Goal: Task Accomplishment & Management: Use online tool/utility

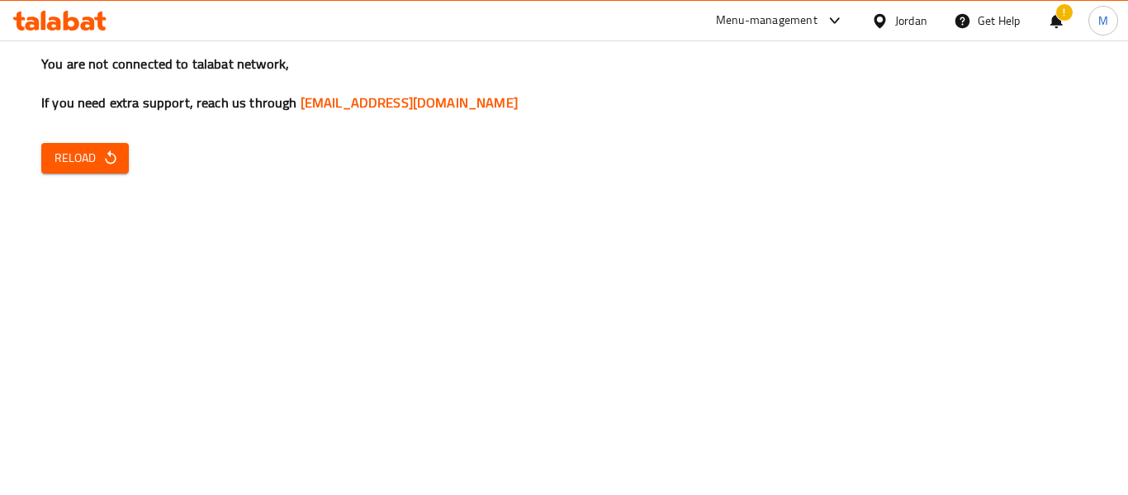
click at [875, 21] on icon at bounding box center [880, 20] width 12 height 14
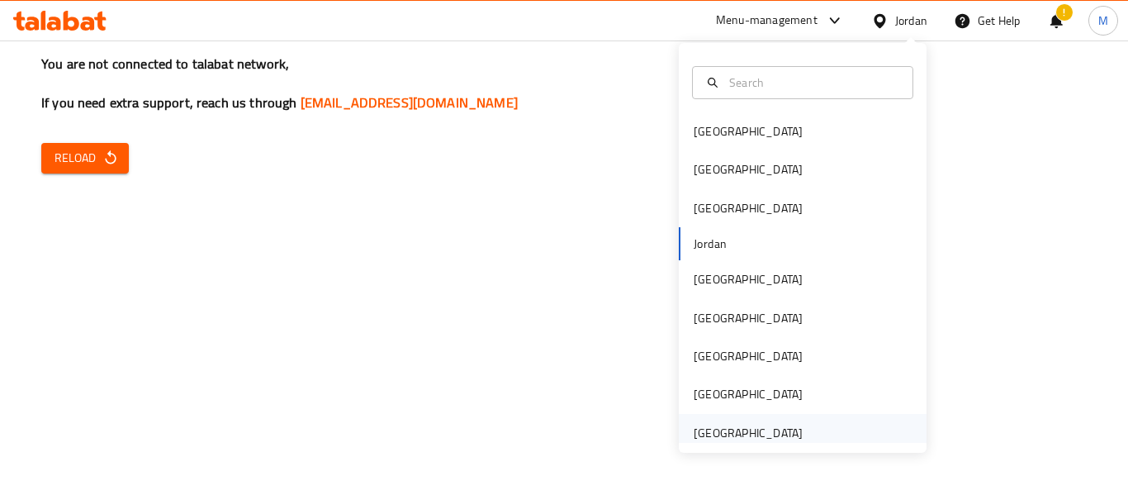
click at [728, 435] on div "United Arab Emirates" at bounding box center [748, 433] width 109 height 18
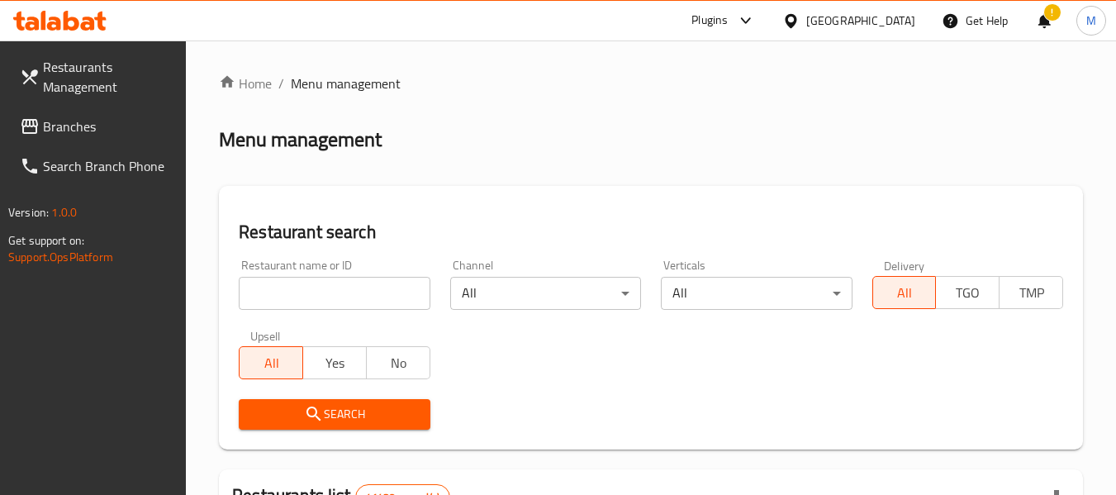
click at [294, 279] on input "search" at bounding box center [334, 293] width 191 height 33
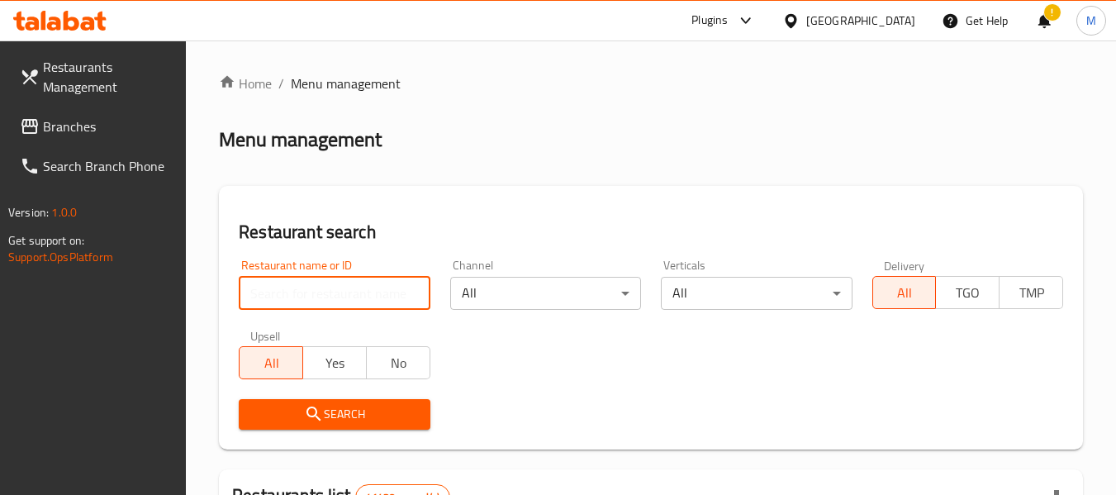
paste input "341742693"
type input "341742693"
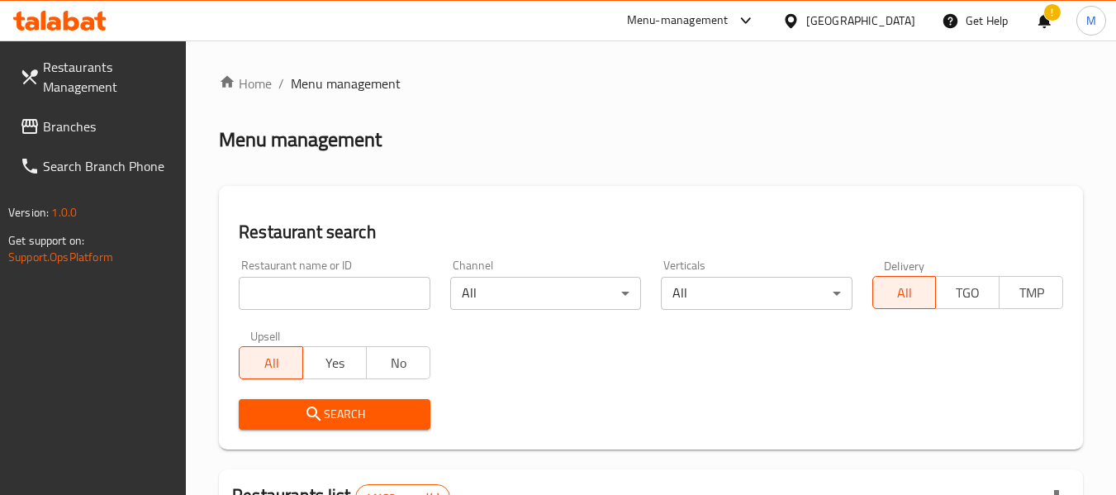
click at [364, 297] on input "search" at bounding box center [334, 293] width 191 height 33
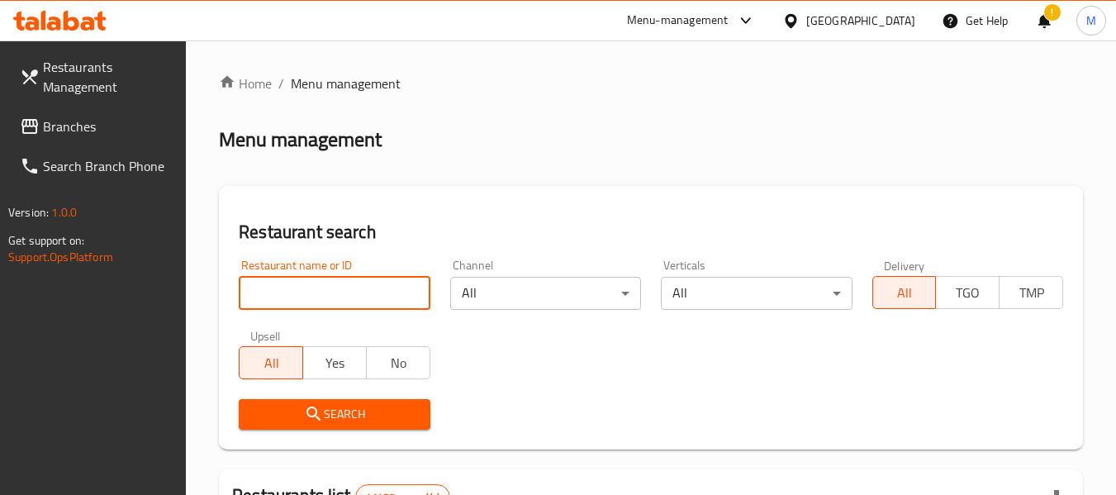
paste input "Shalimar Gujranwala Restaurant"
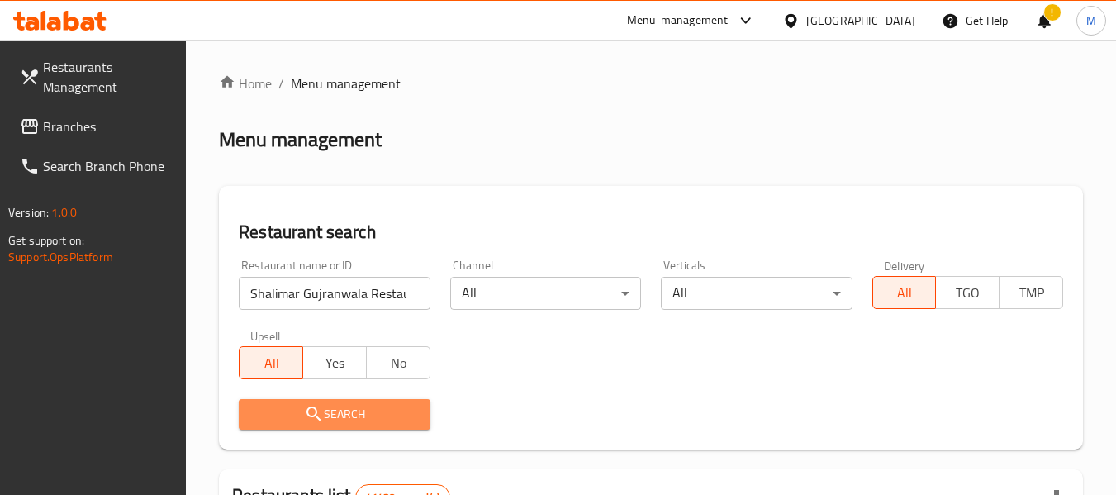
click at [338, 415] on span "Search" at bounding box center [334, 414] width 164 height 21
click at [338, 415] on div at bounding box center [558, 247] width 1116 height 495
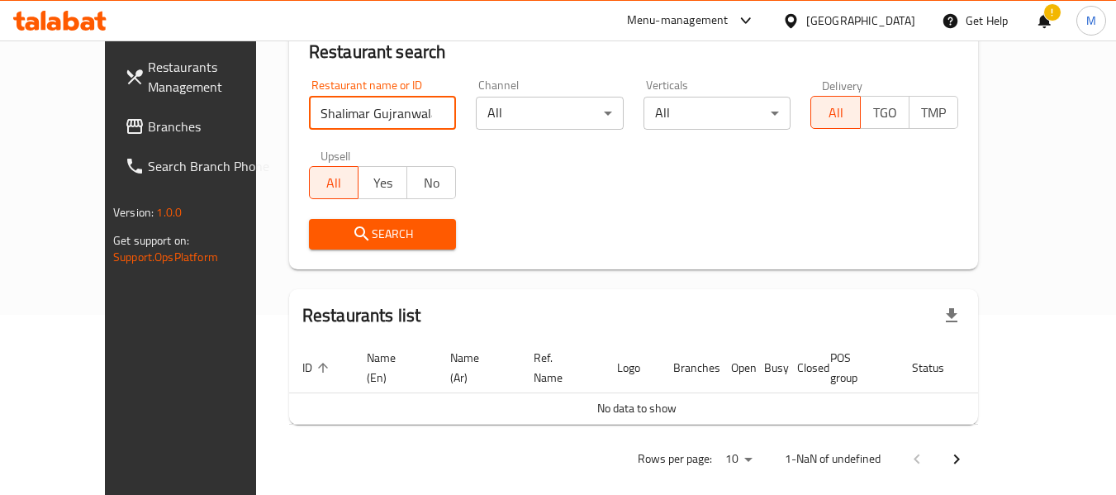
scroll to position [0, 24]
drag, startPoint x: 376, startPoint y: 115, endPoint x: 570, endPoint y: 166, distance: 200.7
click at [570, 166] on div "Restaurant name or ID Shalimar Gujranwala Restaurant Restaurant name or ID Chan…" at bounding box center [633, 164] width 669 height 190
type input "Shalimar Gujranwala R"
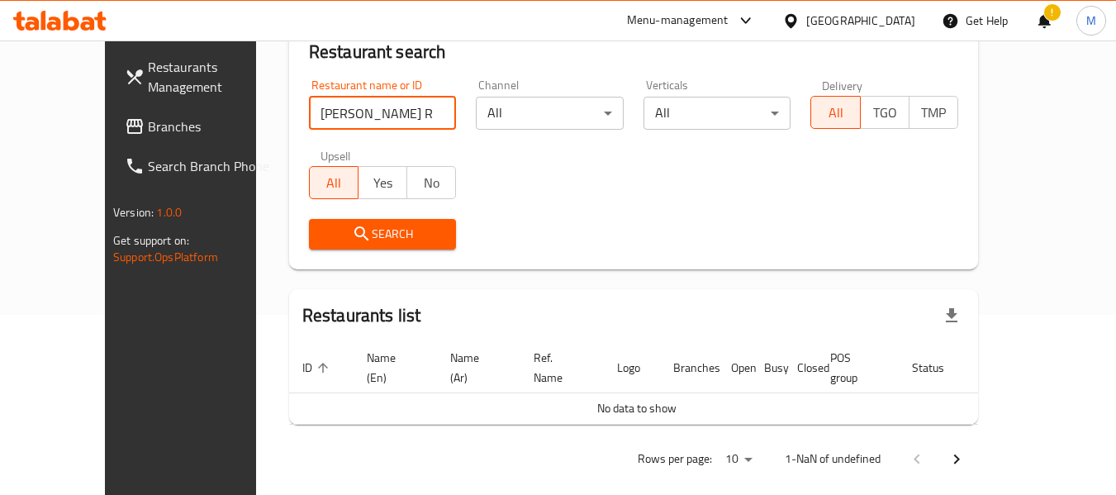
click button "Search" at bounding box center [383, 234] width 148 height 31
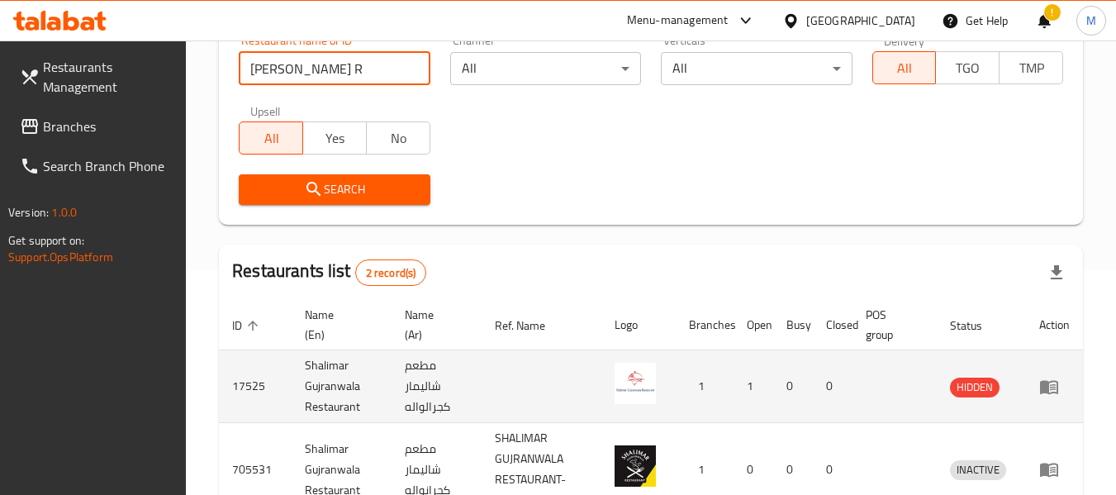
scroll to position [335, 0]
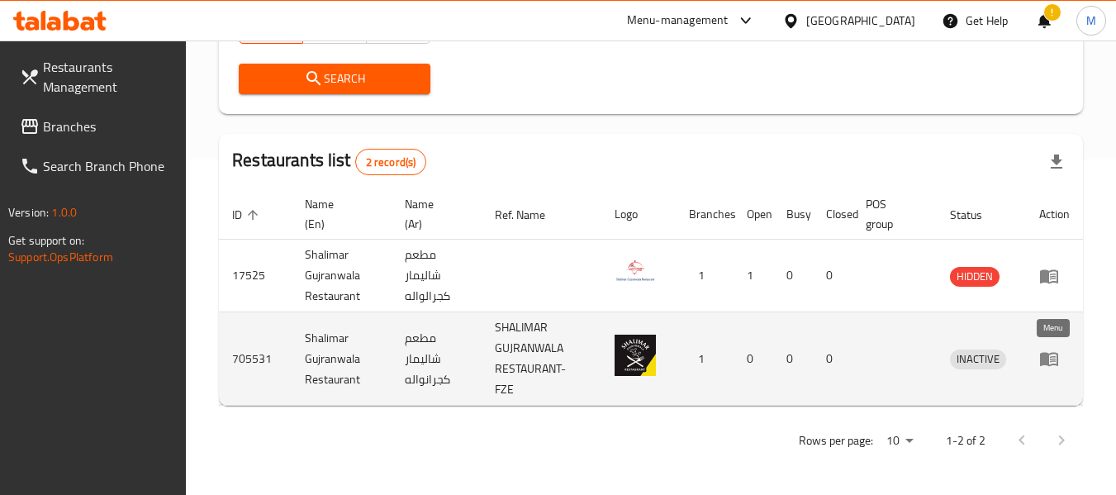
click at [1055, 359] on icon "enhanced table" at bounding box center [1049, 359] width 20 height 20
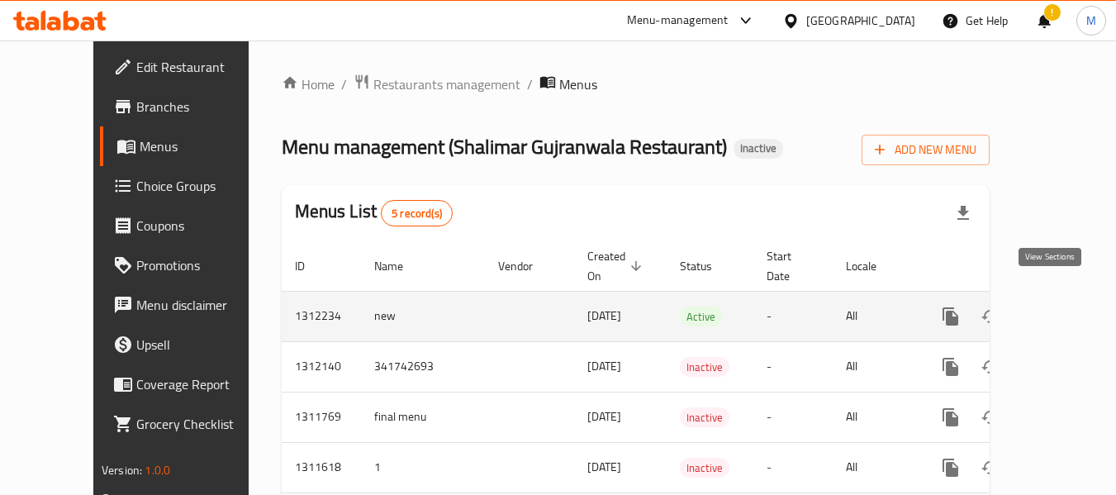
click at [1060, 306] on icon "enhanced table" at bounding box center [1070, 316] width 20 height 20
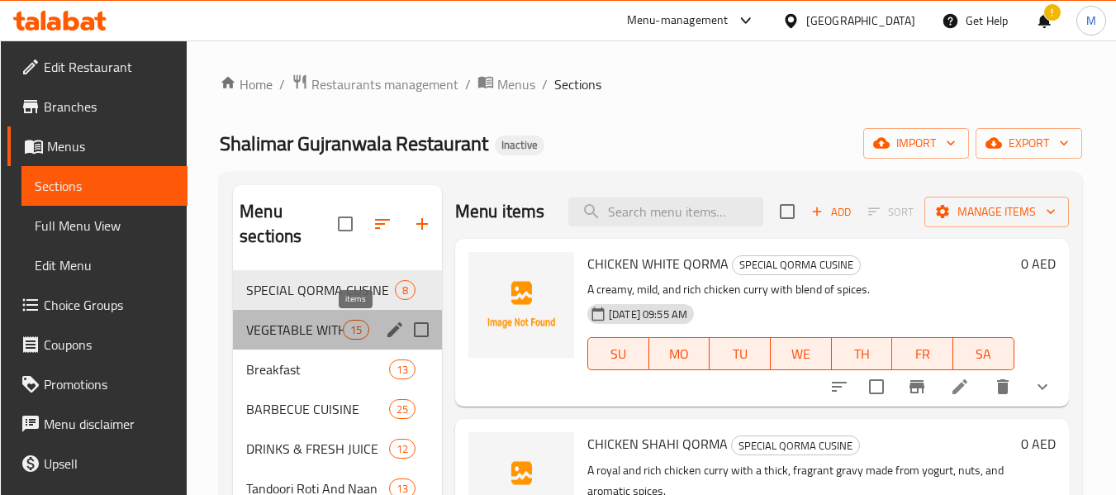
click at [344, 326] on span "15" at bounding box center [356, 330] width 25 height 16
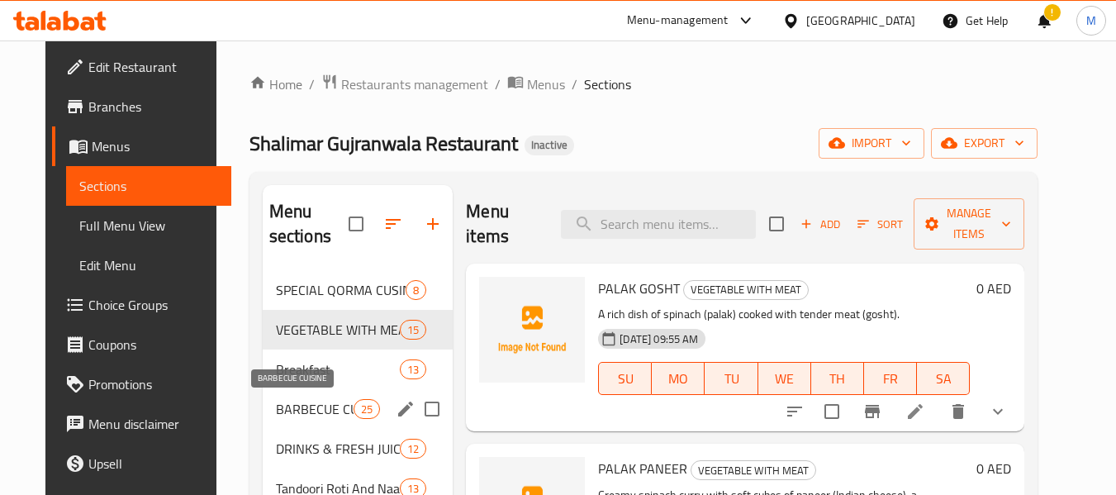
click at [298, 415] on span "BARBECUE CUISINE" at bounding box center [315, 409] width 78 height 20
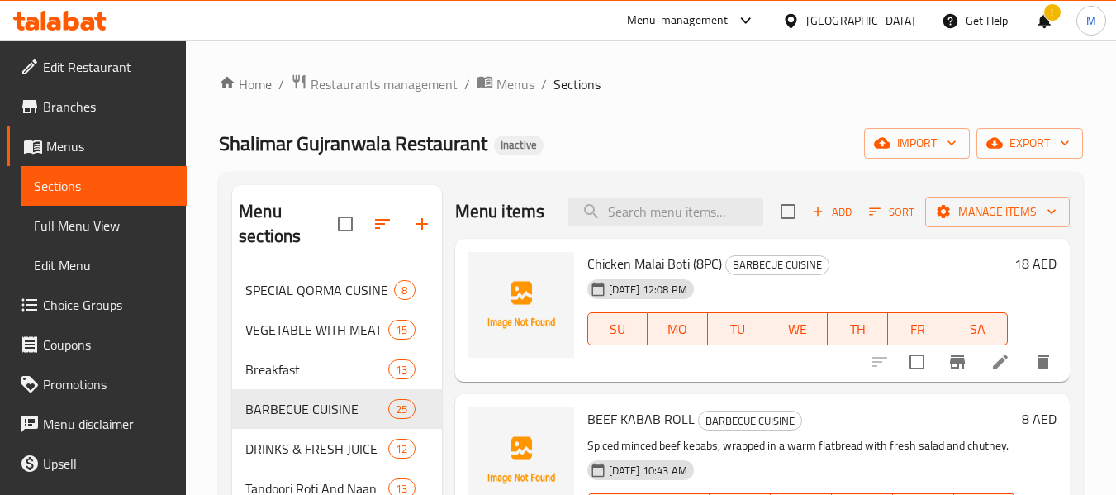
scroll to position [330, 0]
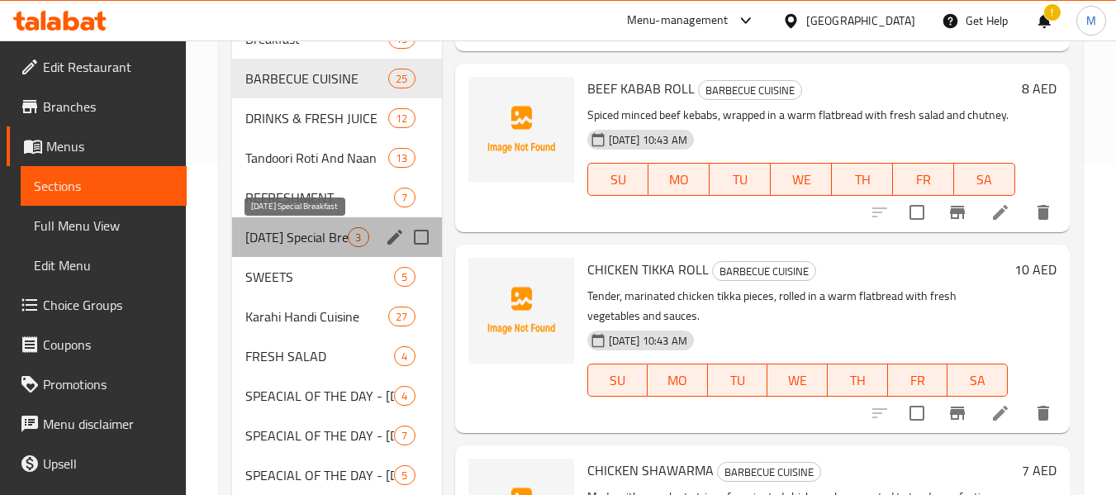
click at [329, 238] on span "Sunday Special Breakfast" at bounding box center [296, 237] width 102 height 20
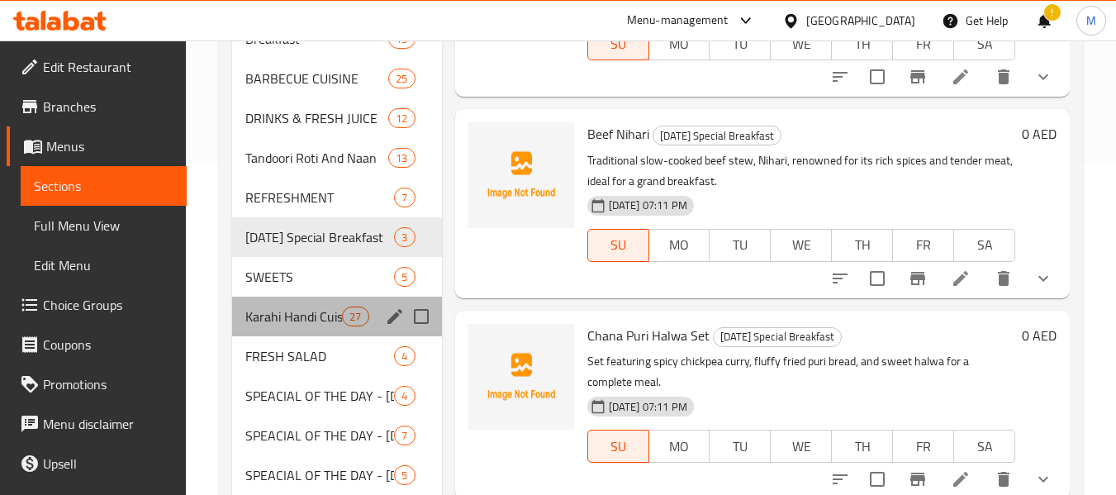
click at [315, 304] on div "Karahi Handi Cuisine 27" at bounding box center [336, 316] width 209 height 40
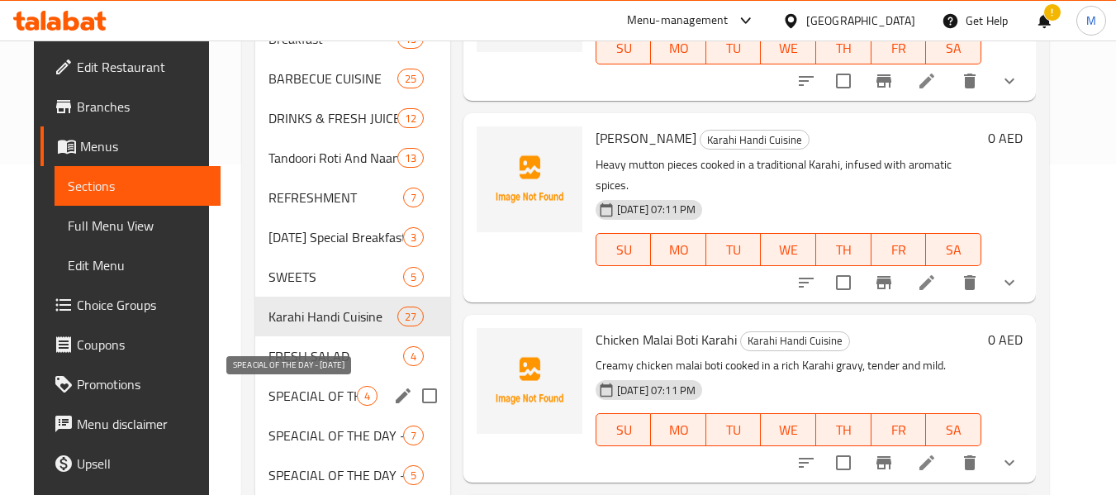
click at [323, 401] on span "SPEACIAL OF THE DAY - SATURDAY" at bounding box center [312, 396] width 88 height 20
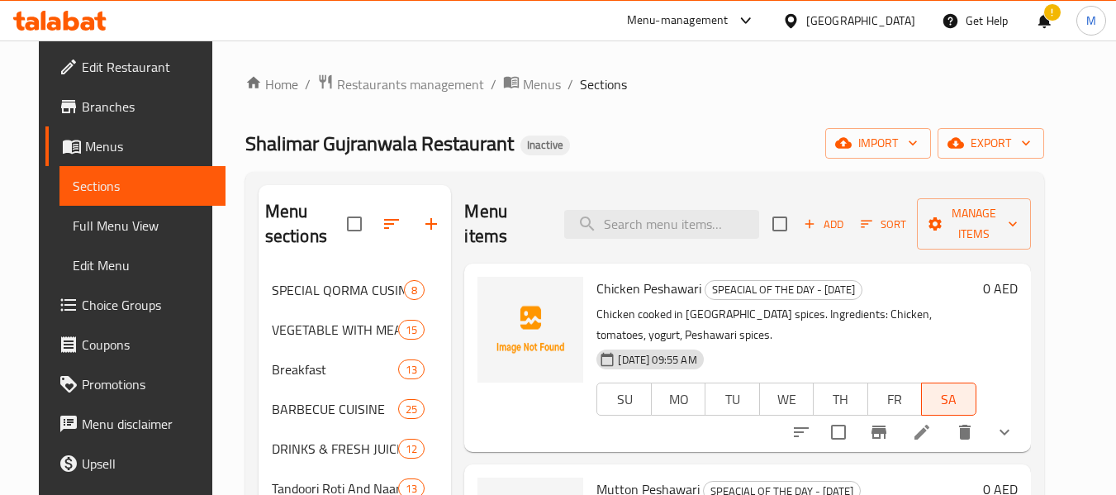
click at [896, 25] on div "[GEOGRAPHIC_DATA]" at bounding box center [860, 21] width 109 height 18
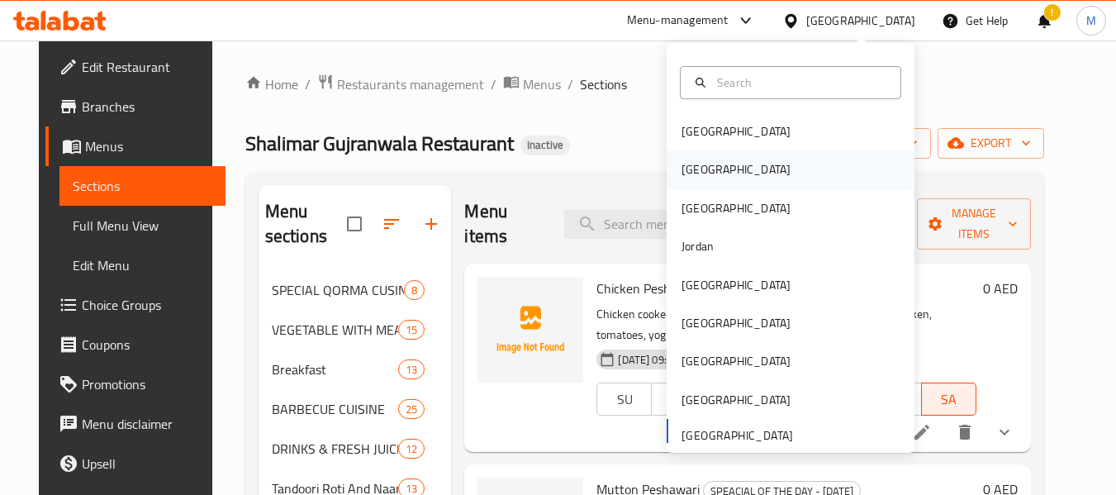
click at [695, 173] on div "[GEOGRAPHIC_DATA]" at bounding box center [735, 169] width 109 height 18
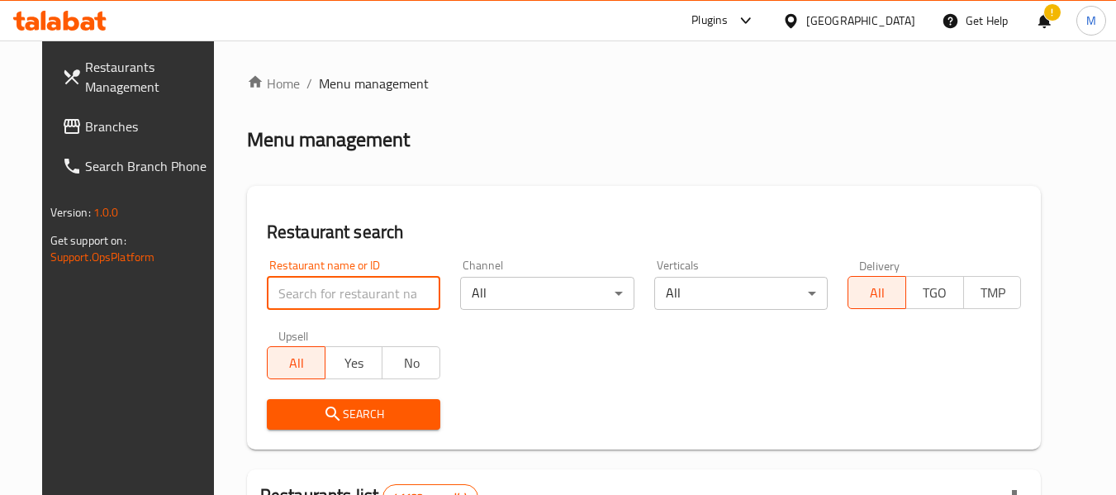
click at [316, 295] on input "search" at bounding box center [353, 293] width 173 height 33
paste input "Lara's Island"
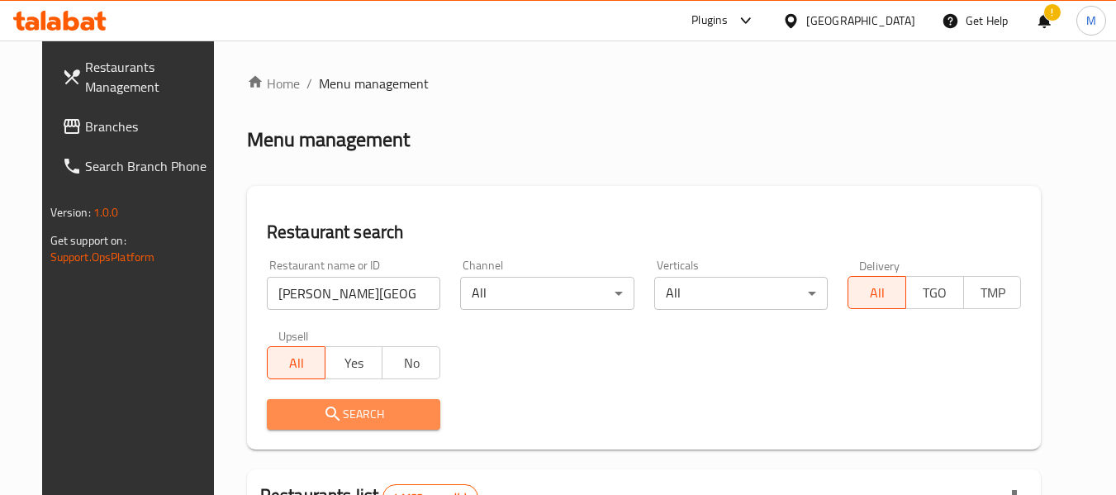
click at [358, 399] on button "Search" at bounding box center [353, 414] width 173 height 31
click at [358, 398] on div at bounding box center [558, 247] width 1116 height 495
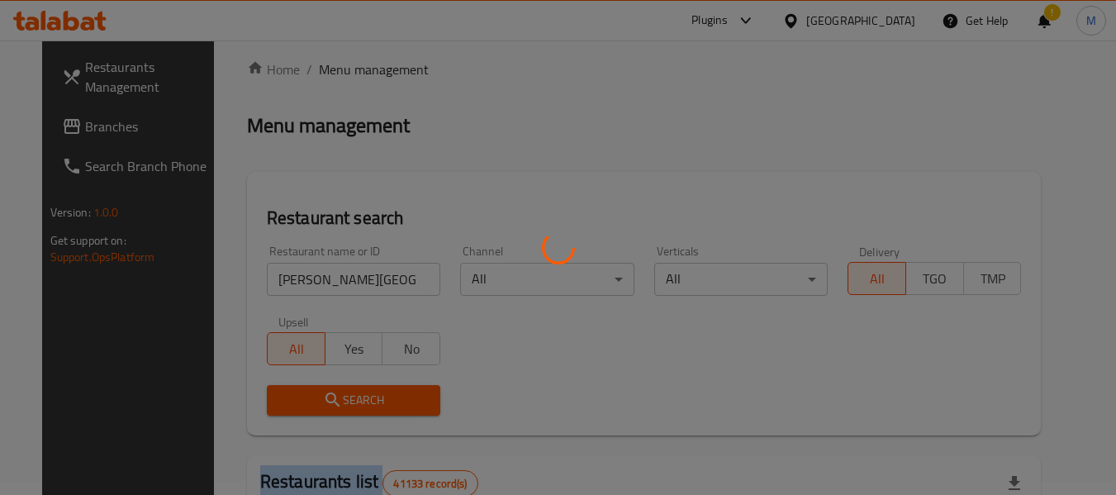
scroll to position [165, 0]
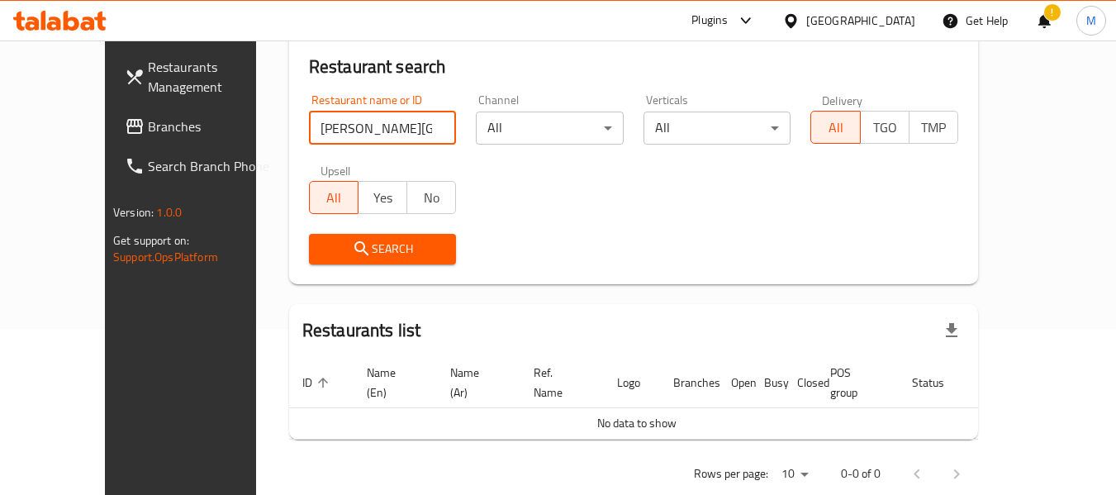
drag, startPoint x: 277, startPoint y: 127, endPoint x: 227, endPoint y: 126, distance: 50.4
click at [289, 126] on div "Restaurant search Restaurant name or ID Lara's Island Restaurant name or ID Cha…" at bounding box center [633, 152] width 689 height 263
type input "s Island"
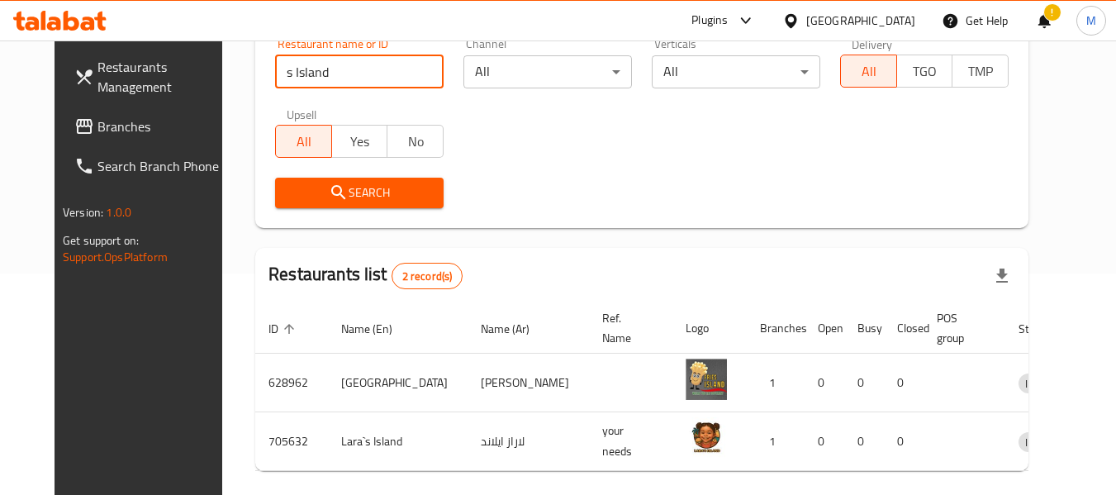
scroll to position [287, 0]
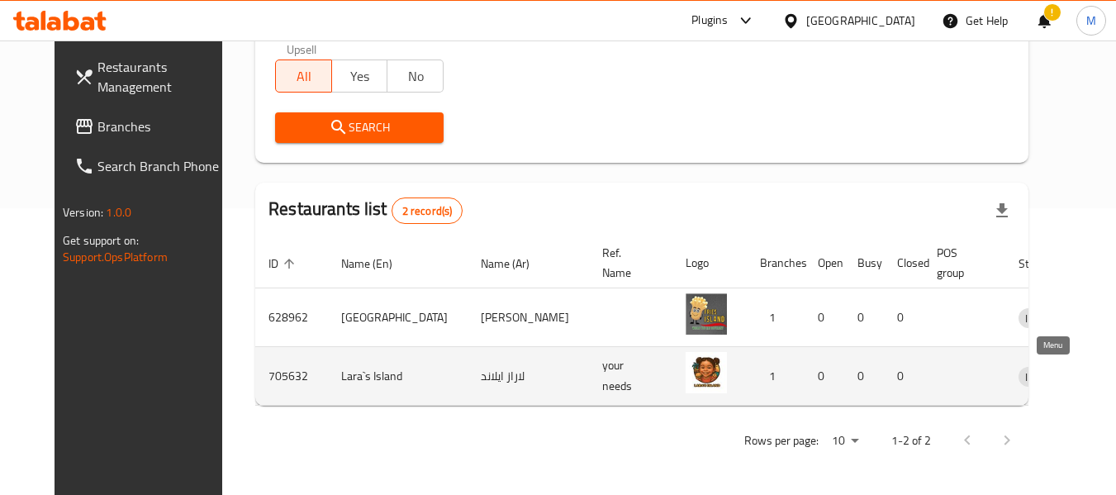
click at [1107, 381] on icon "enhanced table" at bounding box center [1117, 376] width 20 height 20
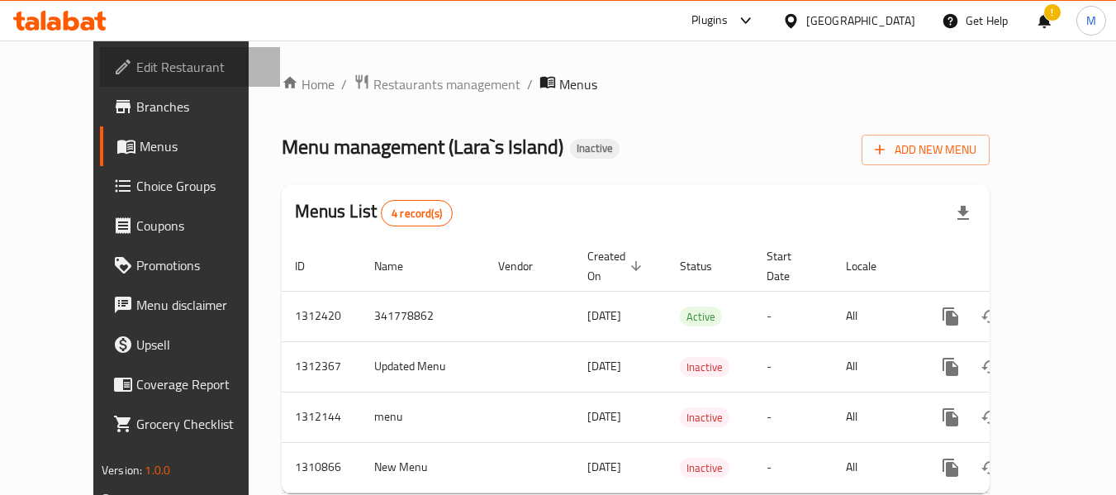
click at [136, 73] on span "Edit Restaurant" at bounding box center [201, 67] width 130 height 20
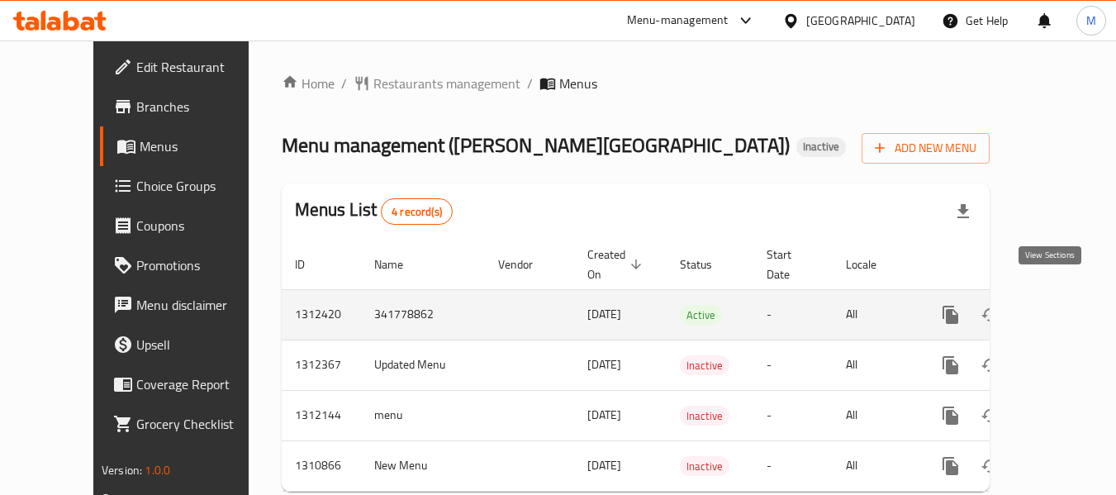
click at [1060, 305] on icon "enhanced table" at bounding box center [1070, 315] width 20 height 20
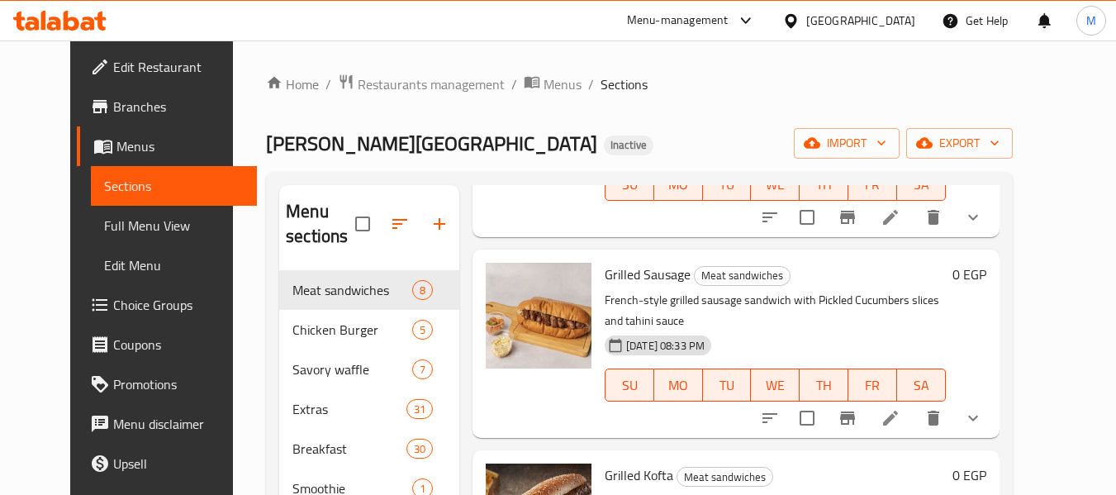
scroll to position [496, 0]
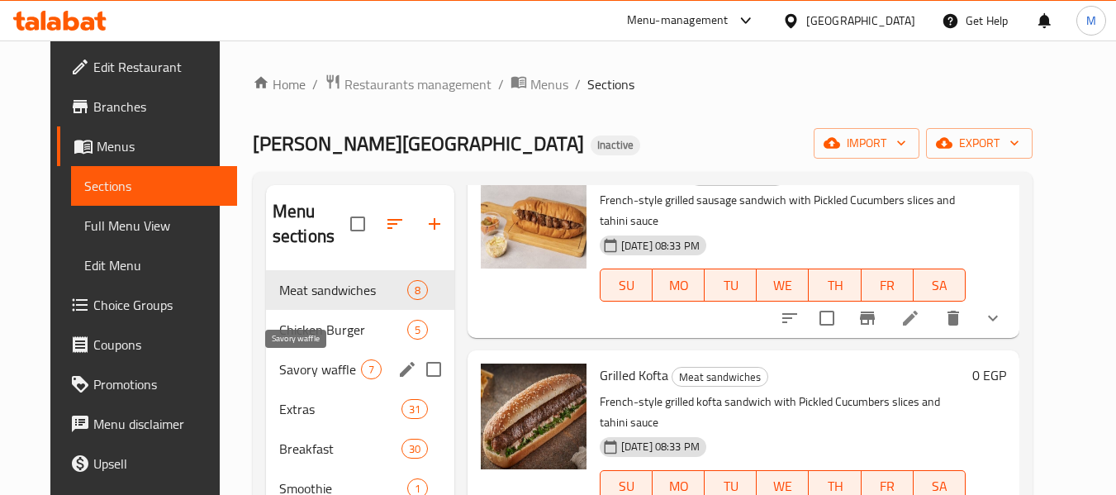
click at [307, 366] on span "Savory waffle" at bounding box center [320, 369] width 82 height 20
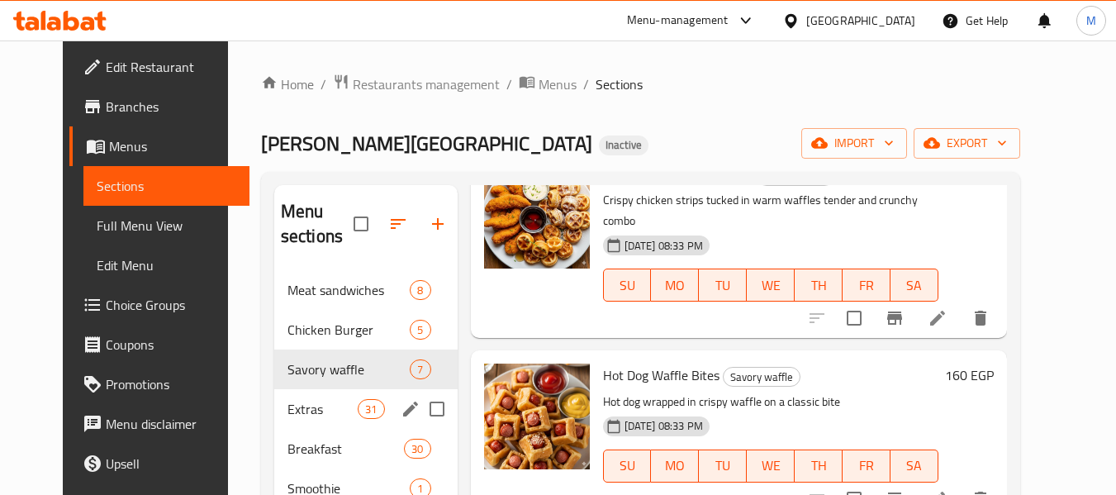
click at [287, 419] on div "Extras 31" at bounding box center [365, 409] width 183 height 40
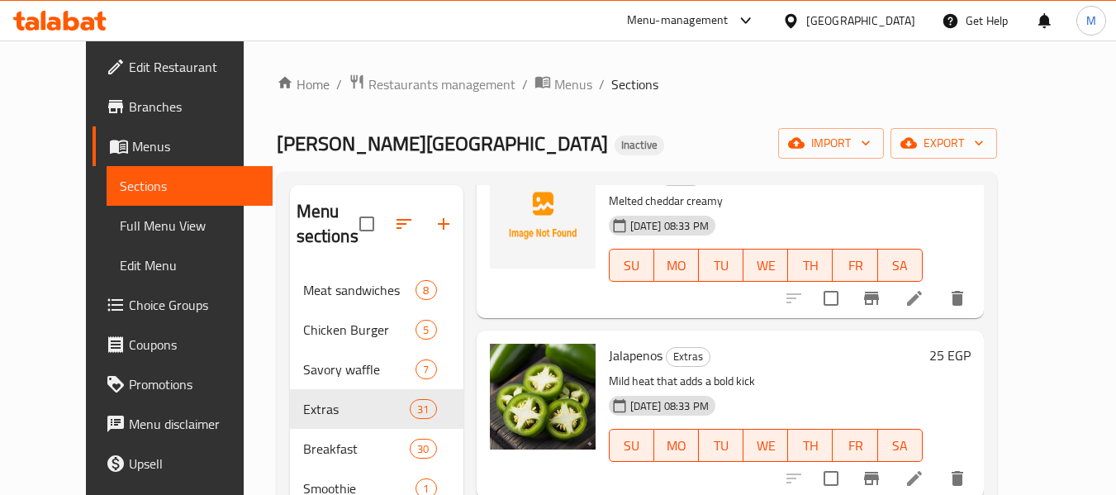
scroll to position [908, 0]
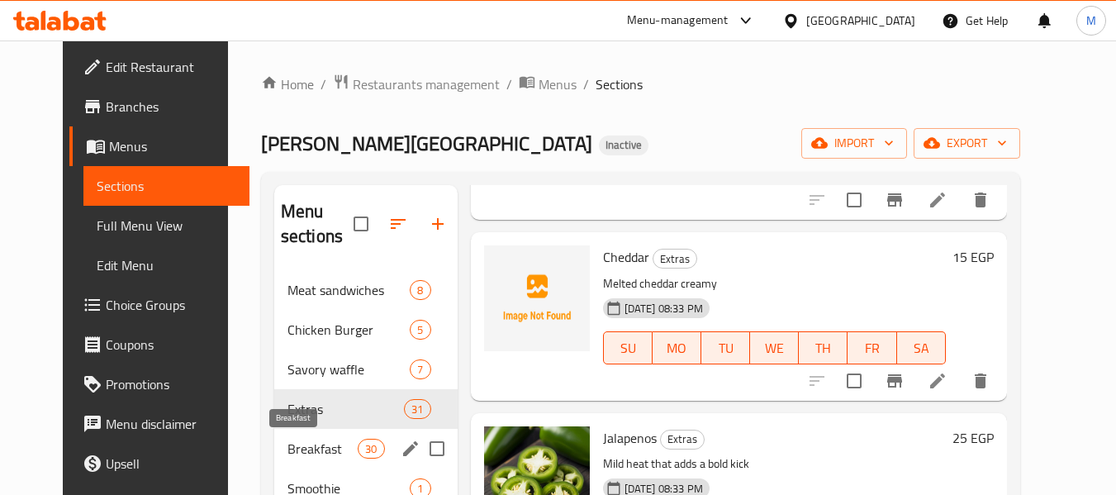
click at [326, 443] on span "Breakfast" at bounding box center [322, 449] width 70 height 20
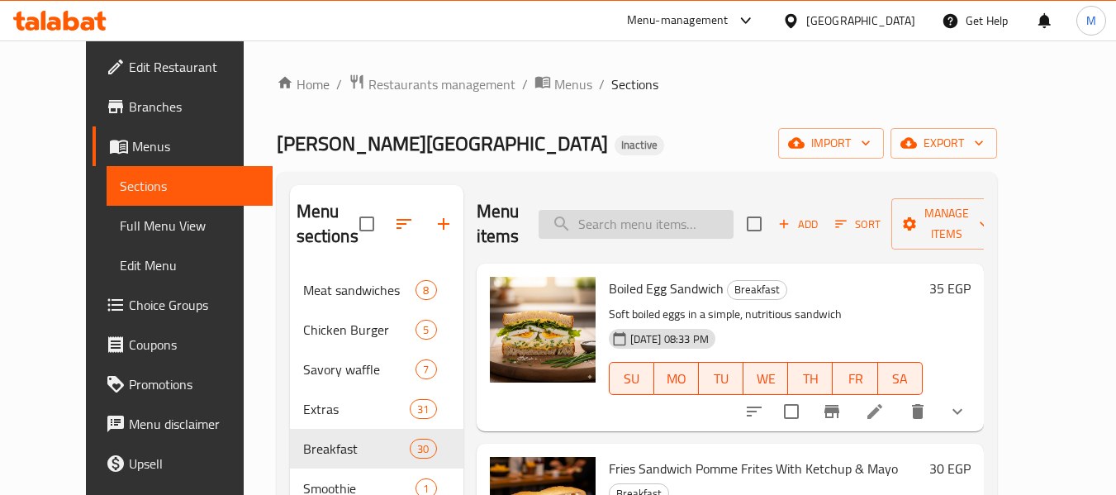
click at [609, 219] on input "search" at bounding box center [635, 224] width 195 height 29
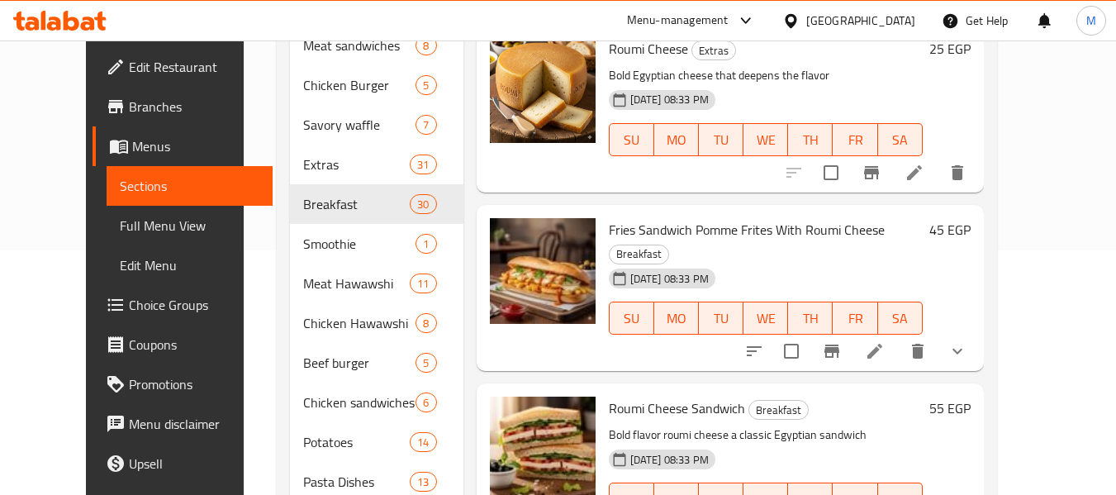
scroll to position [304, 0]
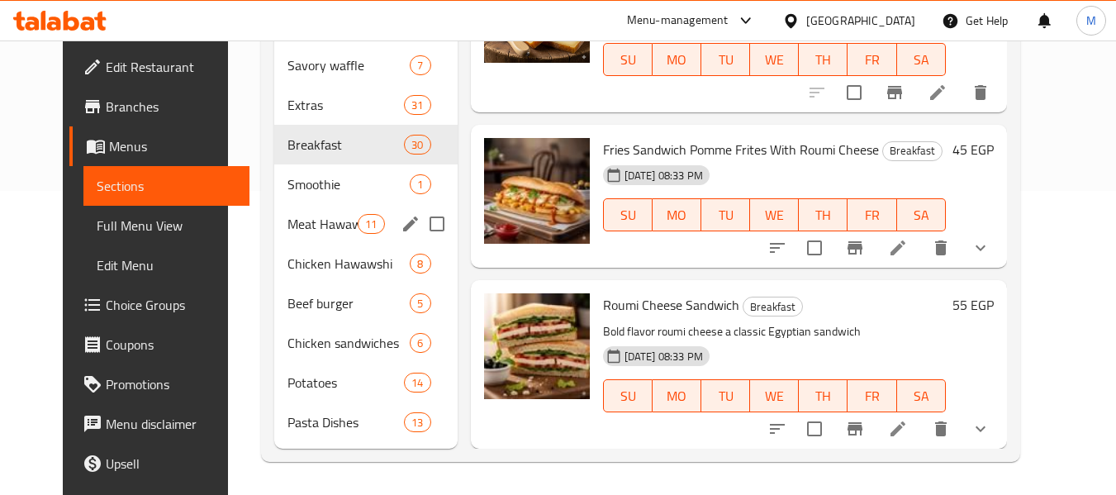
type input "roumi"
click at [310, 204] on div "Meat Hawawshi 11" at bounding box center [365, 224] width 183 height 40
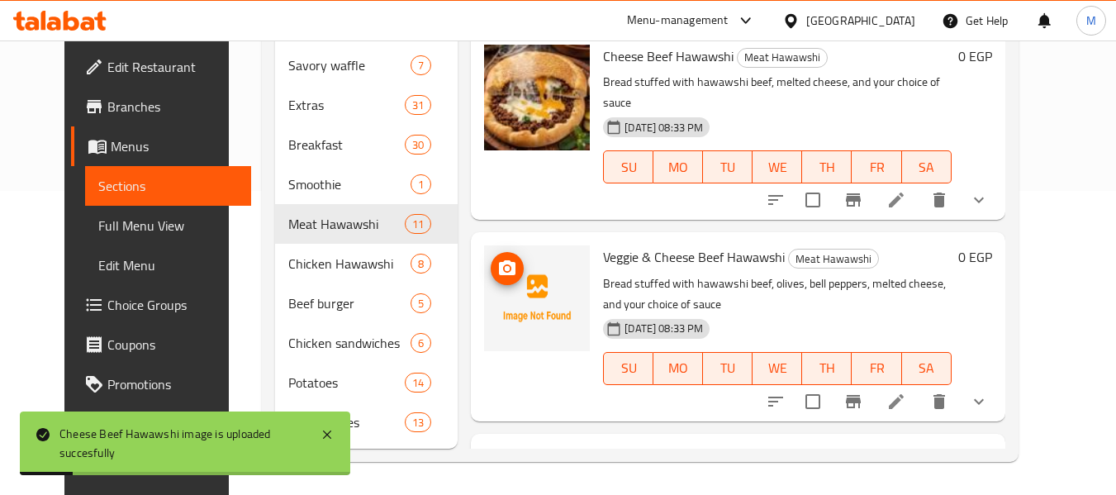
scroll to position [578, 0]
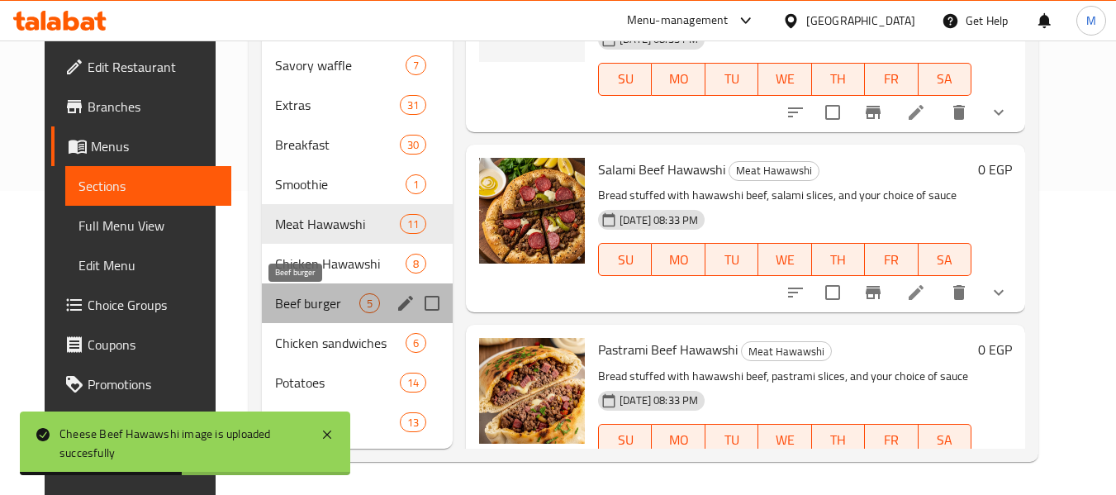
drag, startPoint x: 306, startPoint y: 309, endPoint x: 319, endPoint y: 295, distance: 18.7
click at [306, 308] on span "Beef burger" at bounding box center [317, 303] width 84 height 20
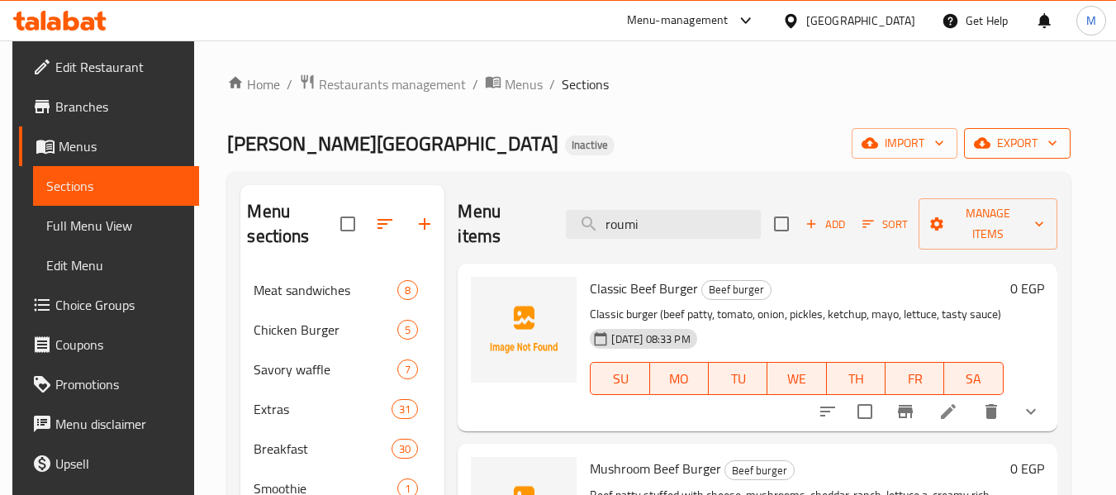
click at [1023, 140] on span "export" at bounding box center [1017, 143] width 80 height 21
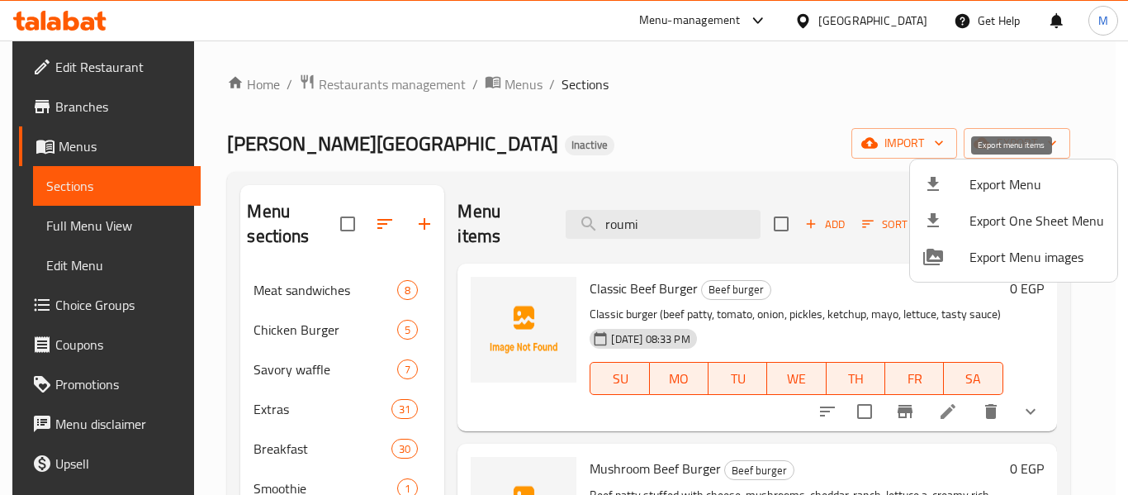
click at [1002, 181] on span "Export Menu" at bounding box center [1037, 184] width 135 height 20
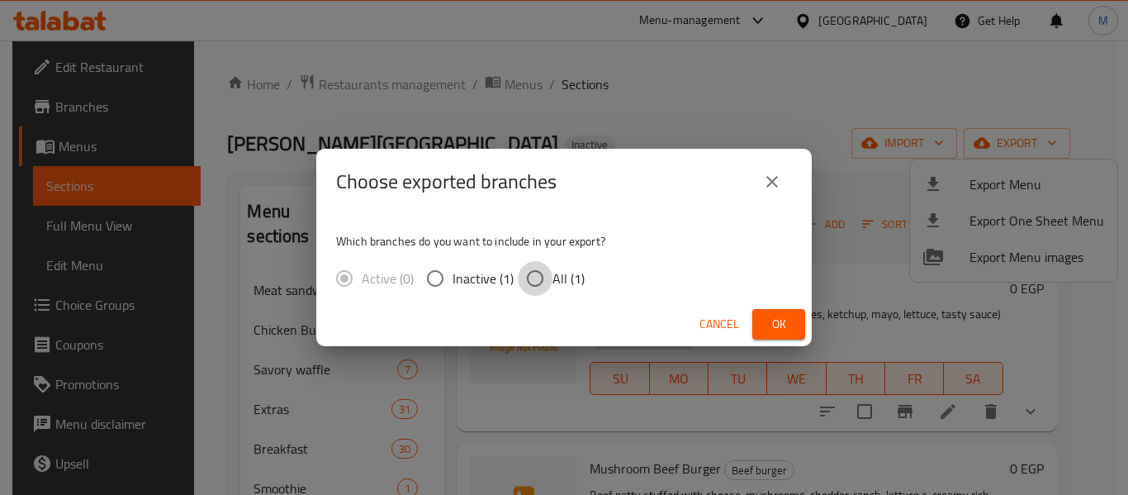
click at [548, 273] on input "All (1)" at bounding box center [535, 278] width 35 height 35
radio input "true"
click at [775, 324] on span "Ok" at bounding box center [779, 324] width 26 height 21
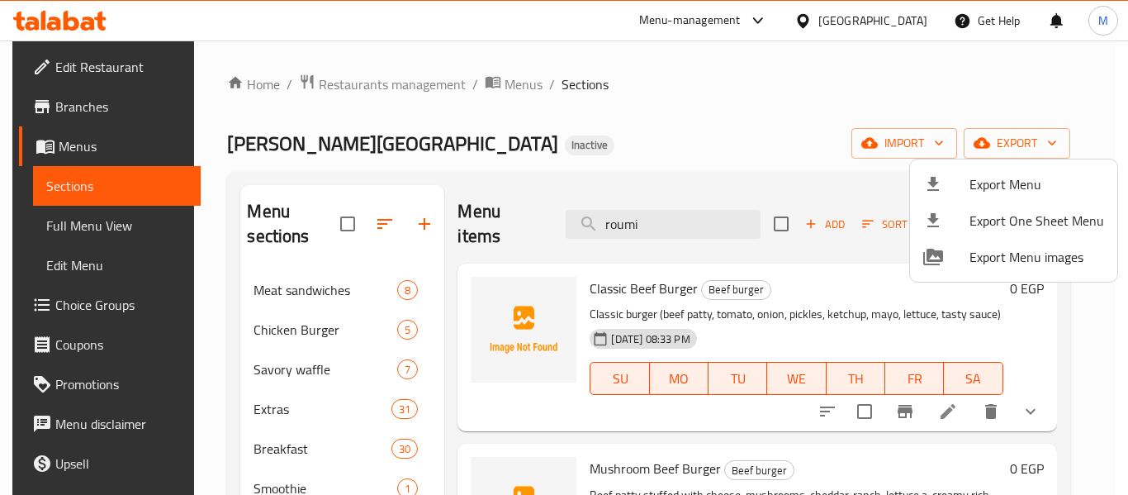
drag, startPoint x: 567, startPoint y: 131, endPoint x: 662, endPoint y: 486, distance: 367.6
click at [567, 134] on div at bounding box center [564, 247] width 1128 height 495
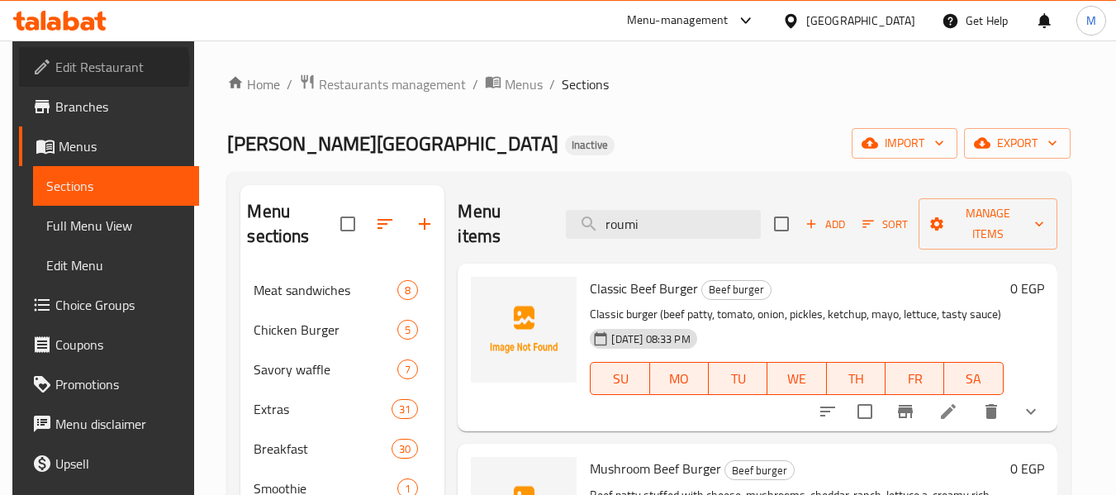
click at [77, 69] on span "Edit Restaurant" at bounding box center [120, 67] width 130 height 20
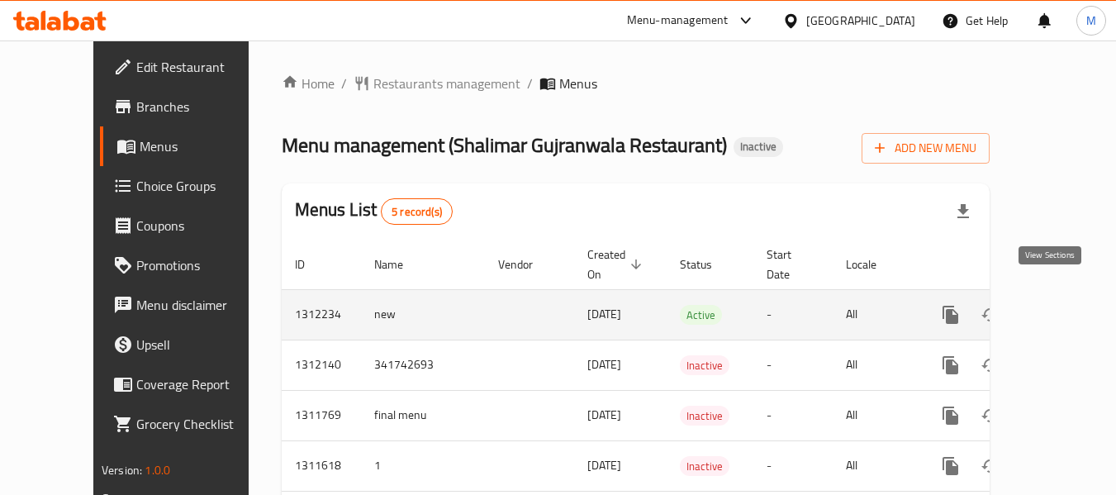
click at [1060, 305] on icon "enhanced table" at bounding box center [1070, 315] width 20 height 20
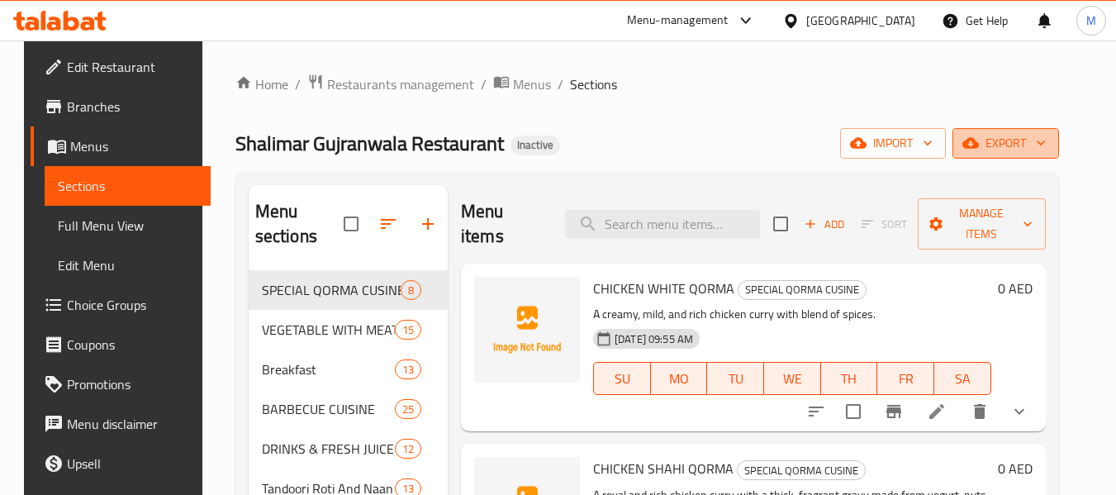
click at [1046, 151] on span "export" at bounding box center [1005, 143] width 80 height 21
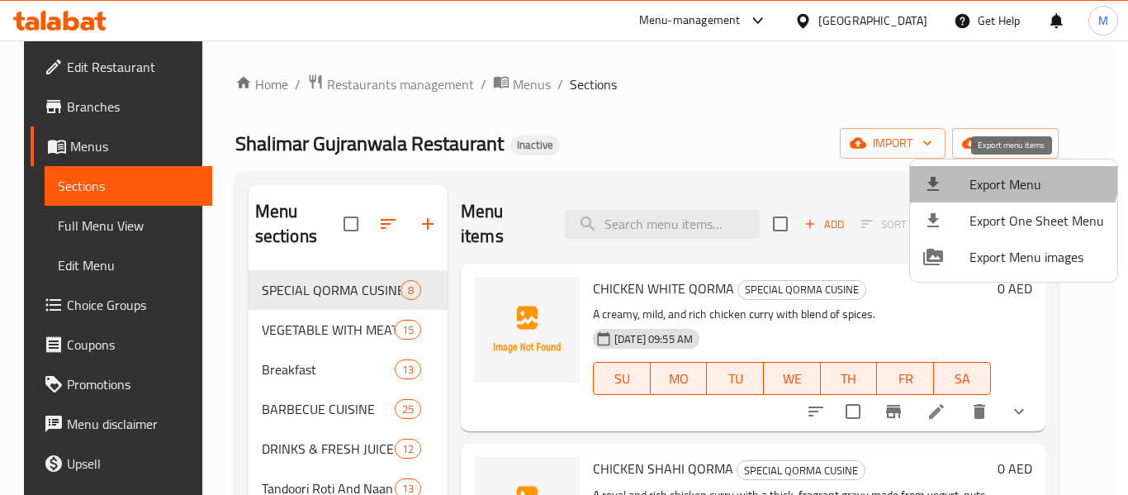
click at [1010, 174] on span "Export Menu" at bounding box center [1037, 184] width 135 height 20
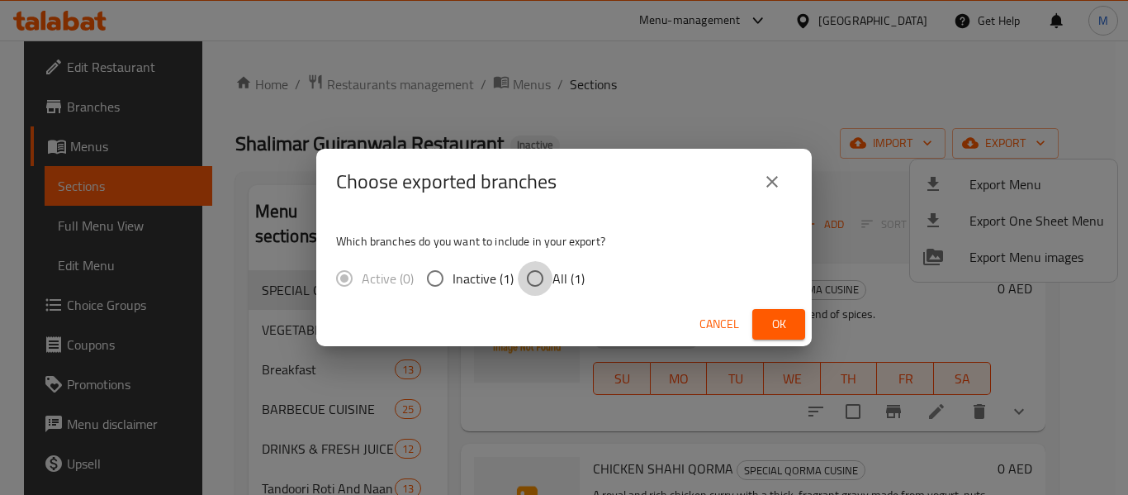
click at [536, 280] on input "All (1)" at bounding box center [535, 278] width 35 height 35
radio input "true"
click at [790, 321] on span "Ok" at bounding box center [779, 324] width 26 height 21
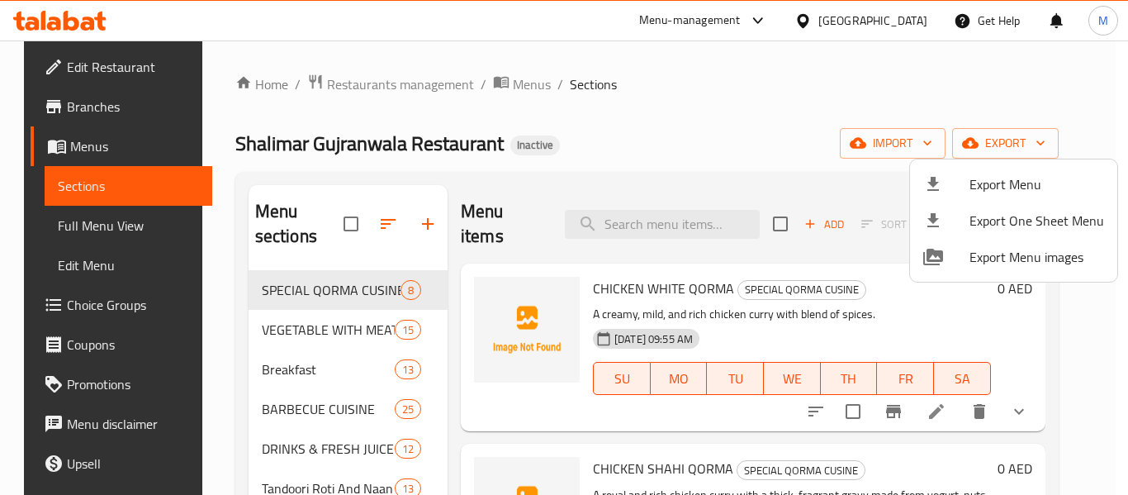
drag, startPoint x: 638, startPoint y: 121, endPoint x: 501, endPoint y: 174, distance: 146.2
click at [638, 121] on div at bounding box center [564, 247] width 1128 height 495
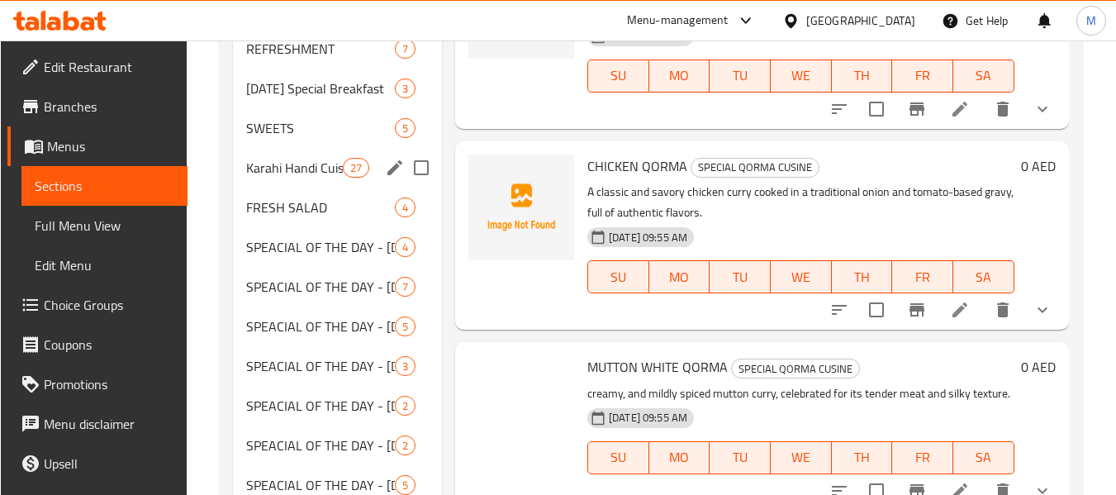
scroll to position [496, 0]
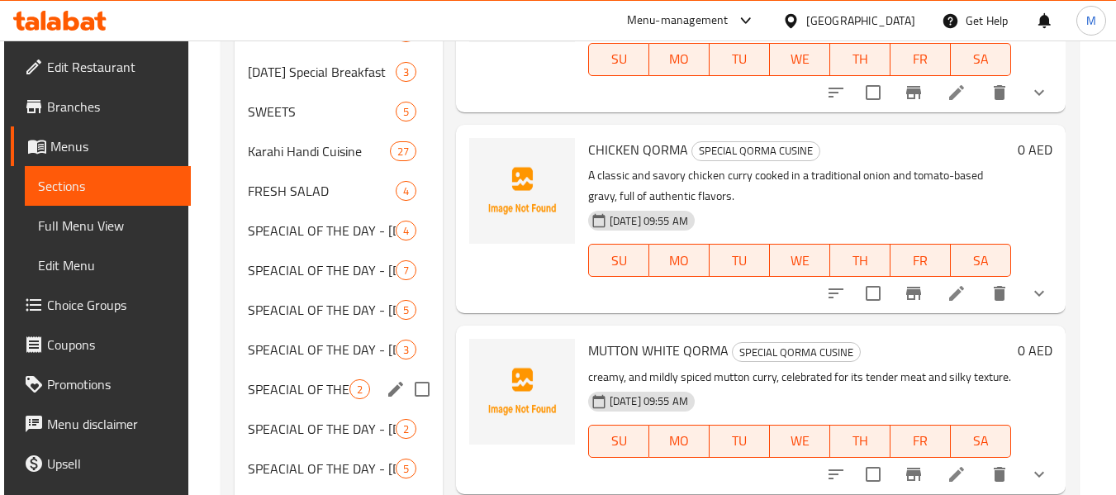
click at [299, 372] on div "SPEACIAL OF THE DAY - WEDNESDAY 2" at bounding box center [338, 389] width 207 height 40
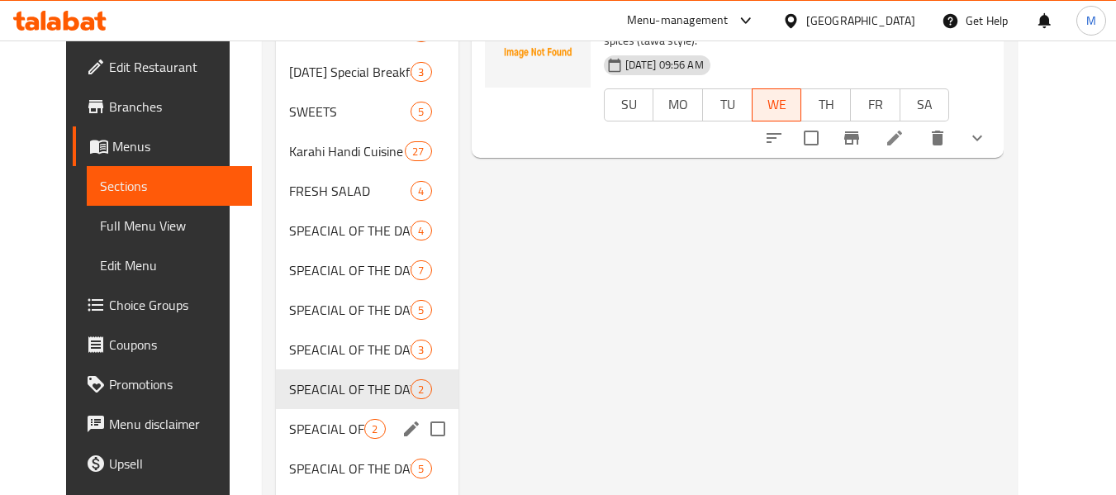
click at [295, 441] on div "SPEACIAL OF THE DAY - THURSDAY 2" at bounding box center [367, 429] width 182 height 40
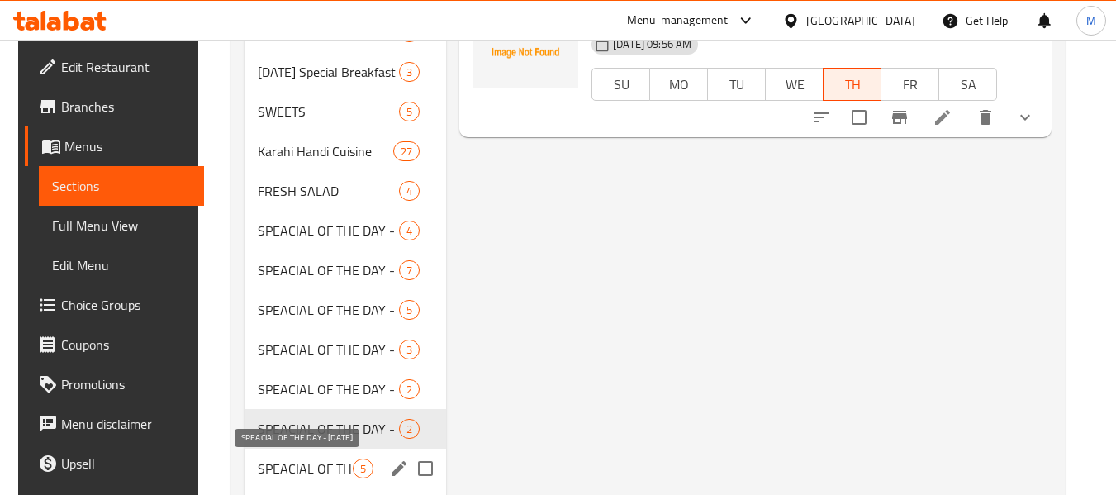
click at [311, 477] on span "SPEACIAL OF THE DAY - Friday" at bounding box center [305, 468] width 95 height 20
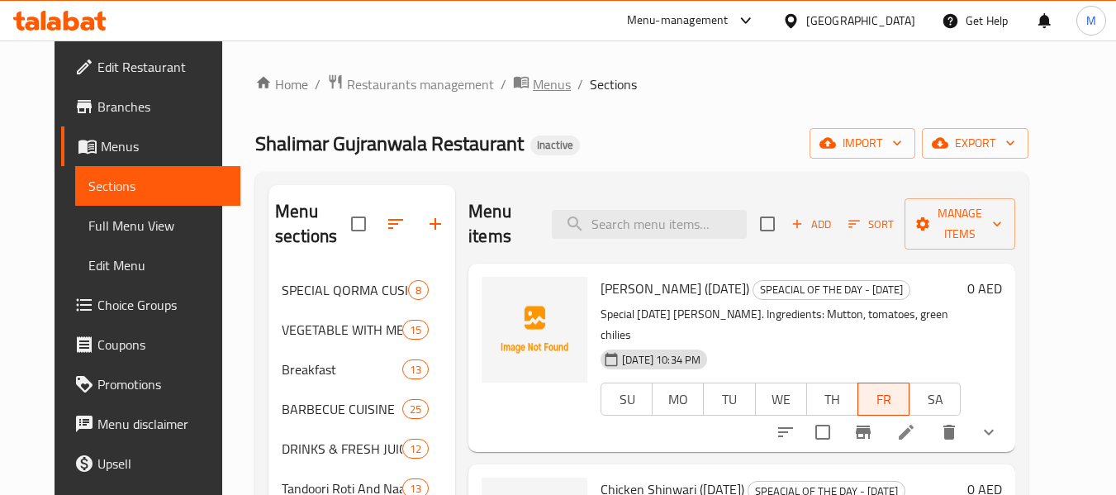
click at [533, 90] on span "Menus" at bounding box center [552, 84] width 38 height 20
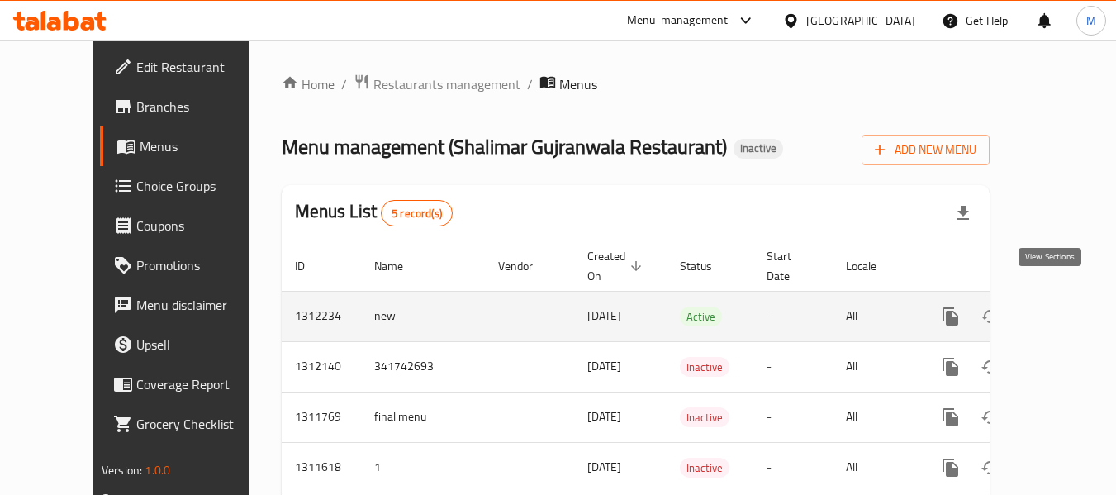
click at [1060, 306] on icon "enhanced table" at bounding box center [1070, 316] width 20 height 20
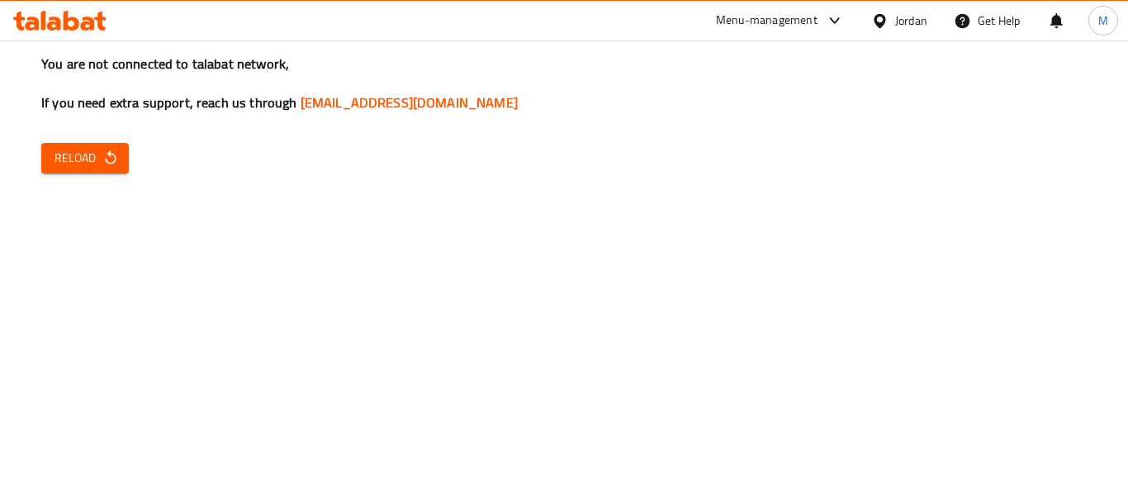
click at [83, 164] on span "Reload" at bounding box center [85, 158] width 61 height 21
click at [881, 21] on icon at bounding box center [880, 20] width 12 height 14
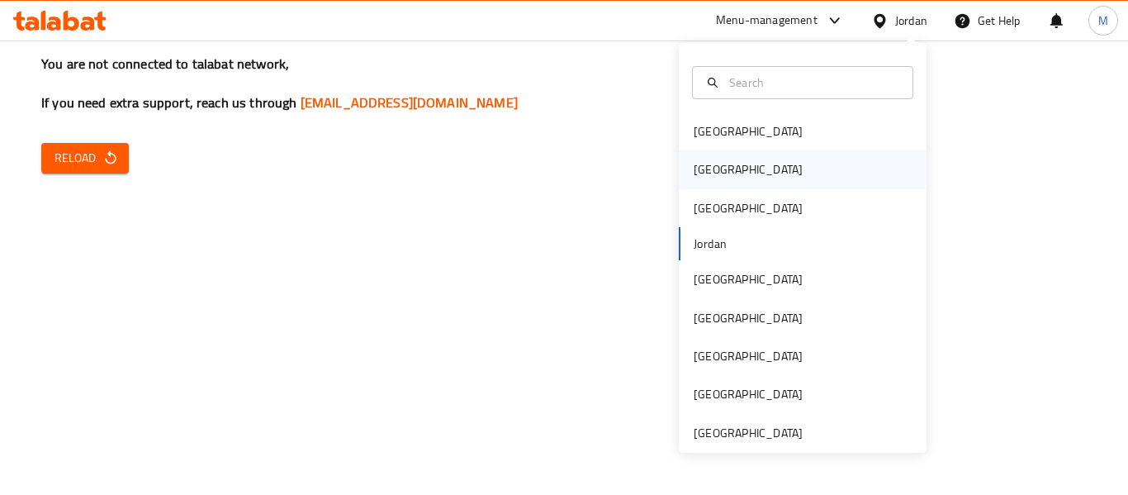
click at [762, 168] on div "[GEOGRAPHIC_DATA]" at bounding box center [803, 169] width 248 height 38
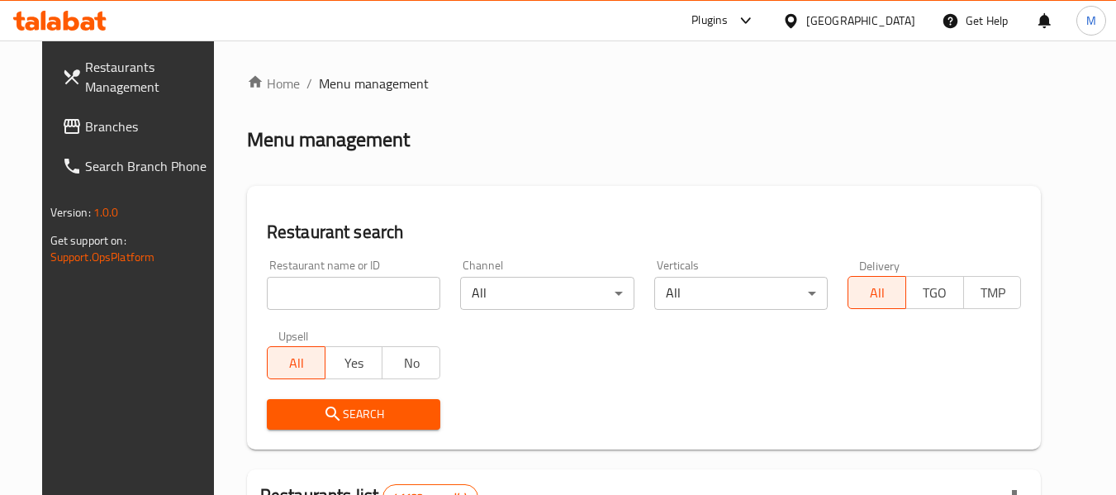
click at [306, 294] on input "search" at bounding box center [353, 293] width 173 height 33
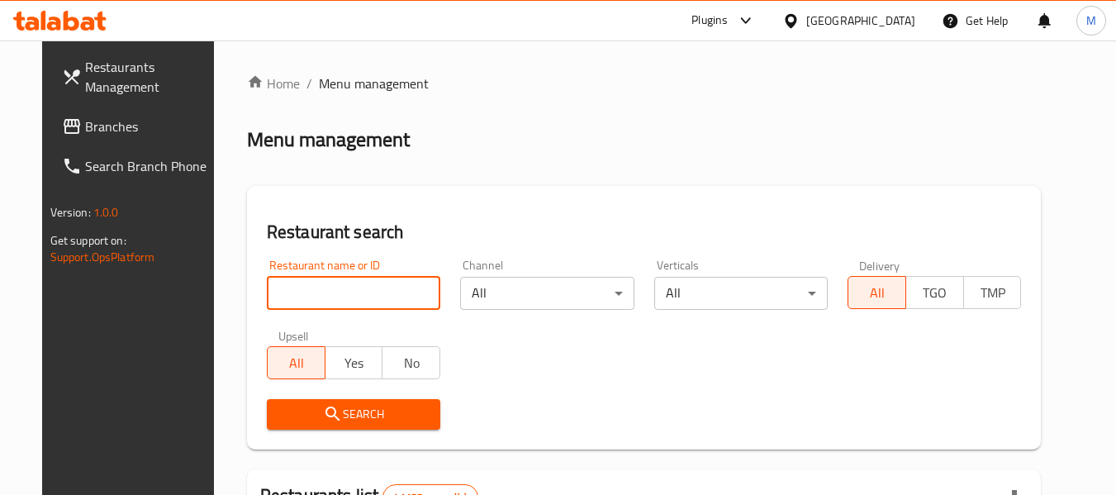
paste input "مطعم و كافتيريا الفردوس"
type input "مطعم و كافتيريا الفردوس"
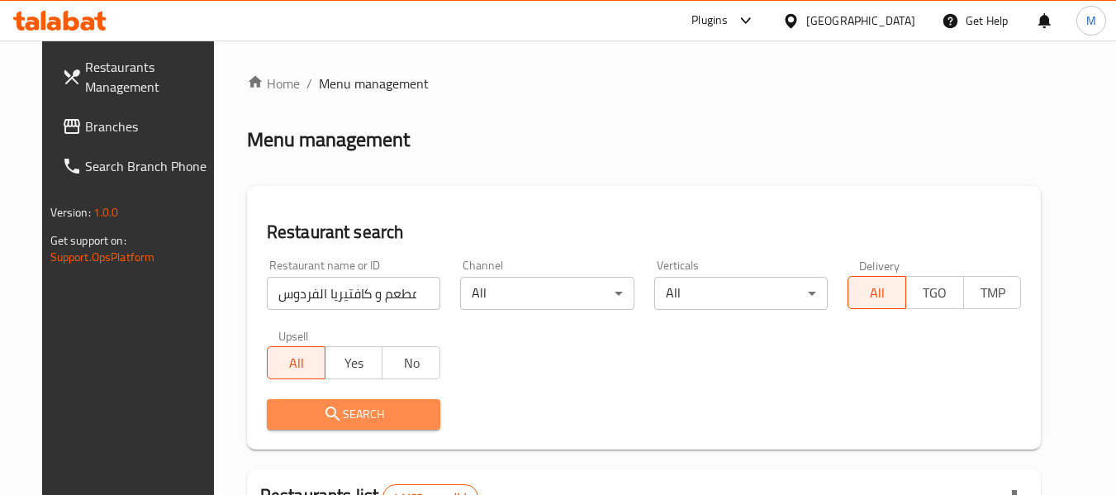
click at [323, 421] on icon "submit" at bounding box center [333, 414] width 20 height 20
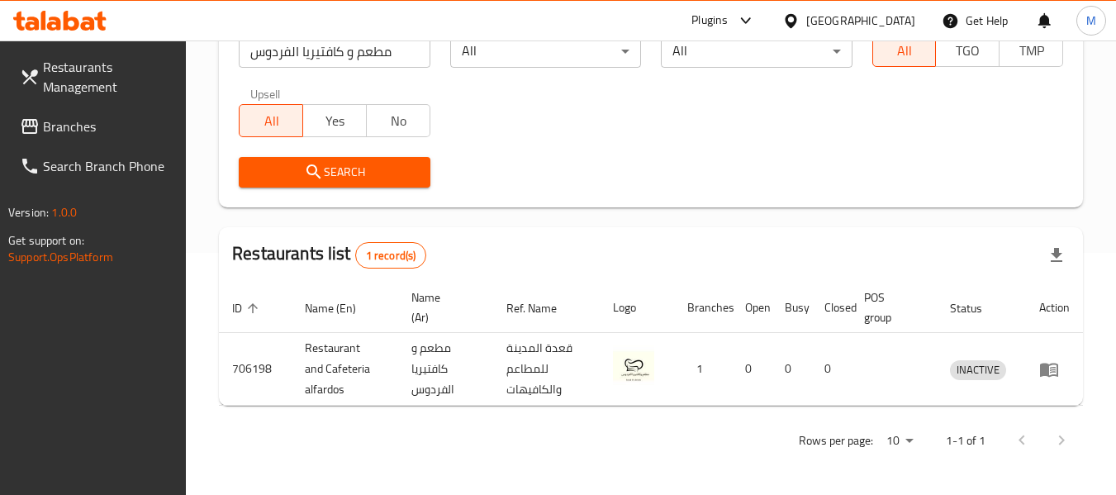
scroll to position [242, 0]
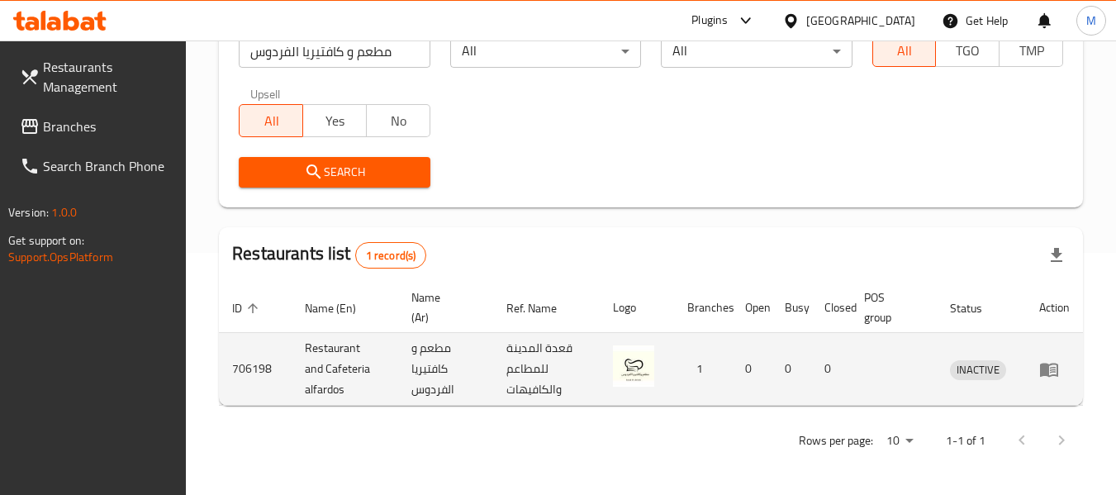
click at [1054, 362] on icon "enhanced table" at bounding box center [1049, 369] width 20 height 20
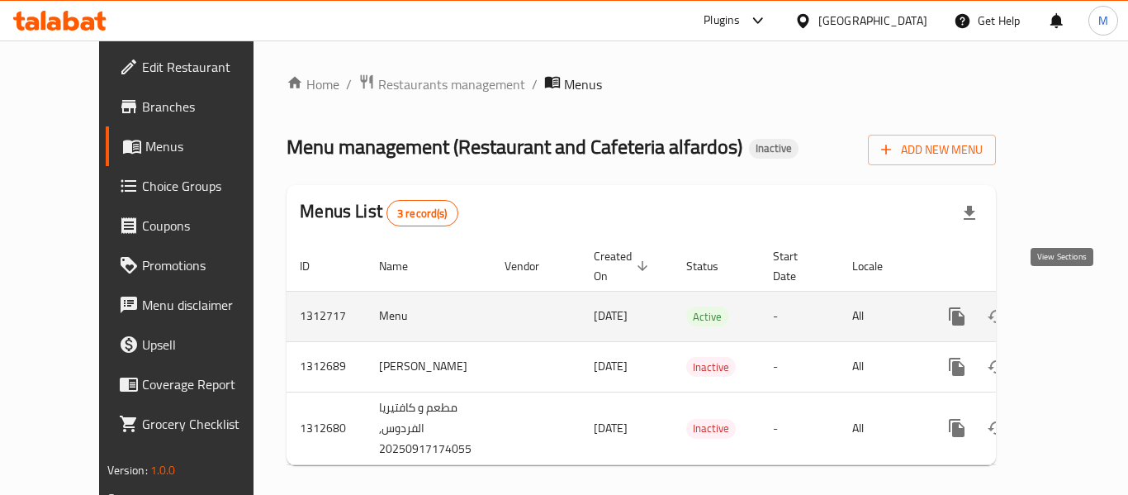
click at [1069, 309] on icon "enhanced table" at bounding box center [1076, 316] width 15 height 15
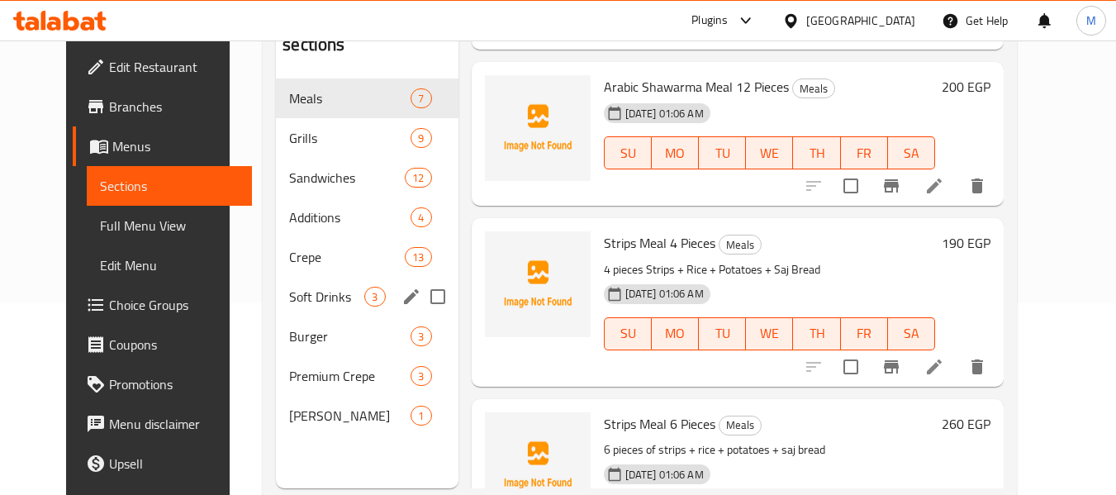
scroll to position [231, 0]
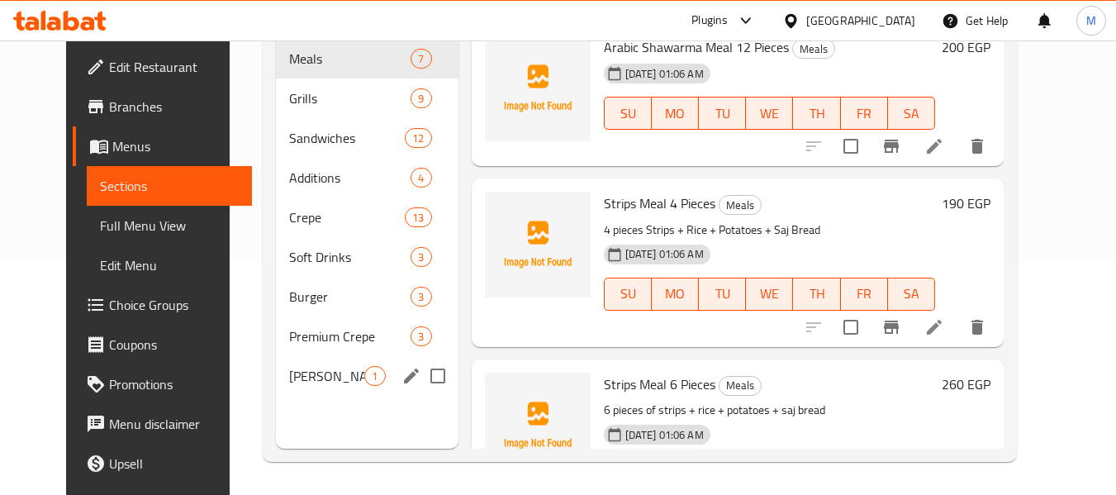
click at [296, 311] on div "Burger 3" at bounding box center [367, 297] width 182 height 40
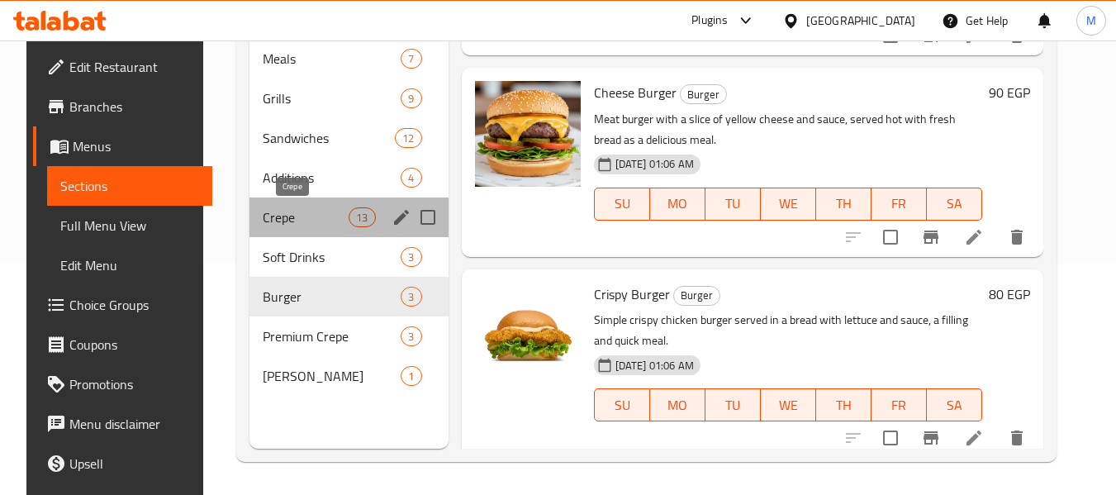
click at [299, 216] on span "Crepe" at bounding box center [306, 217] width 86 height 20
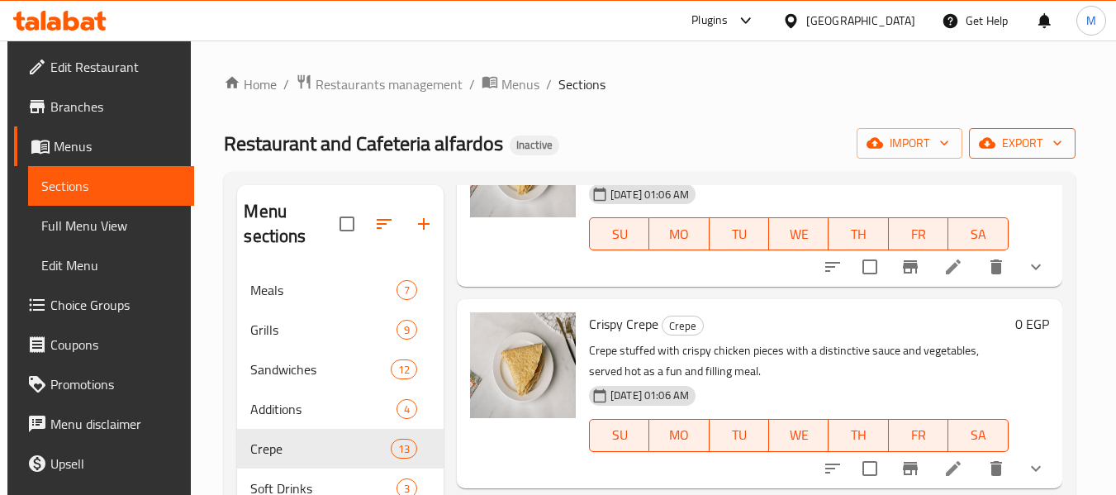
click at [1064, 149] on icon "button" at bounding box center [1057, 143] width 17 height 17
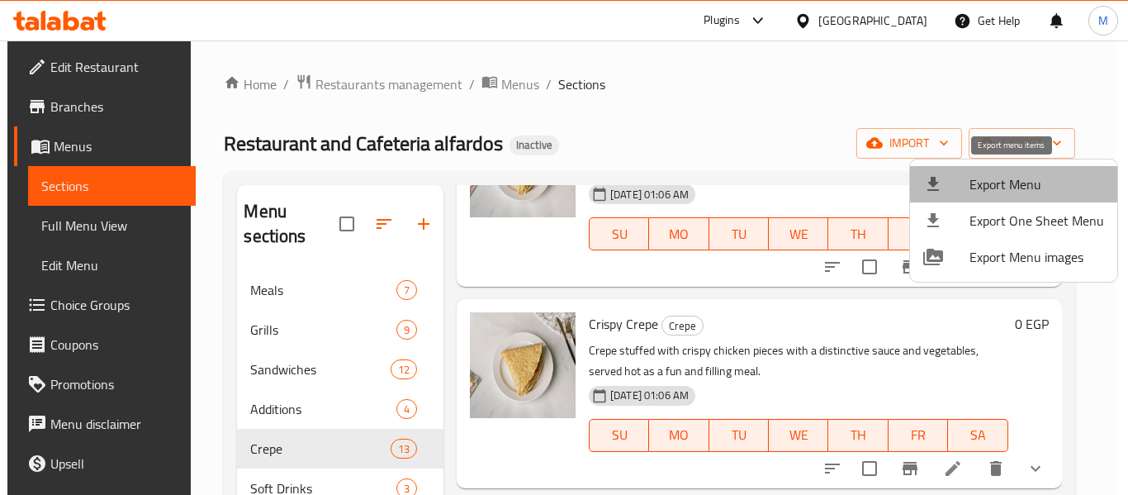
click at [1030, 187] on span "Export Menu" at bounding box center [1037, 184] width 135 height 20
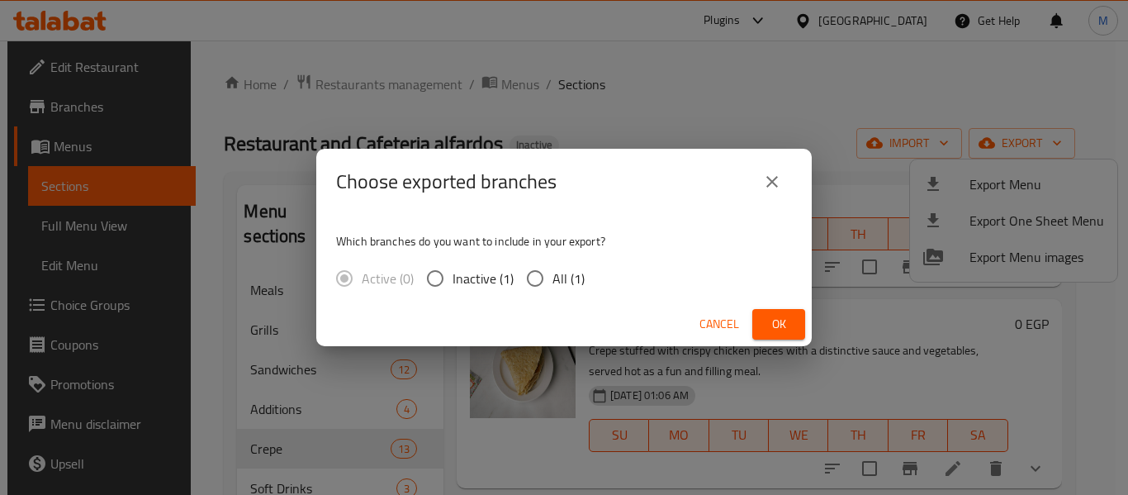
click at [557, 286] on span "All (1)" at bounding box center [568, 278] width 32 height 20
click at [552, 286] on input "All (1)" at bounding box center [535, 278] width 35 height 35
radio input "true"
click at [780, 329] on span "Ok" at bounding box center [779, 324] width 26 height 21
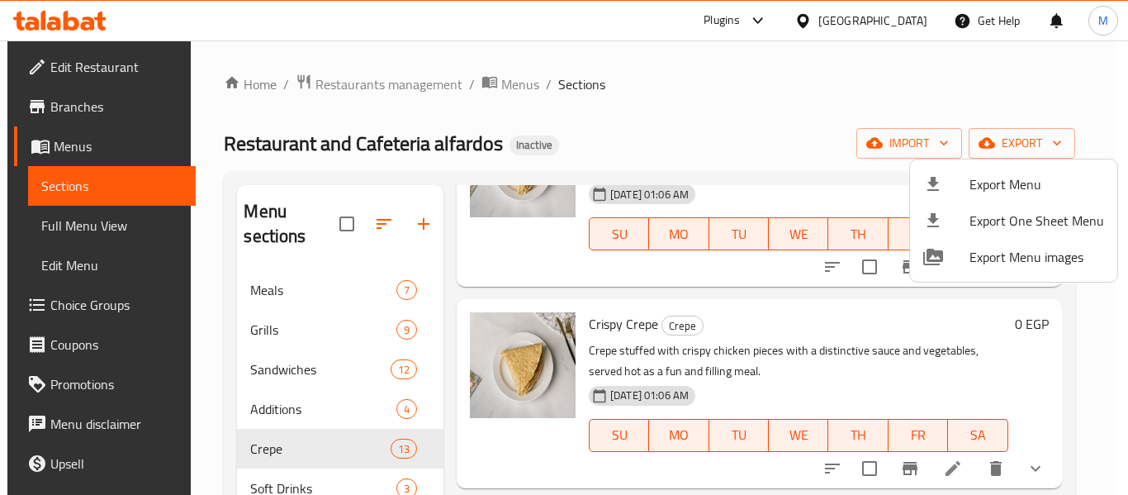
click at [746, 358] on div at bounding box center [564, 247] width 1128 height 495
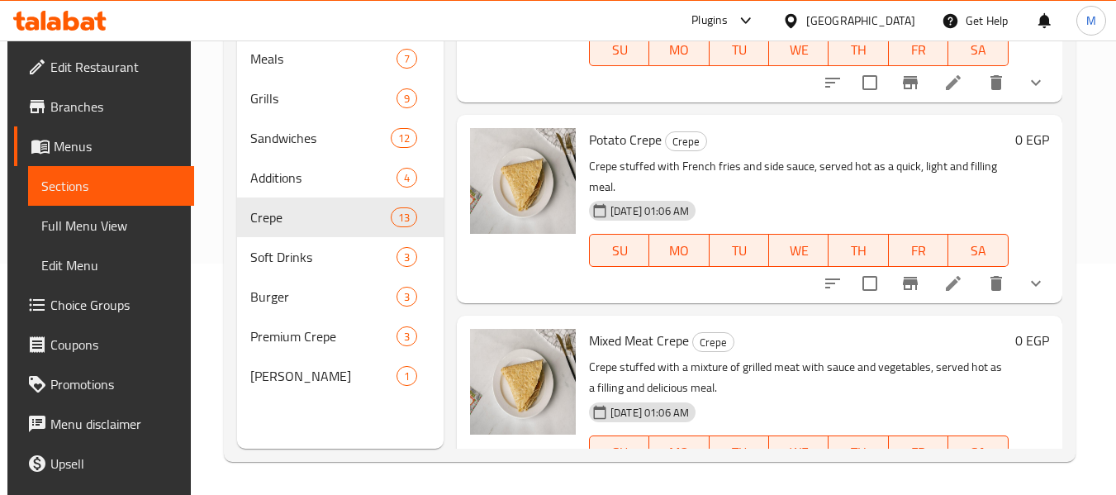
scroll to position [2119, 0]
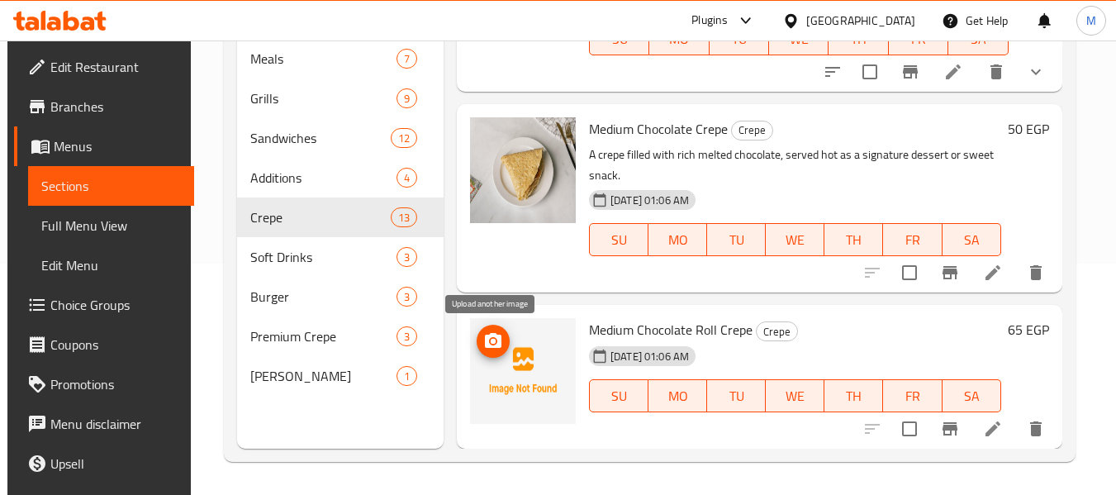
click at [494, 346] on icon "upload picture" at bounding box center [493, 340] width 17 height 15
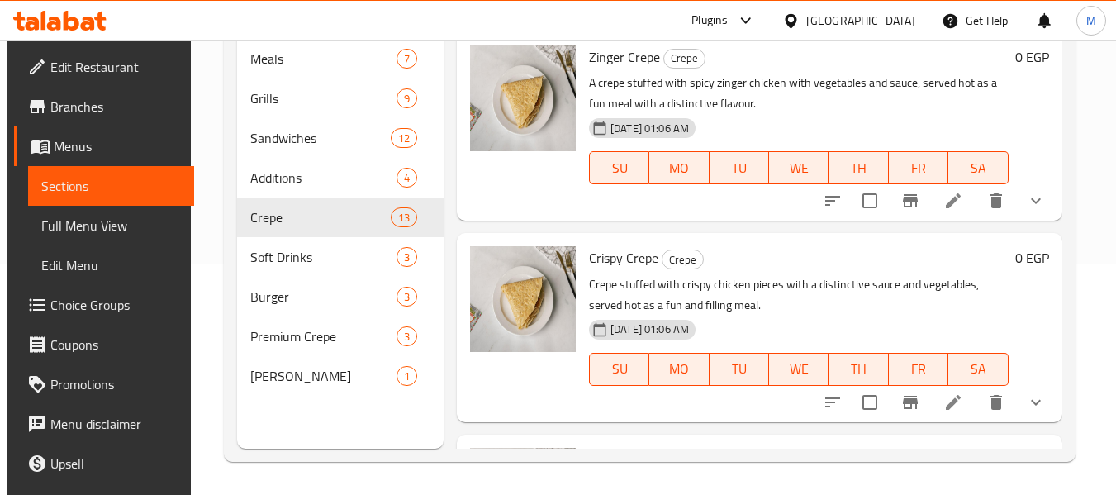
scroll to position [0, 0]
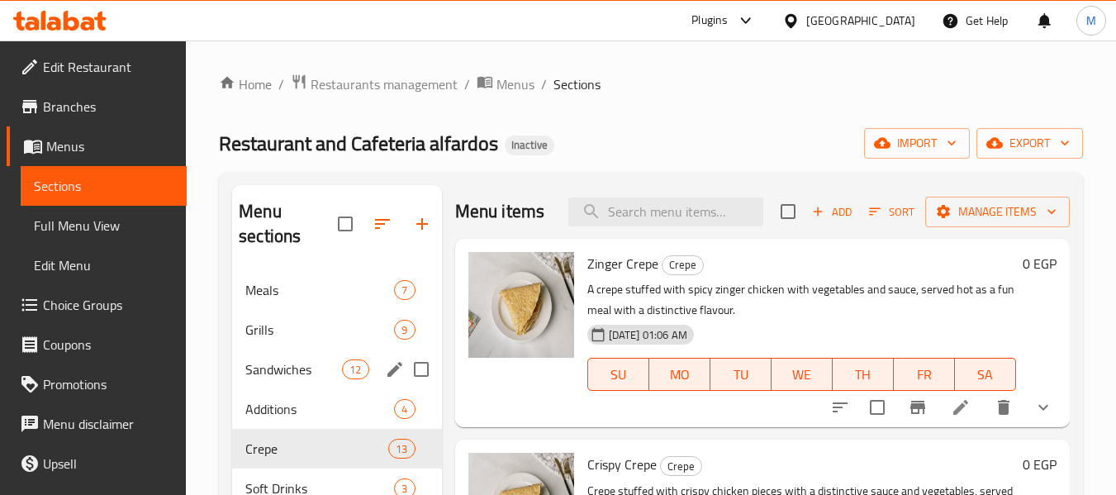
click at [276, 377] on span "Sandwiches" at bounding box center [293, 369] width 97 height 20
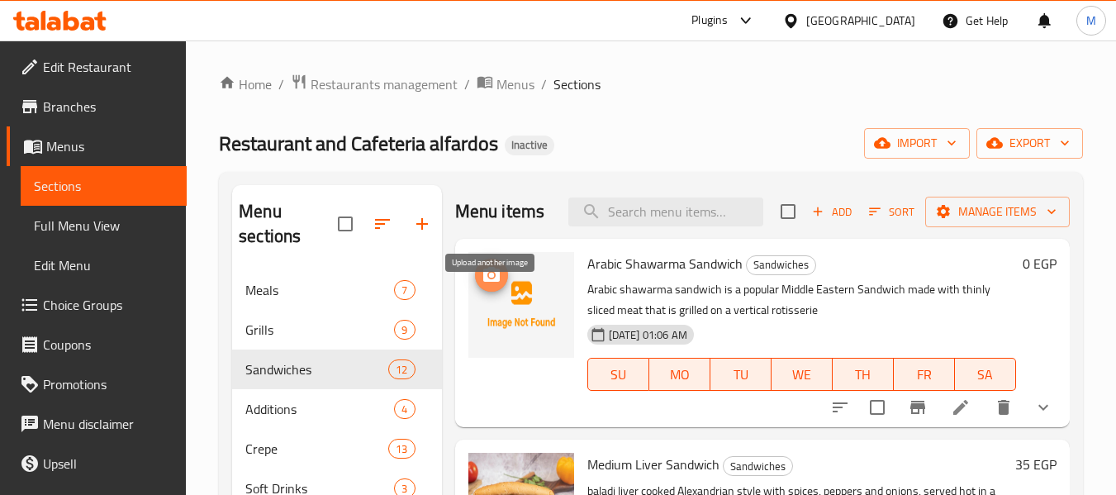
click at [481, 285] on icon "upload picture" at bounding box center [491, 275] width 20 height 20
click at [273, 202] on h2 "Menu sections" at bounding box center [288, 224] width 98 height 50
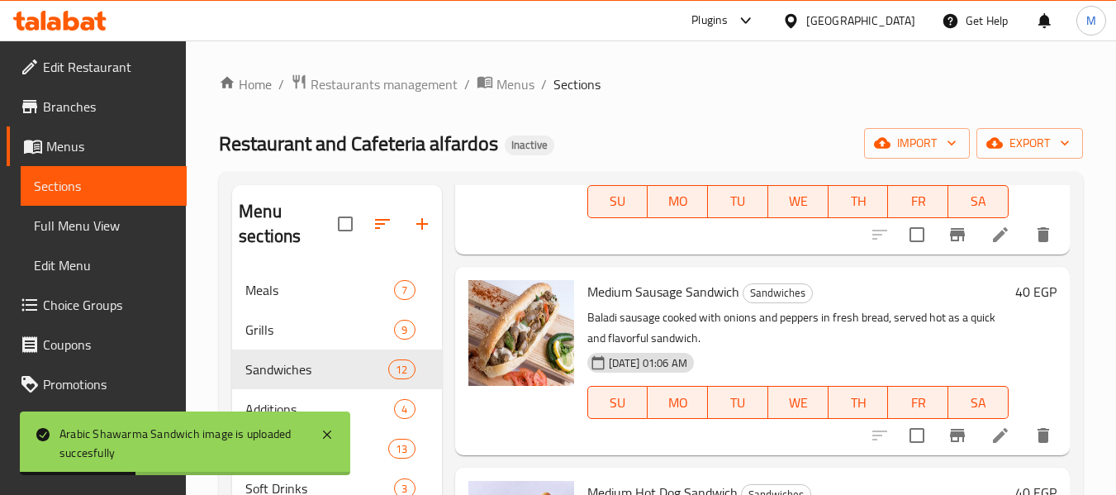
scroll to position [83, 0]
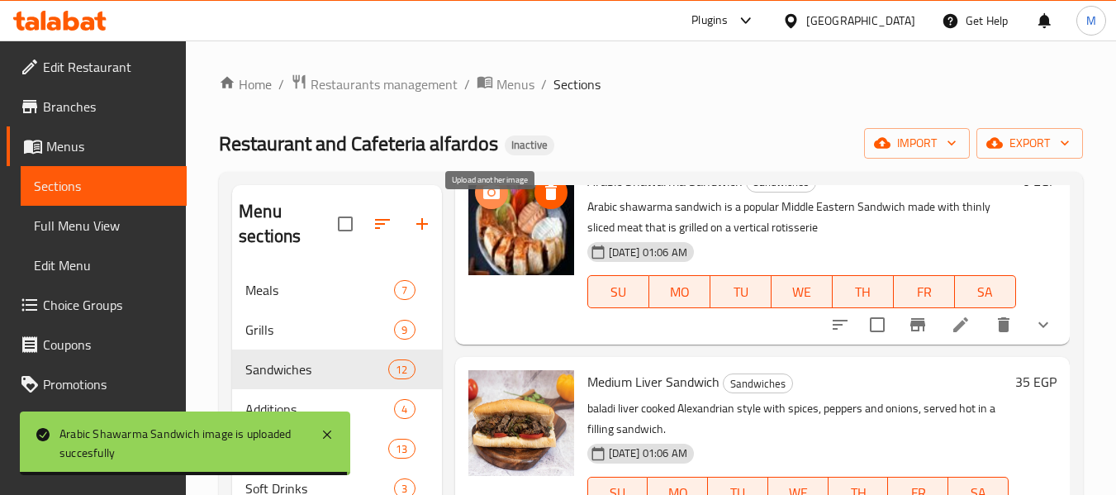
click at [496, 199] on icon "upload picture" at bounding box center [491, 191] width 17 height 15
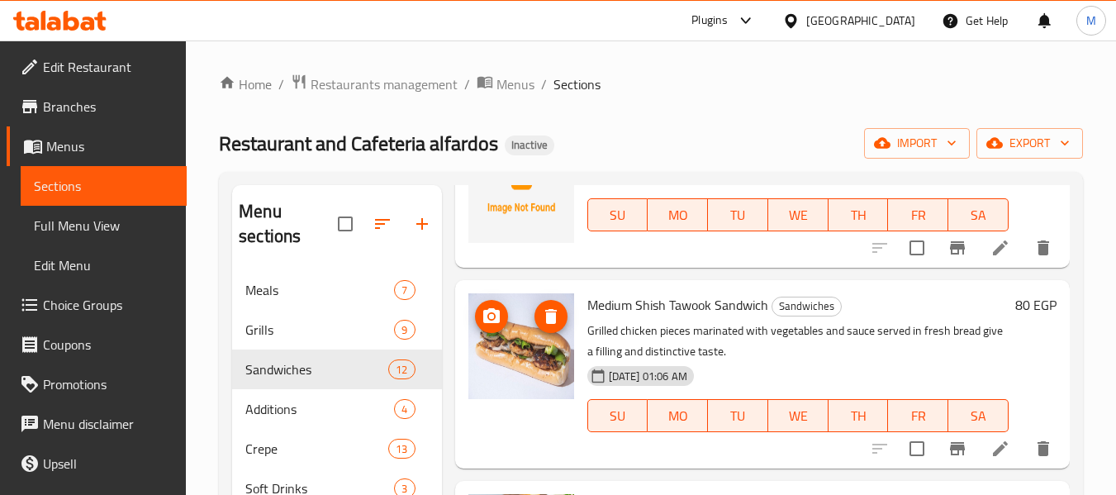
scroll to position [1074, 0]
click at [483, 202] on img at bounding box center [521, 191] width 106 height 106
click at [488, 178] on button "upload picture" at bounding box center [491, 161] width 33 height 33
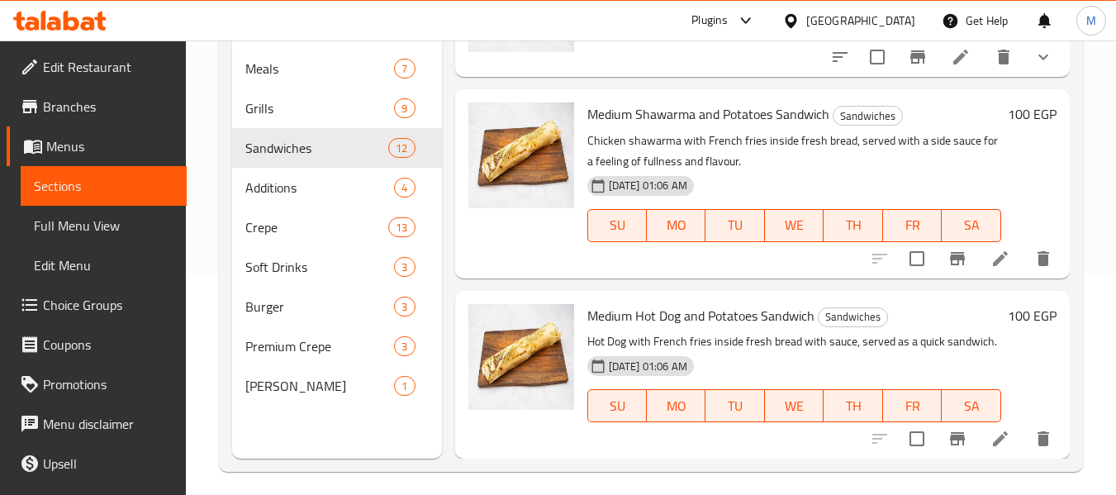
scroll to position [231, 0]
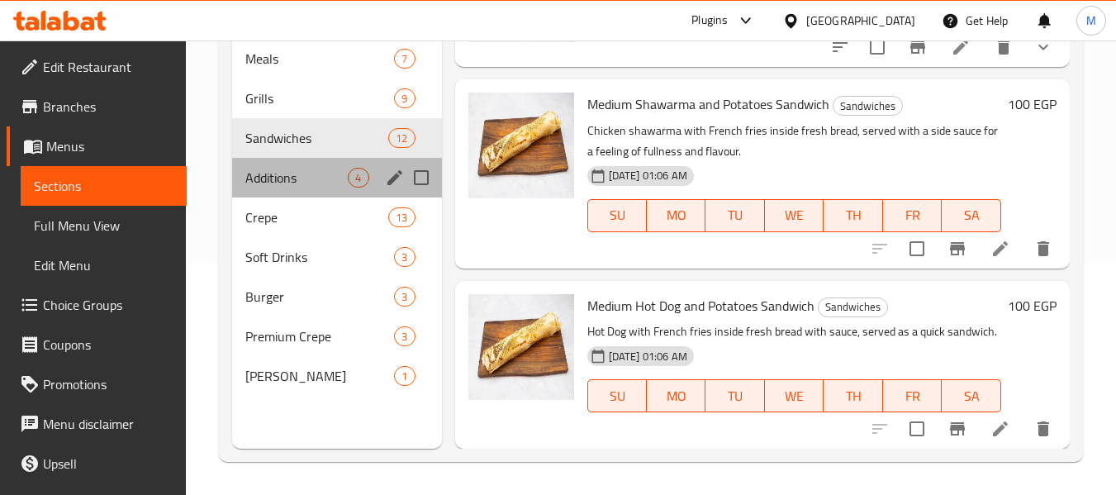
click at [288, 165] on div "Additions 4" at bounding box center [336, 178] width 209 height 40
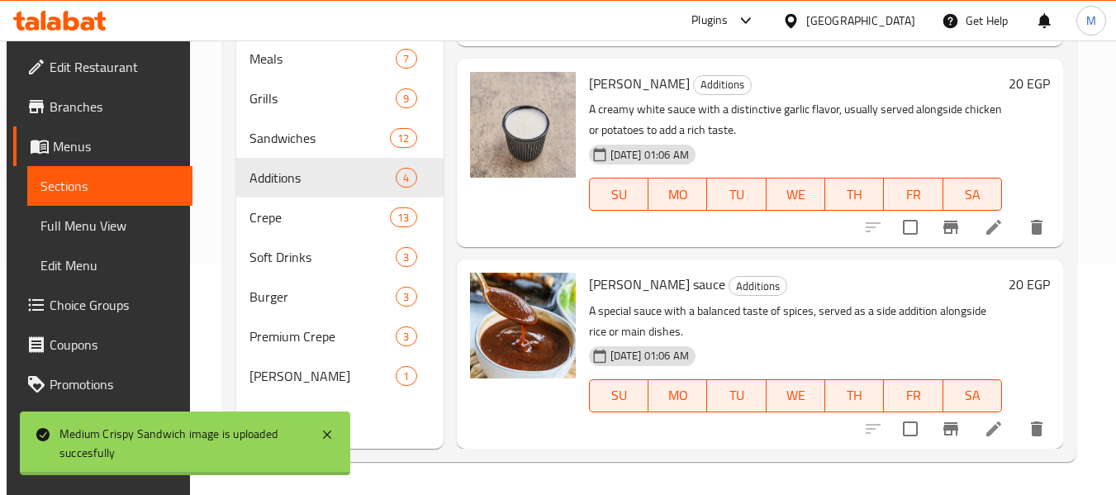
scroll to position [376, 0]
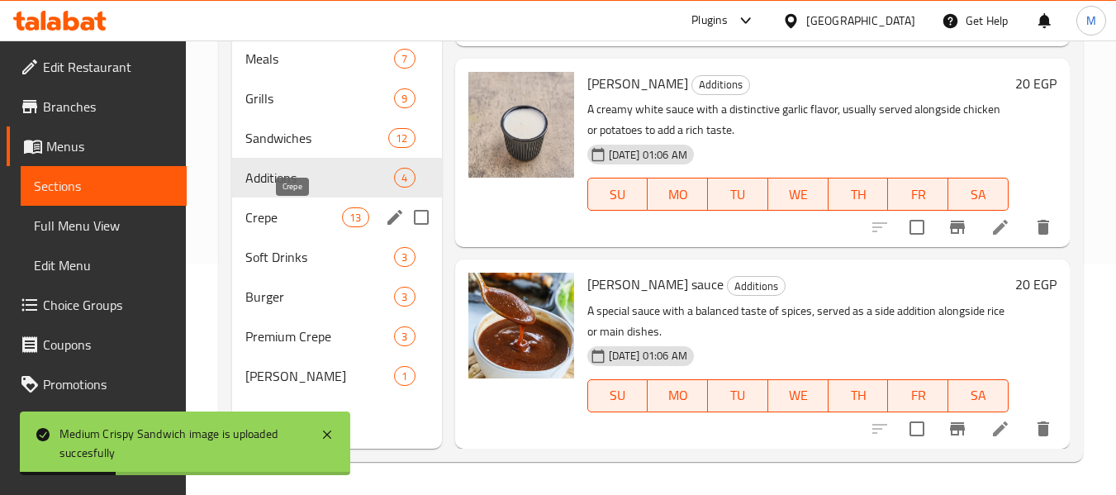
click at [290, 225] on span "Crepe" at bounding box center [293, 217] width 97 height 20
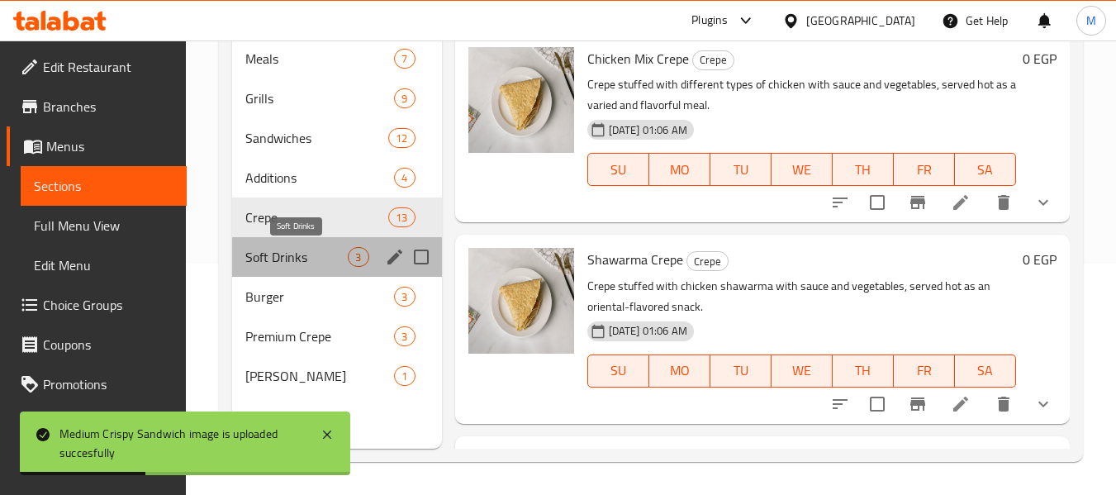
click at [287, 256] on span "Soft Drinks" at bounding box center [296, 257] width 102 height 20
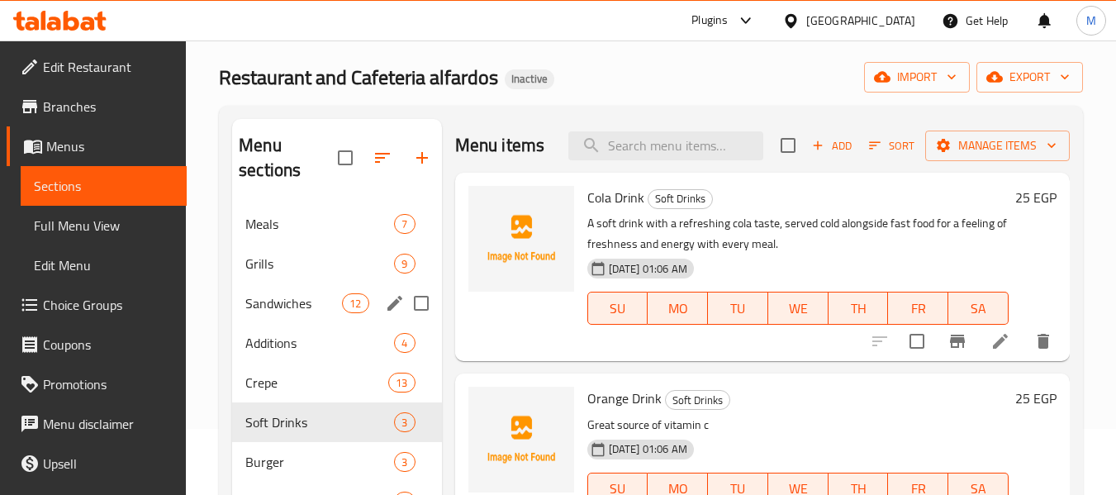
scroll to position [231, 0]
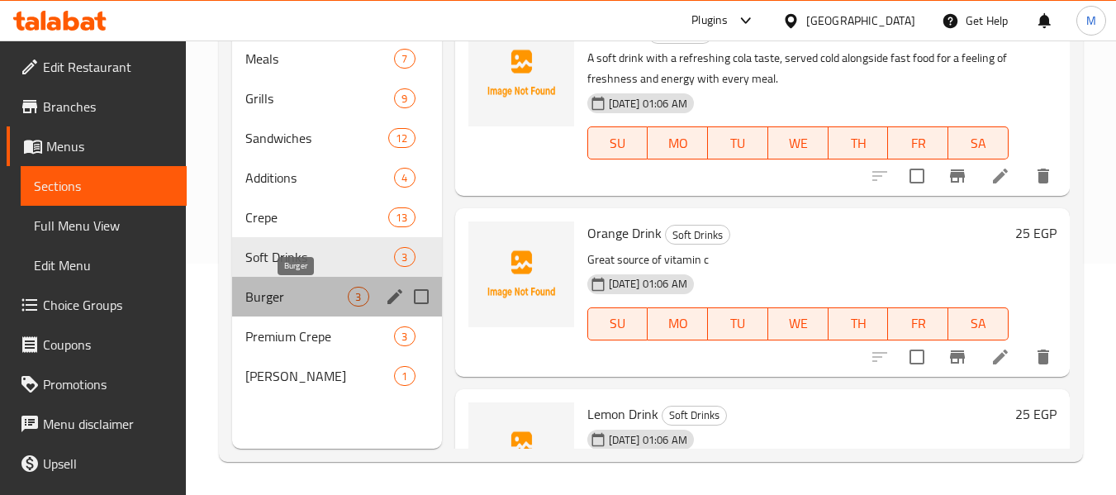
click at [282, 303] on span "Burger" at bounding box center [296, 297] width 102 height 20
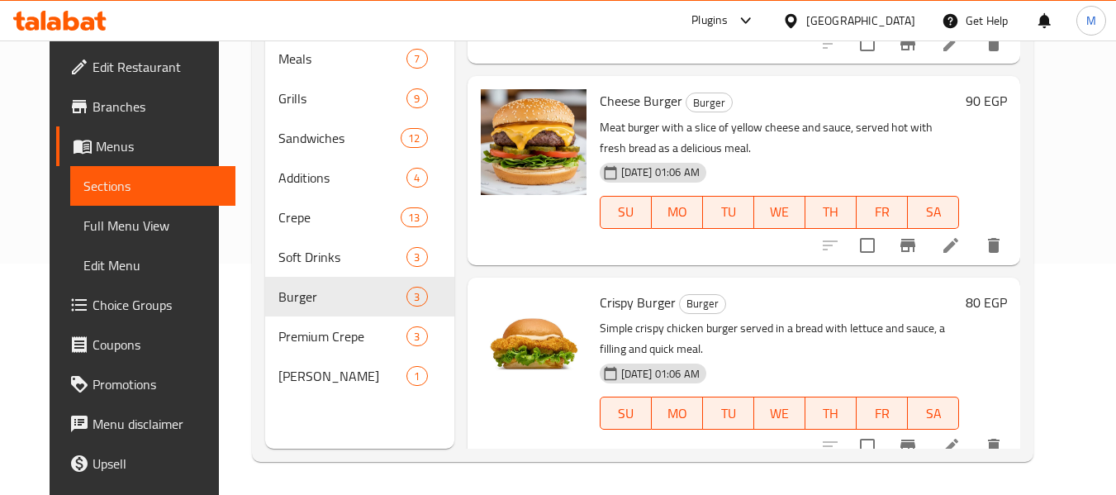
scroll to position [174, 0]
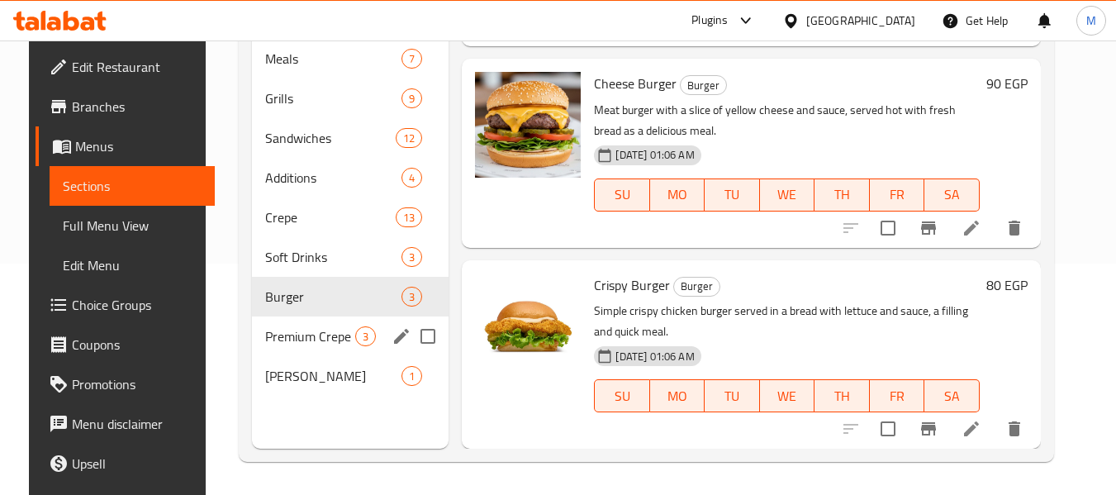
click at [313, 340] on span "Premium Crepe" at bounding box center [310, 336] width 91 height 20
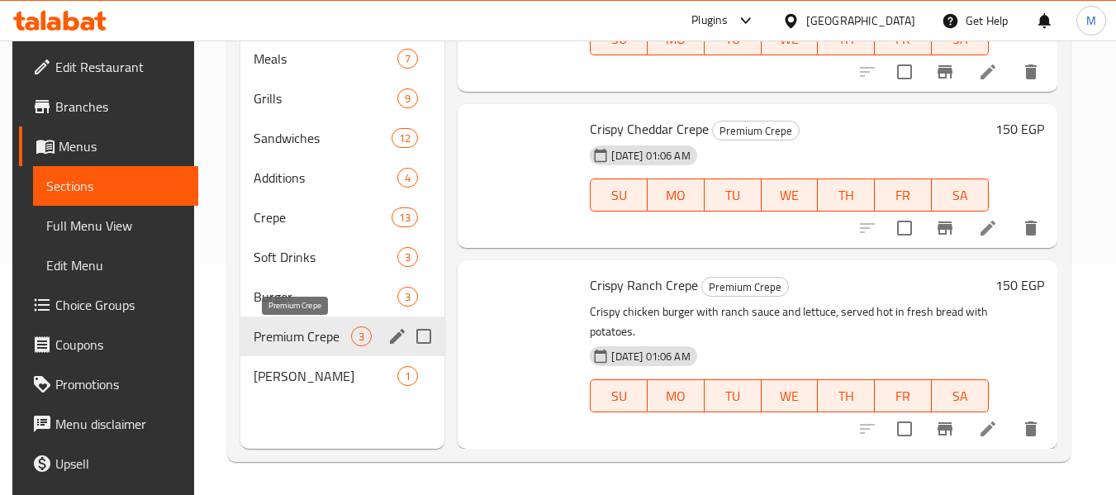
scroll to position [129, 0]
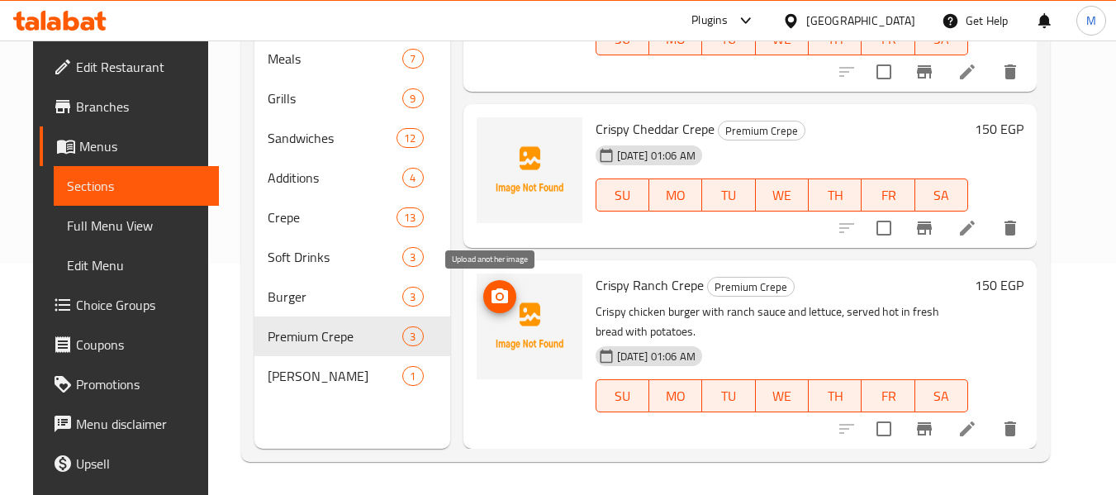
click at [496, 301] on icon "upload picture" at bounding box center [499, 295] width 17 height 15
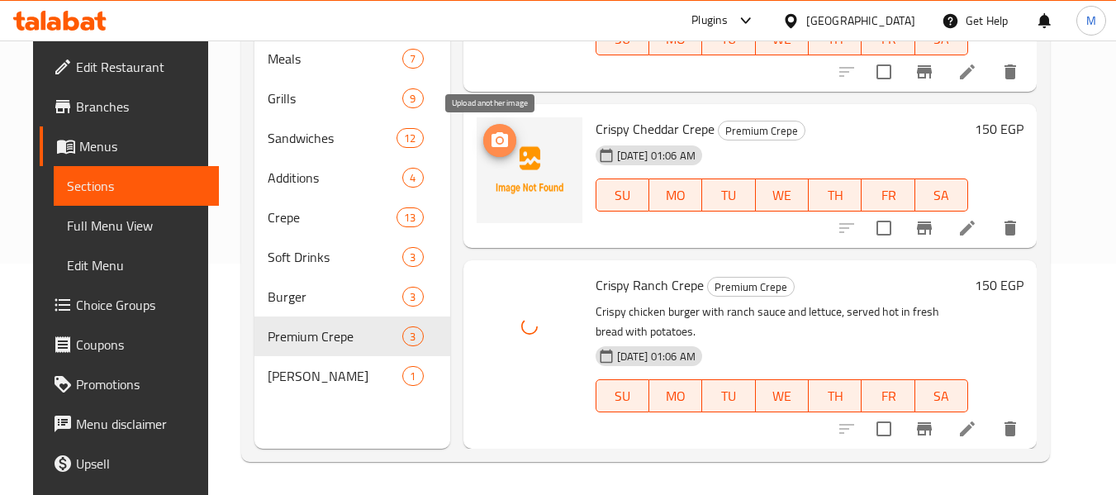
click at [486, 129] on button "upload picture" at bounding box center [499, 140] width 33 height 33
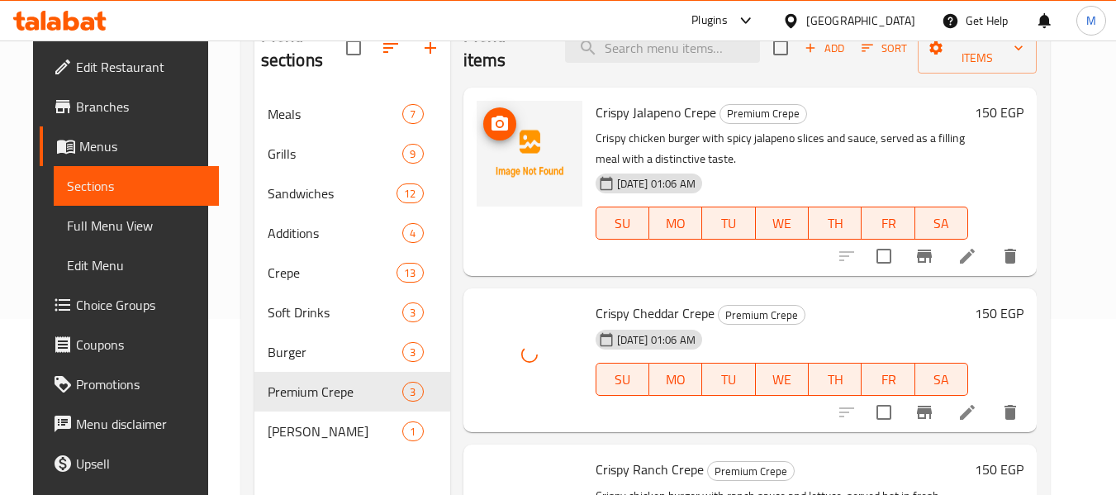
scroll to position [149, 0]
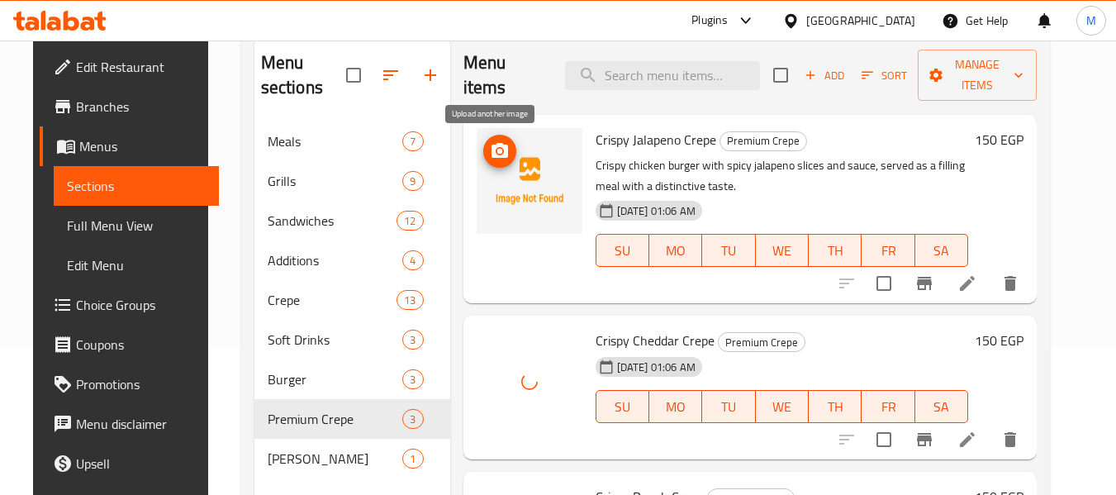
click at [500, 148] on icon "upload picture" at bounding box center [500, 151] width 20 height 20
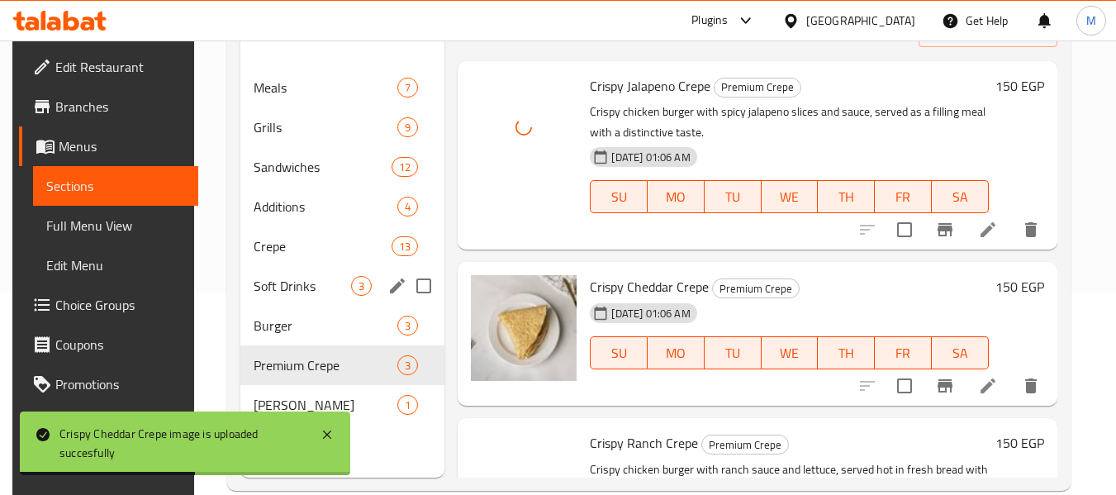
scroll to position [231, 0]
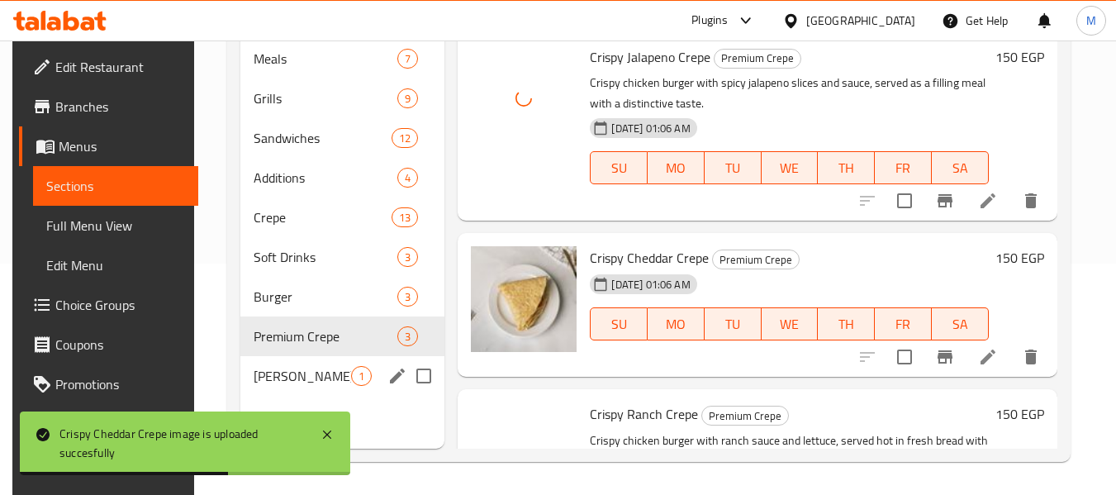
click at [299, 364] on div "Rizzo 1" at bounding box center [342, 376] width 204 height 40
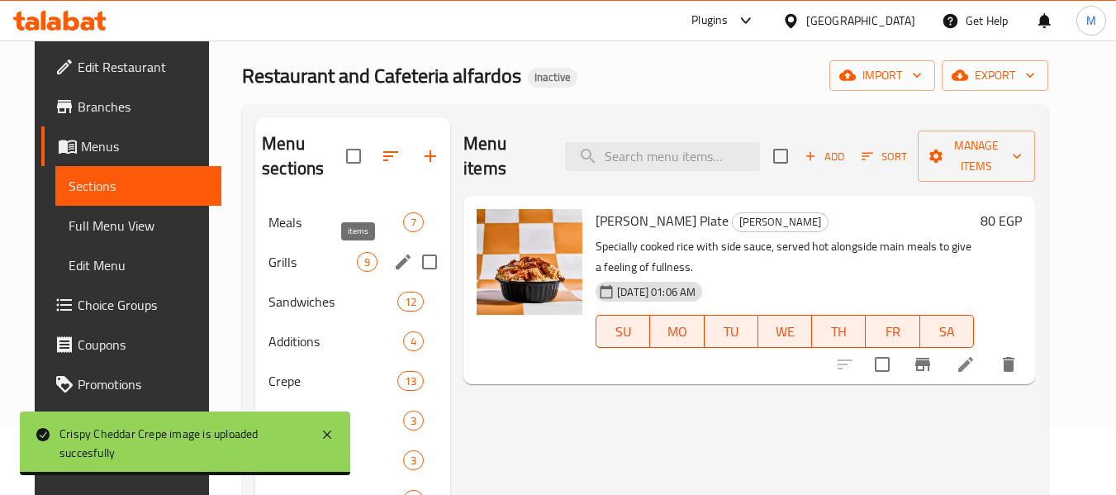
scroll to position [66, 0]
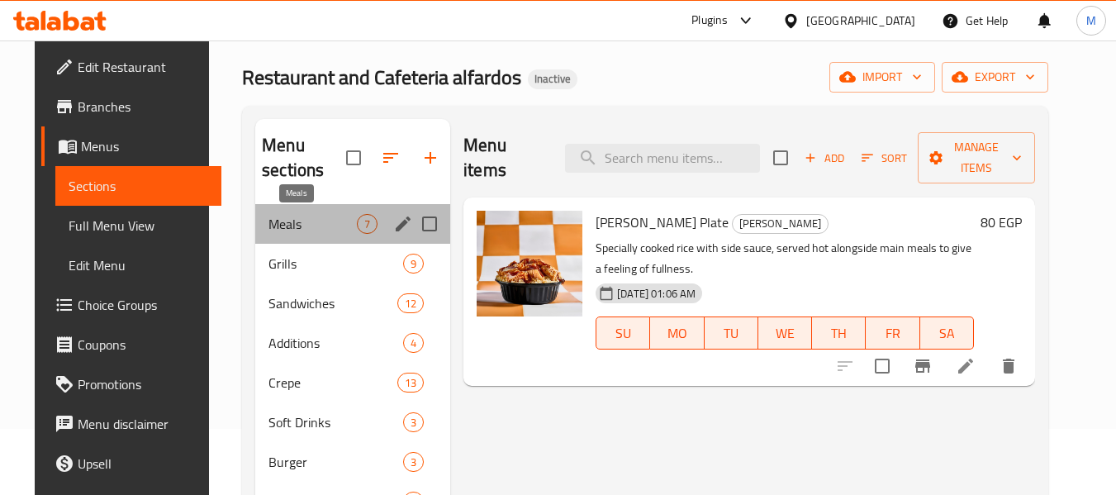
click at [289, 222] on span "Meals" at bounding box center [312, 224] width 88 height 20
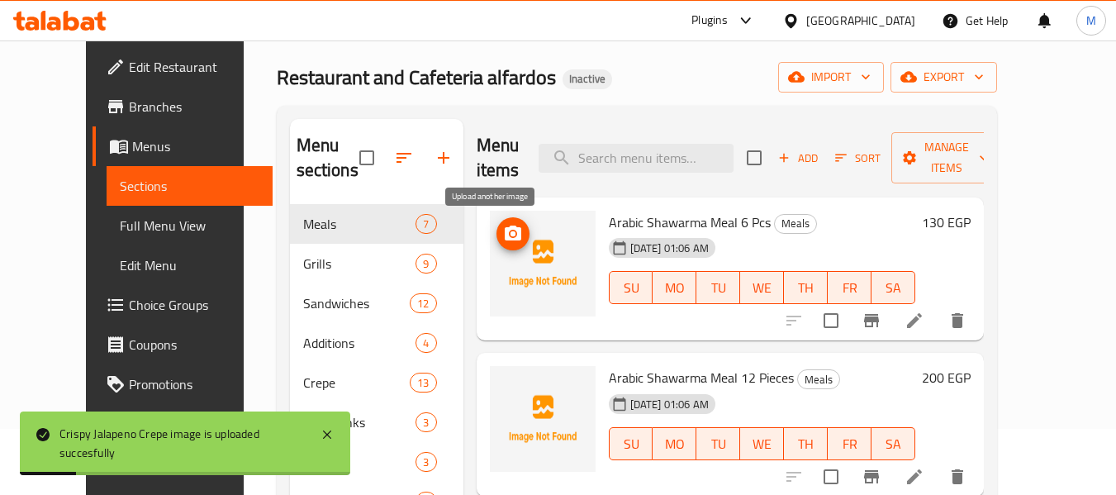
click at [496, 230] on span "upload picture" at bounding box center [512, 234] width 33 height 20
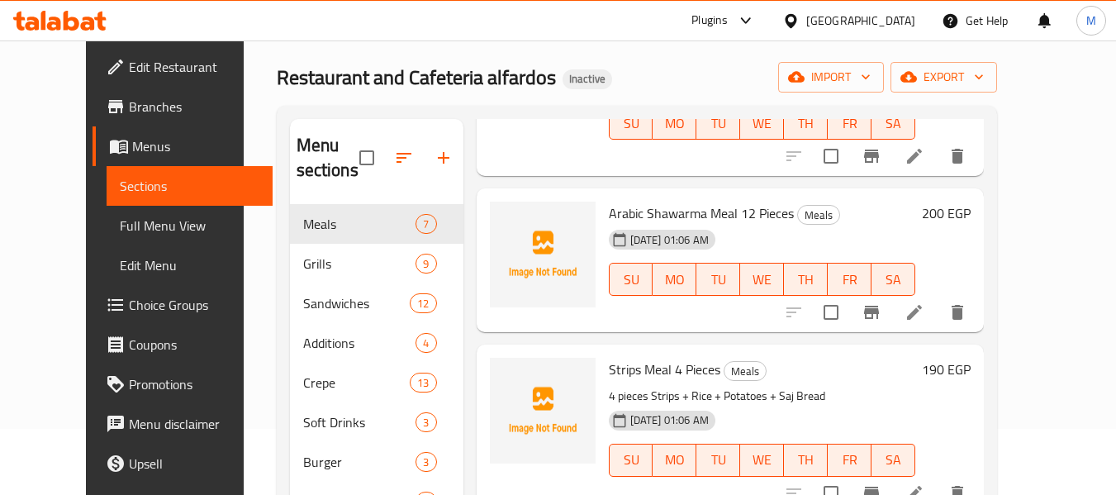
scroll to position [165, 0]
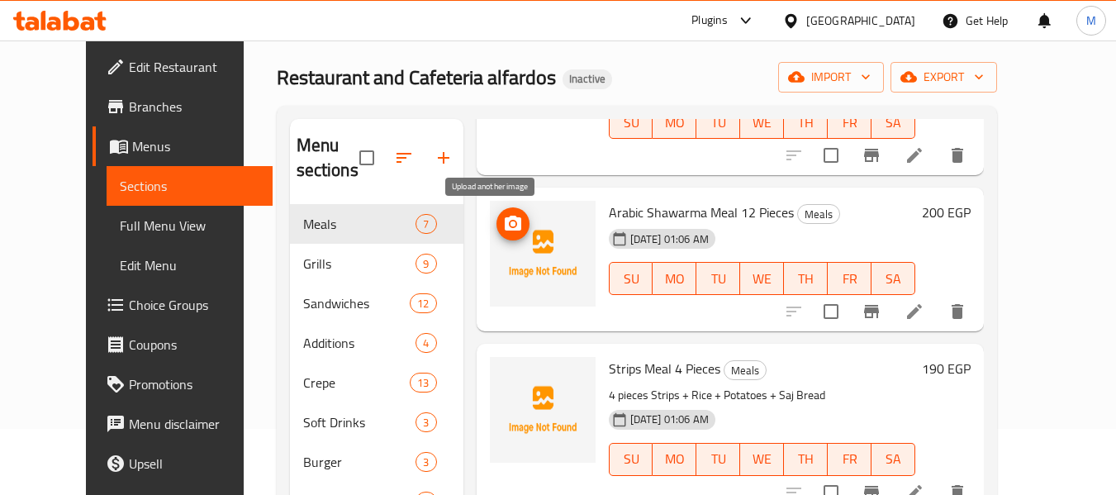
click at [505, 225] on icon "upload picture" at bounding box center [513, 223] width 17 height 15
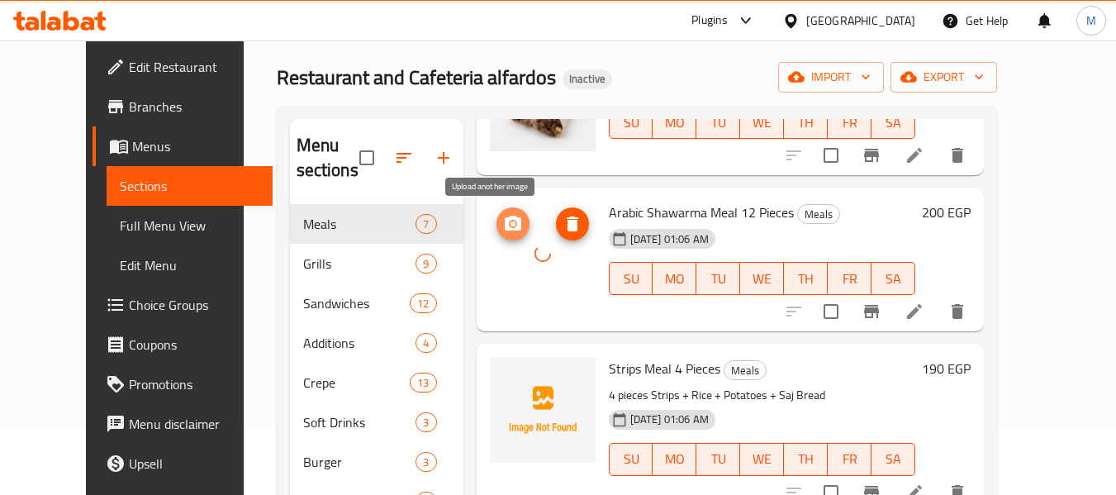
click at [503, 225] on icon "upload picture" at bounding box center [513, 224] width 20 height 20
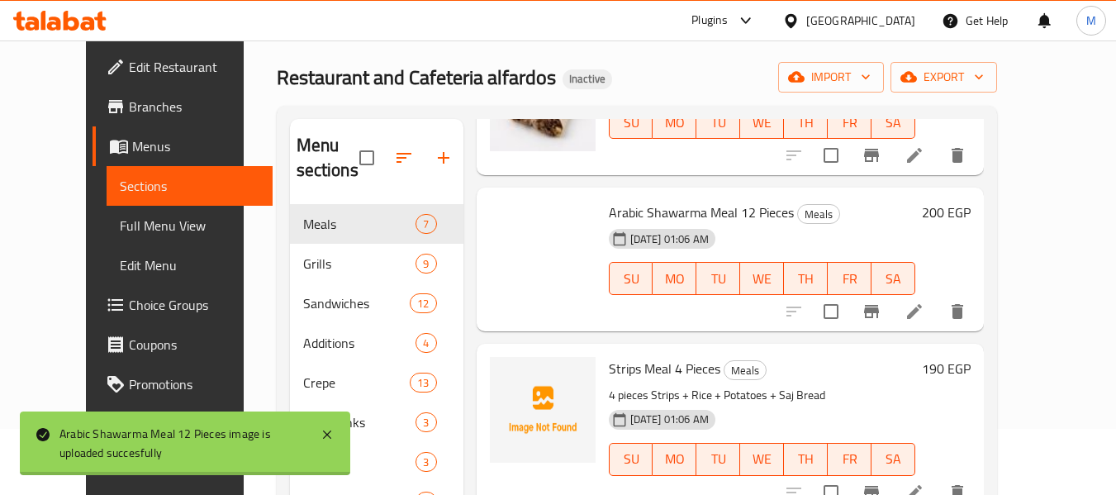
scroll to position [330, 0]
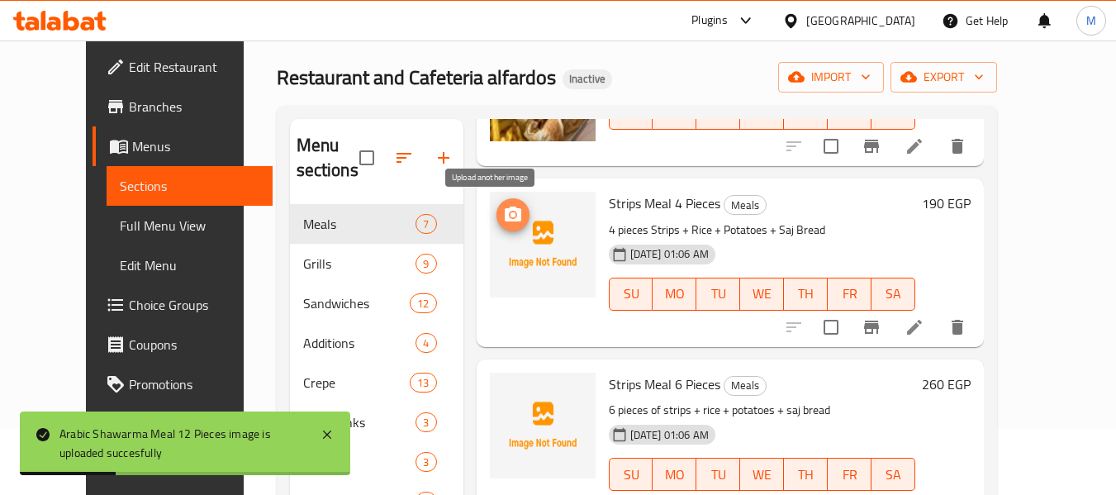
click at [503, 208] on icon "upload picture" at bounding box center [513, 215] width 20 height 20
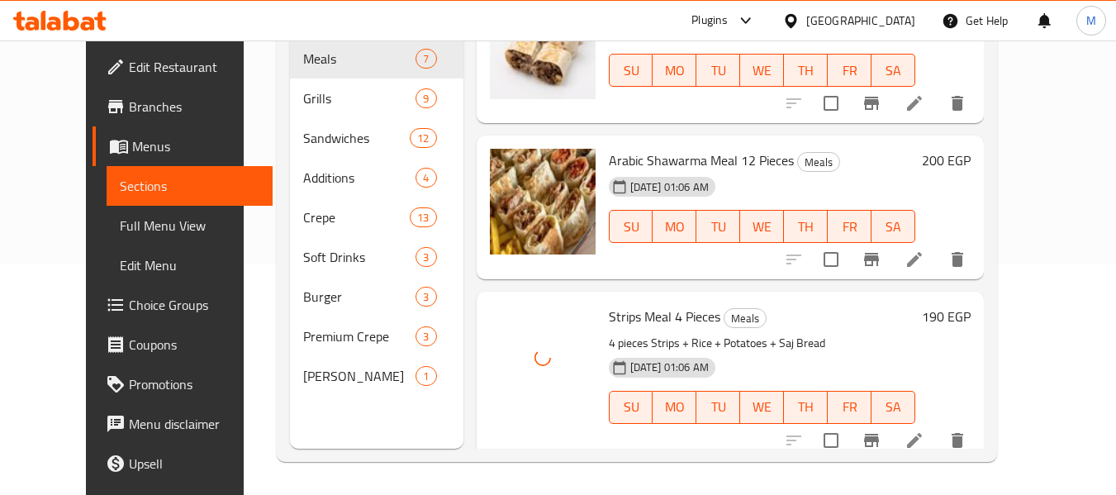
scroll to position [0, 0]
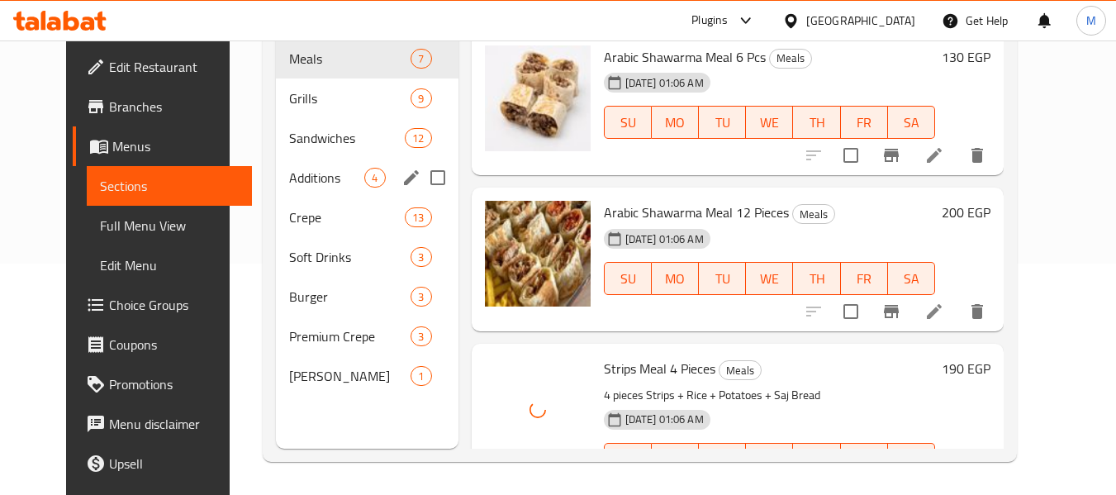
click at [289, 187] on span "Additions" at bounding box center [326, 178] width 75 height 20
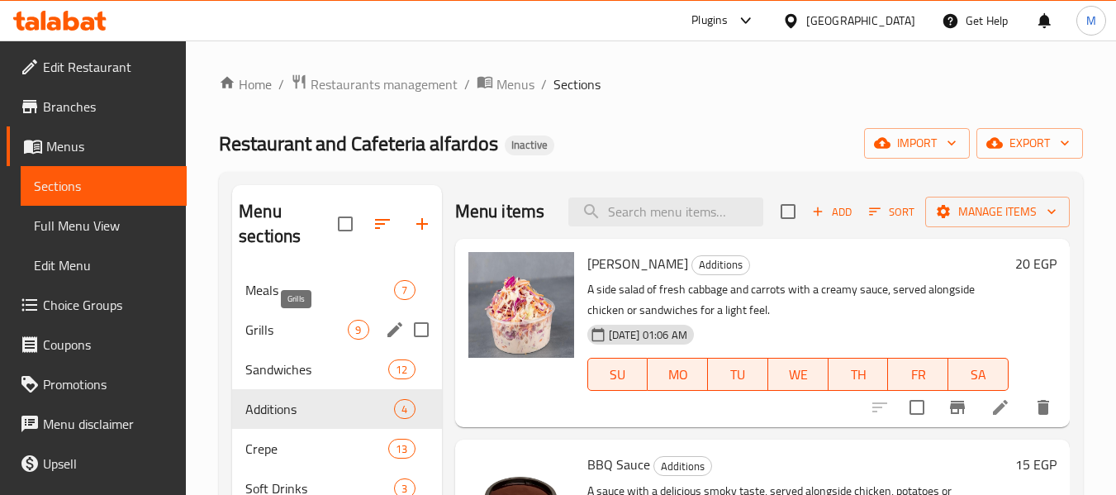
click at [277, 330] on span "Grills" at bounding box center [296, 330] width 102 height 20
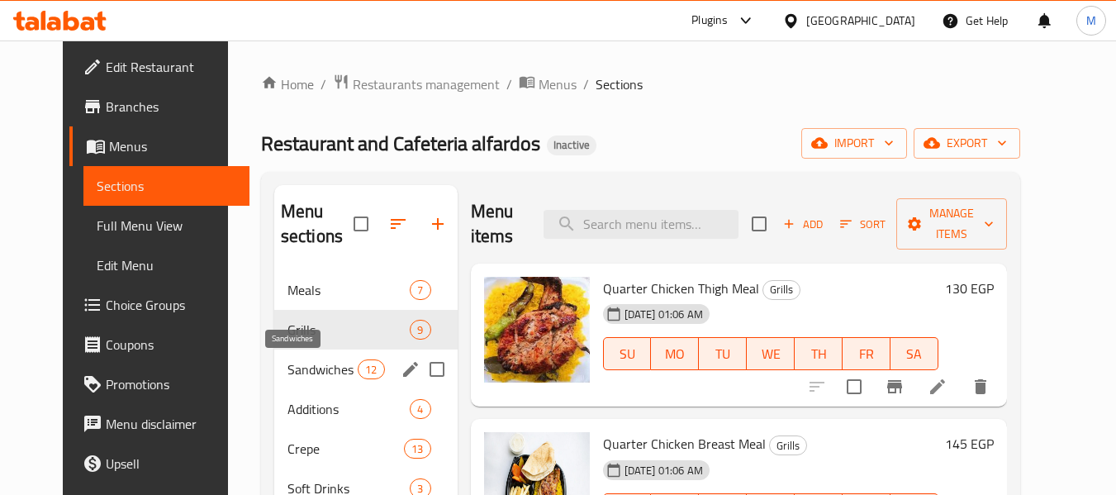
click at [287, 368] on span "Sandwiches" at bounding box center [322, 369] width 70 height 20
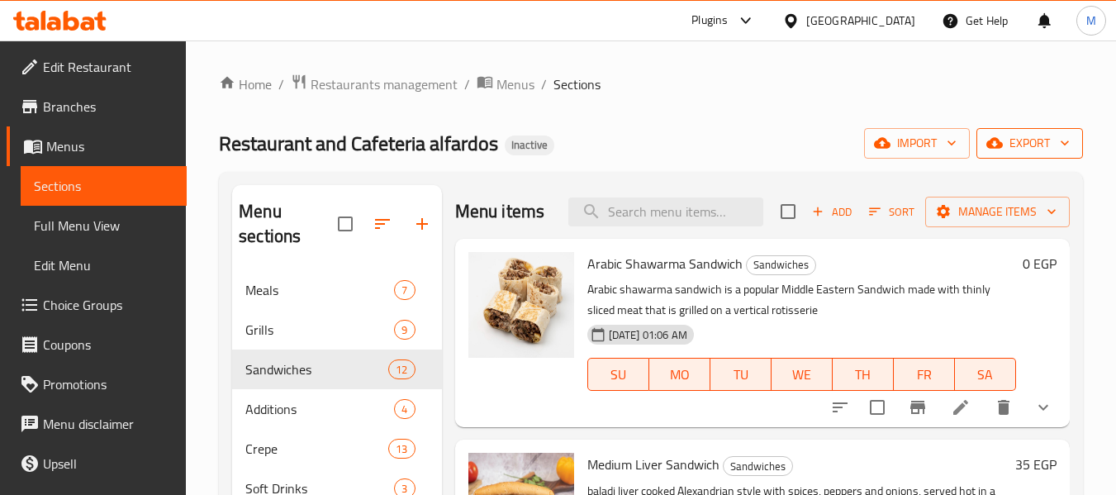
click at [1001, 149] on icon "button" at bounding box center [994, 143] width 17 height 17
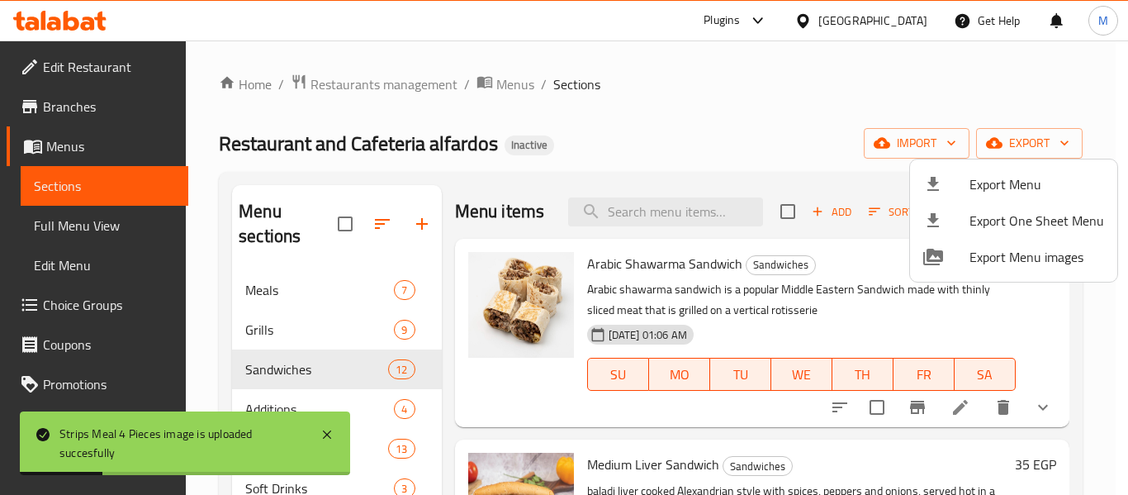
click at [619, 190] on div at bounding box center [564, 247] width 1128 height 495
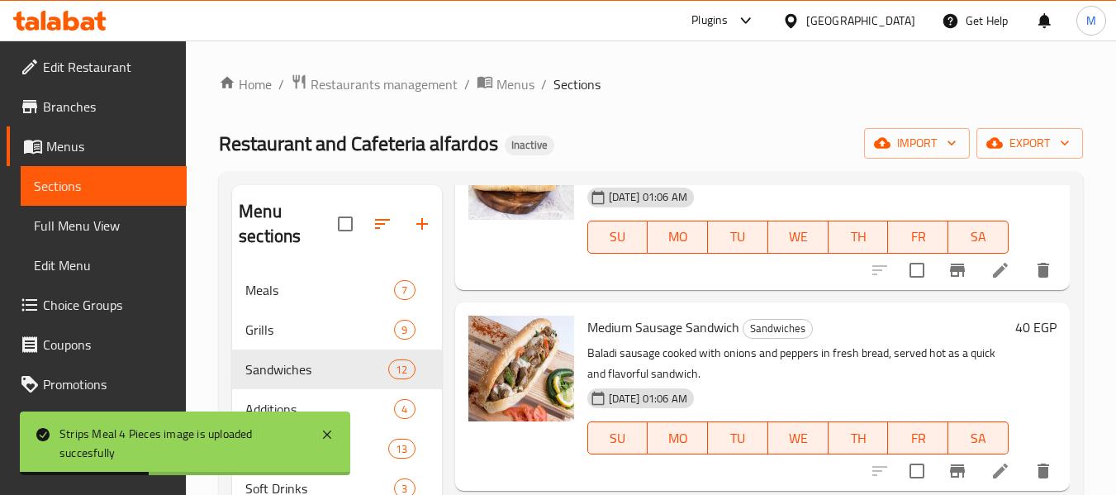
scroll to position [496, 0]
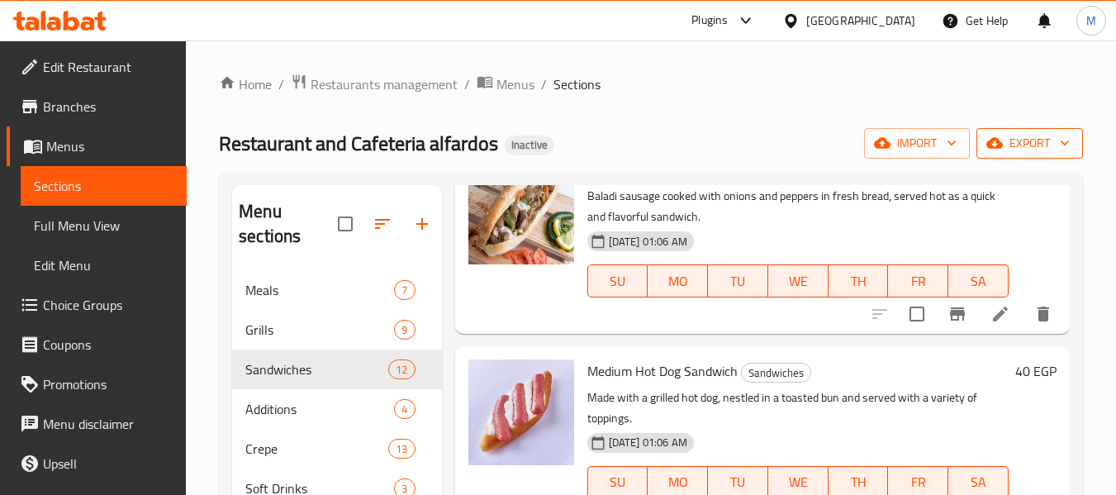
click at [1027, 133] on span "export" at bounding box center [1029, 143] width 80 height 21
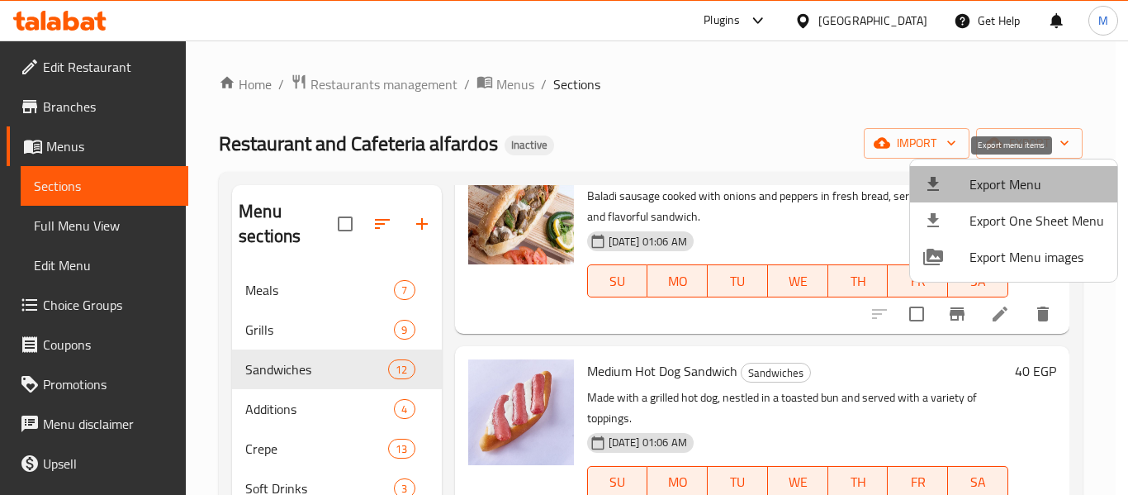
click at [1018, 183] on span "Export Menu" at bounding box center [1037, 184] width 135 height 20
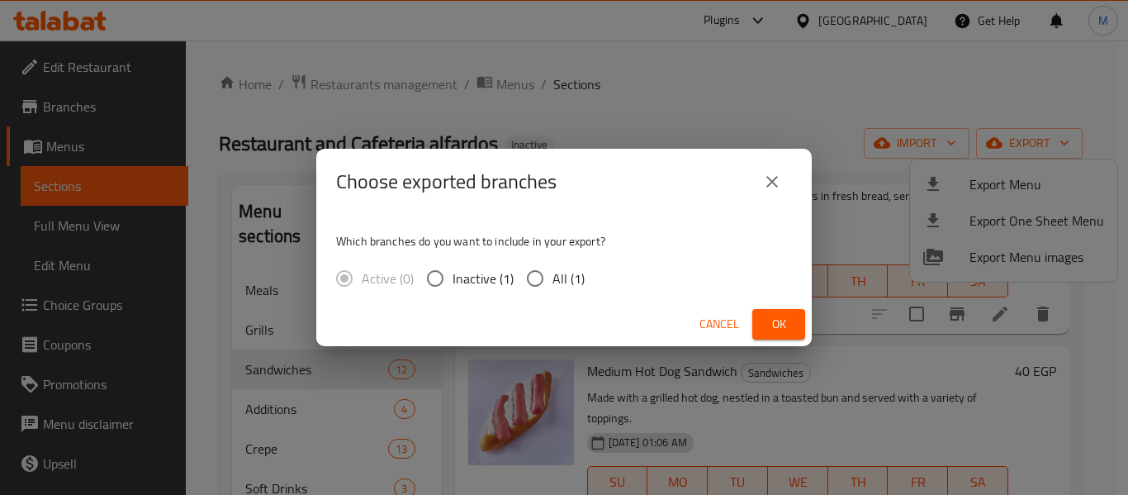
click at [562, 273] on span "All (1)" at bounding box center [568, 278] width 32 height 20
click at [552, 273] on input "All (1)" at bounding box center [535, 278] width 35 height 35
radio input "true"
click at [789, 327] on span "Ok" at bounding box center [779, 324] width 26 height 21
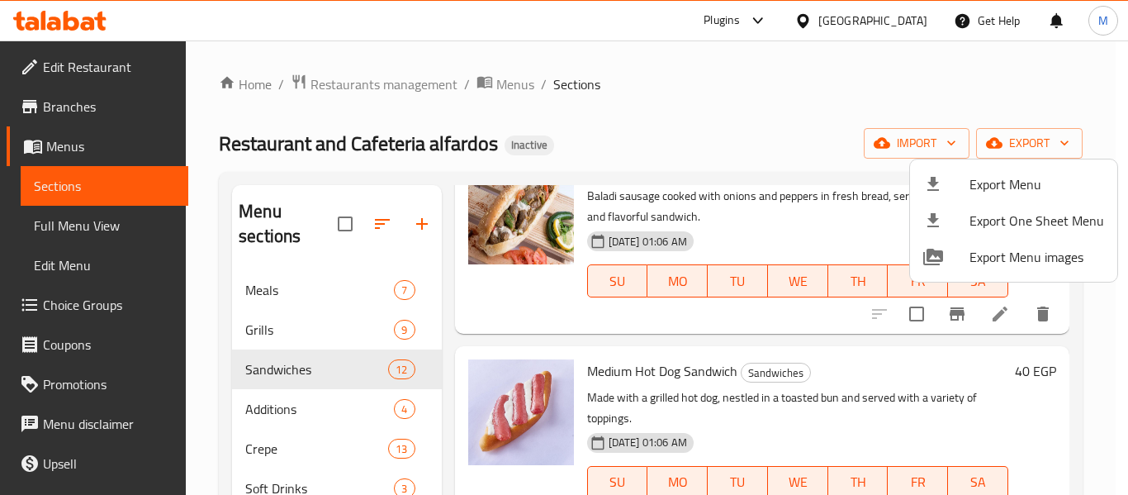
drag, startPoint x: 652, startPoint y: 134, endPoint x: 467, endPoint y: 79, distance: 192.9
click at [650, 130] on div at bounding box center [564, 247] width 1128 height 495
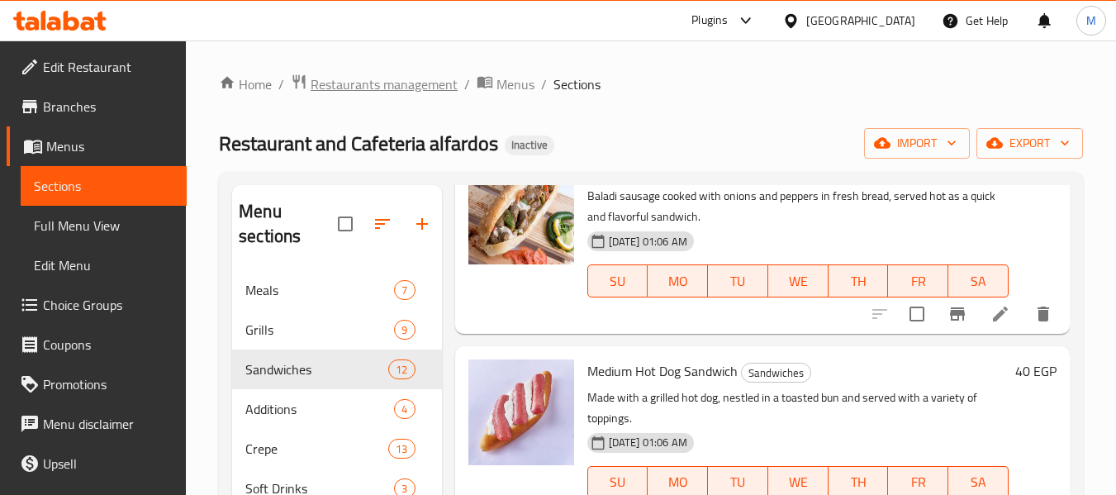
click at [387, 84] on span "Restaurants management" at bounding box center [384, 84] width 147 height 20
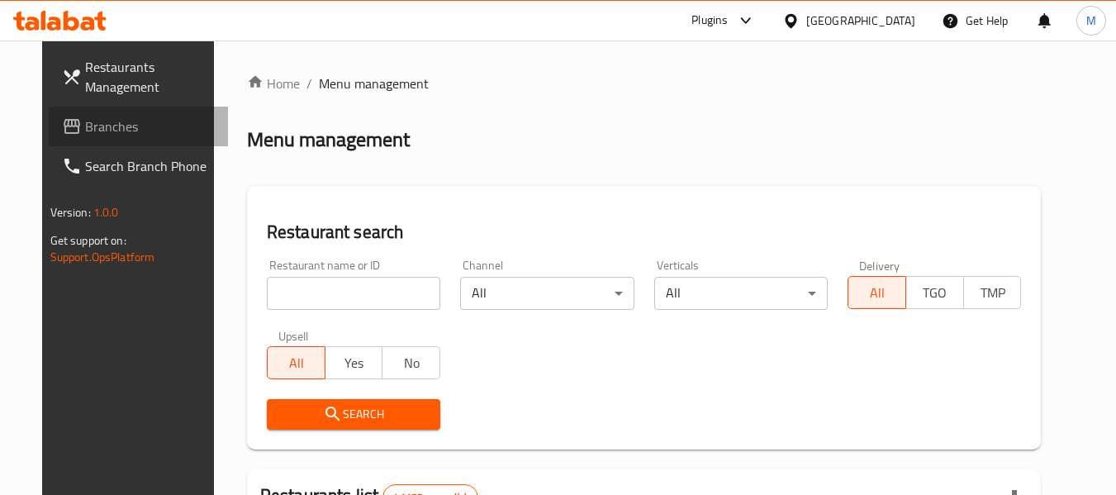
click at [85, 129] on span "Branches" at bounding box center [150, 126] width 130 height 20
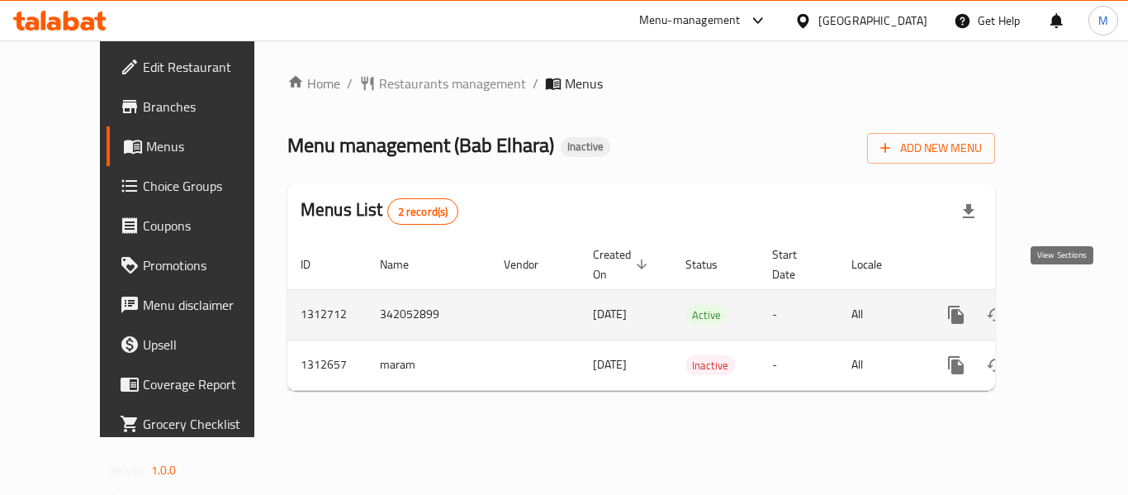
click at [1069, 305] on icon "enhanced table" at bounding box center [1075, 315] width 20 height 20
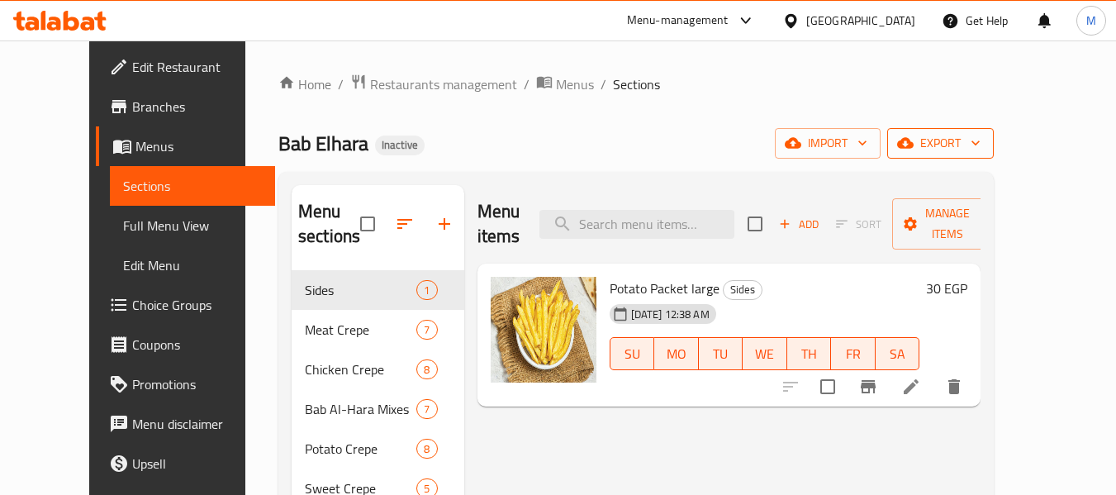
click at [980, 138] on span "export" at bounding box center [940, 143] width 80 height 21
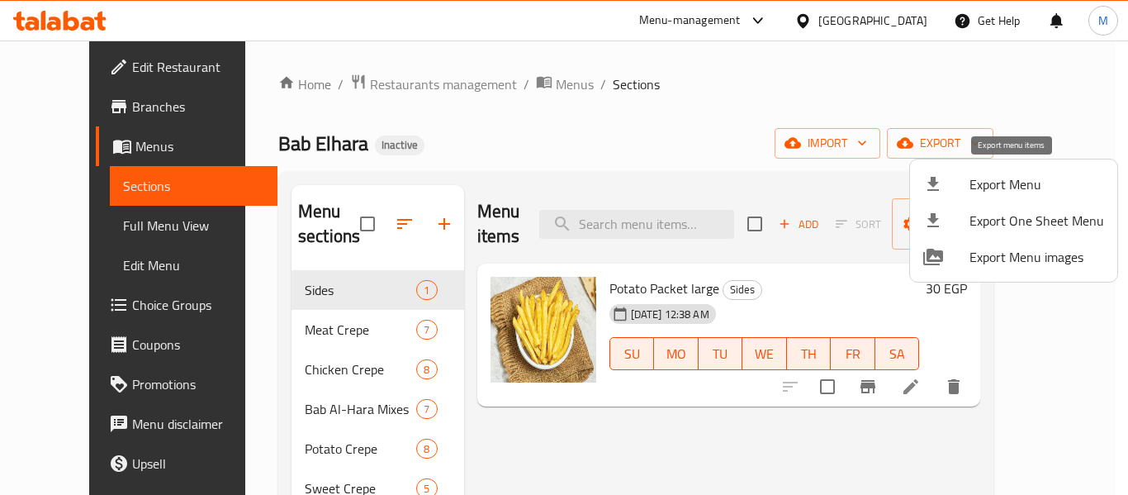
click at [1040, 178] on span "Export Menu" at bounding box center [1037, 184] width 135 height 20
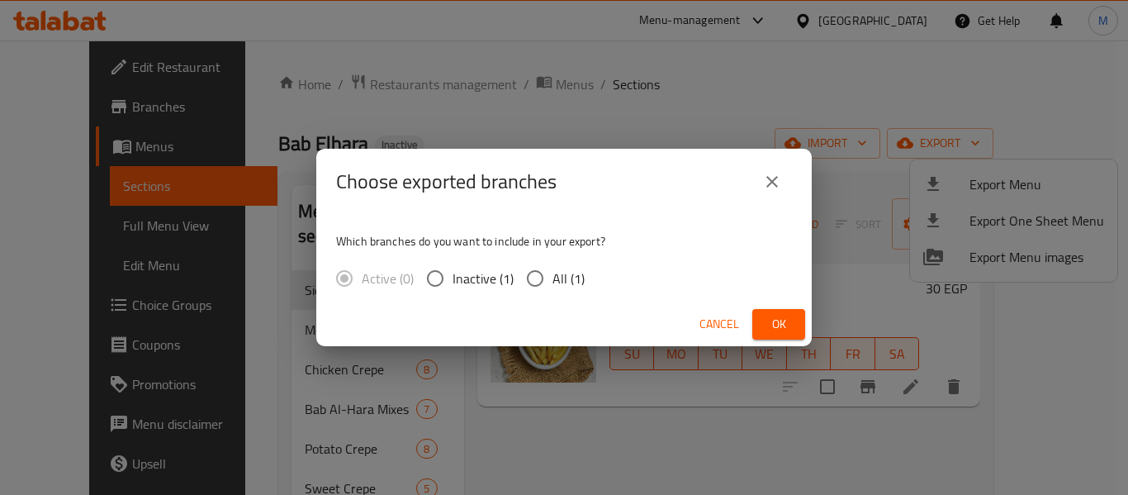
click at [562, 268] on span "All (1)" at bounding box center [568, 278] width 32 height 20
click at [552, 268] on input "All (1)" at bounding box center [535, 278] width 35 height 35
radio input "true"
drag, startPoint x: 780, startPoint y: 324, endPoint x: 791, endPoint y: 137, distance: 187.0
click at [779, 324] on span "Ok" at bounding box center [779, 324] width 26 height 21
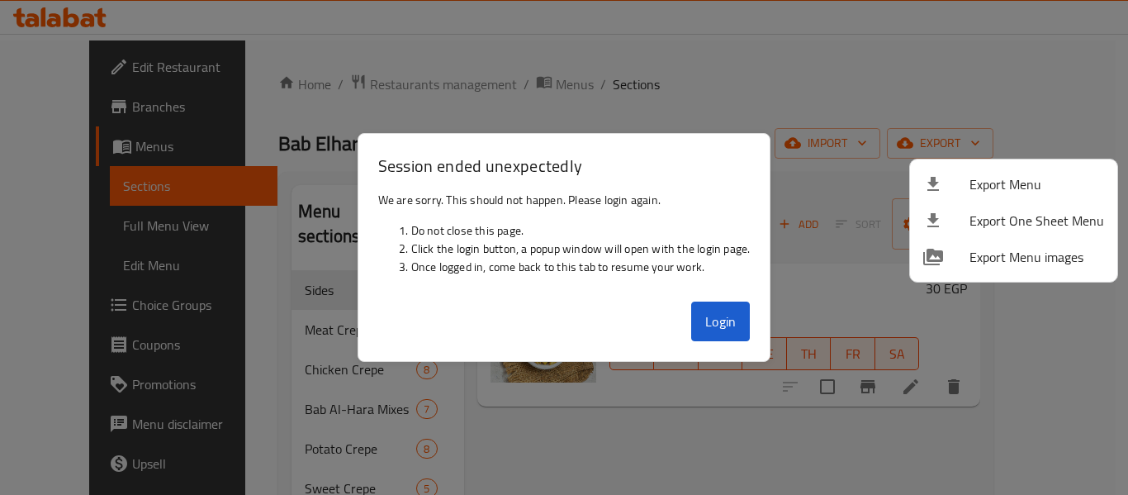
click at [731, 333] on div at bounding box center [564, 247] width 1128 height 495
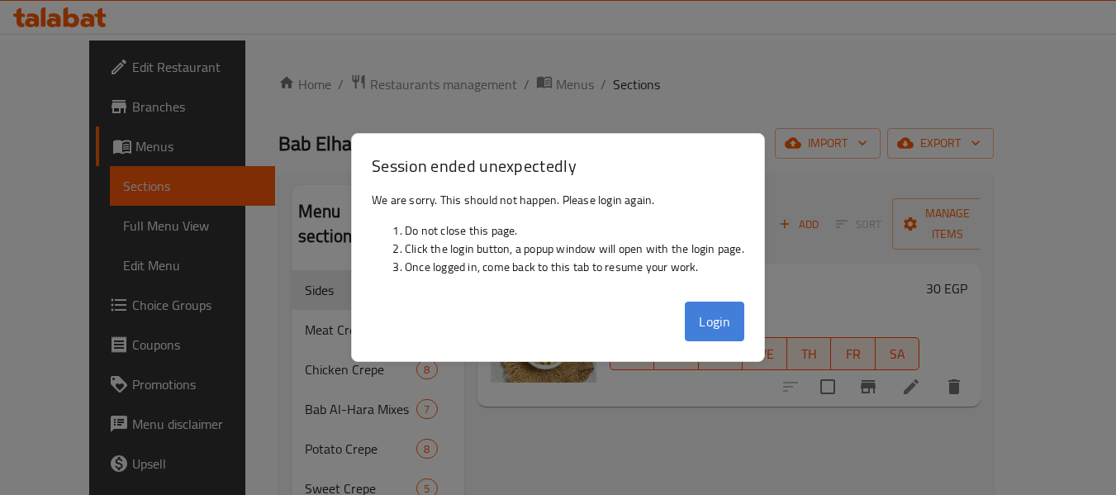
click at [700, 330] on button "Login" at bounding box center [714, 321] width 59 height 40
click at [989, 438] on div at bounding box center [558, 247] width 1116 height 495
click at [715, 342] on span "TU" at bounding box center [720, 354] width 31 height 24
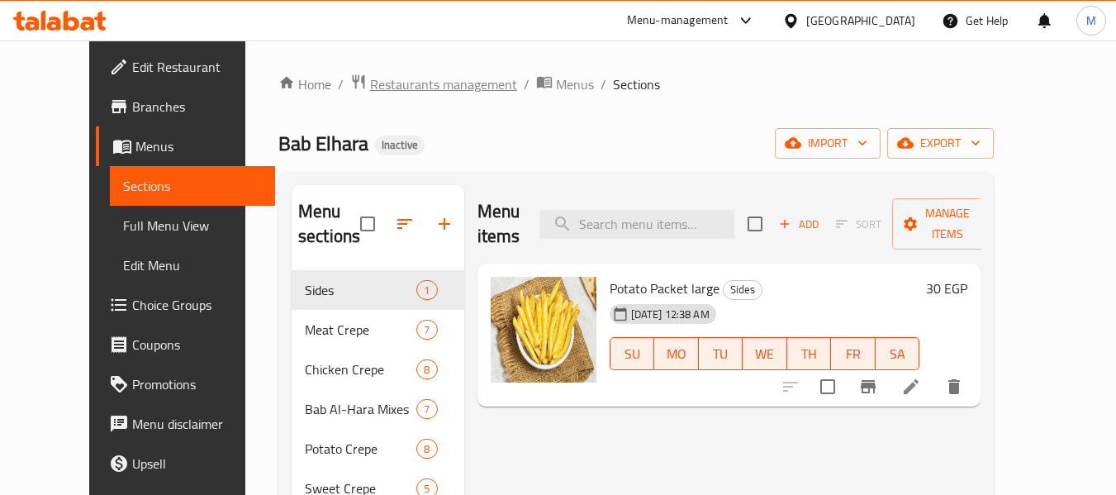
click at [378, 78] on span "Restaurants management" at bounding box center [443, 84] width 147 height 20
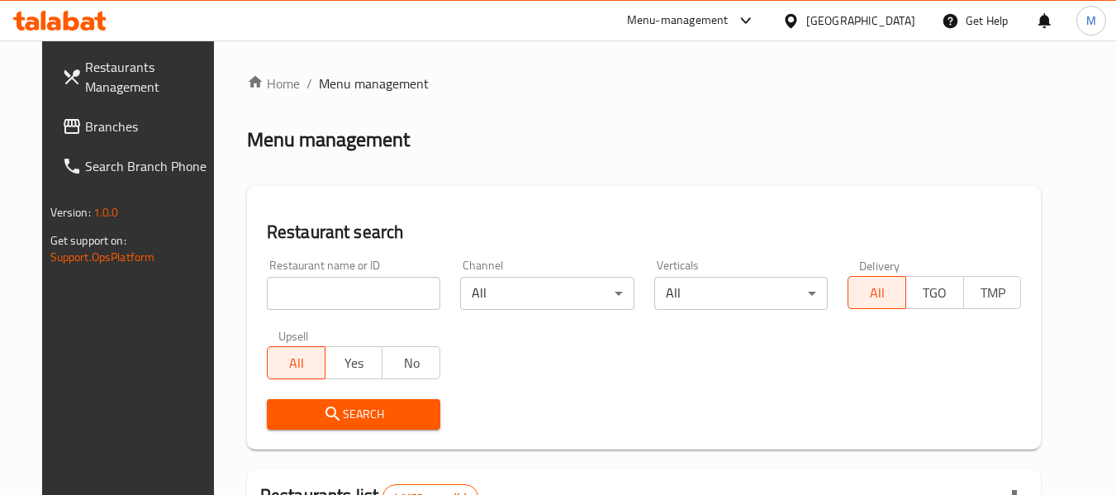
click at [769, 21] on div "Menu-management" at bounding box center [691, 21] width 155 height 40
click at [806, 17] on div at bounding box center [794, 21] width 24 height 18
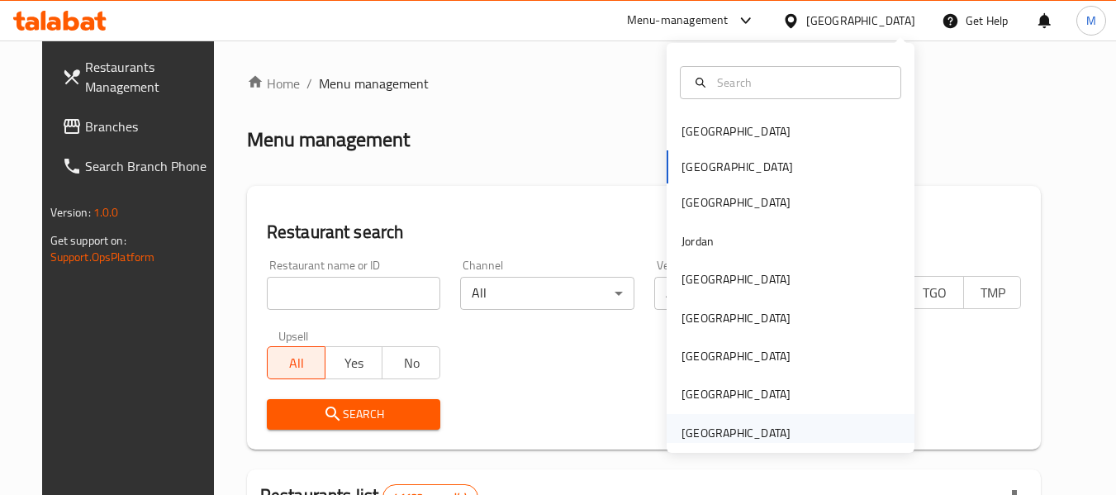
click at [773, 432] on div "[GEOGRAPHIC_DATA]" at bounding box center [735, 433] width 109 height 18
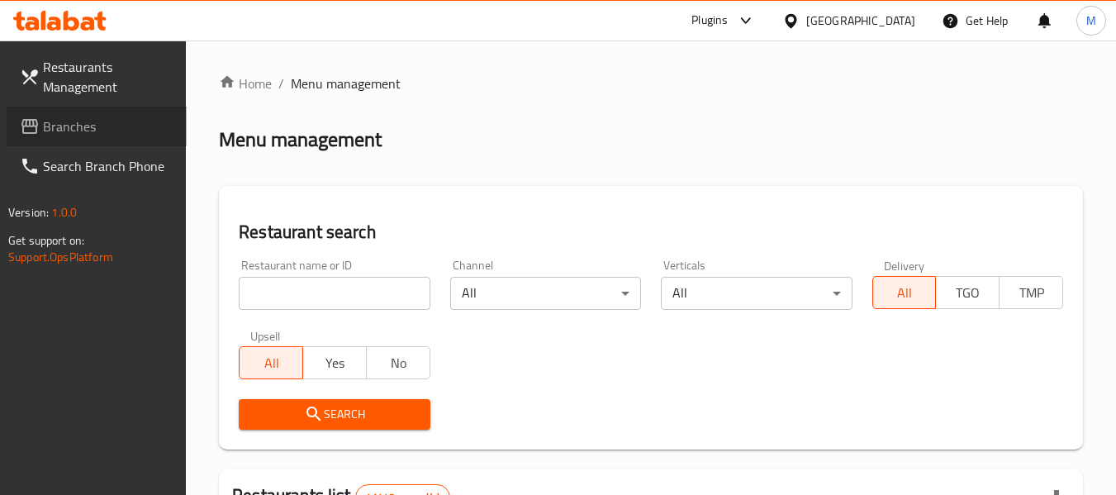
click at [92, 128] on span "Branches" at bounding box center [108, 126] width 130 height 20
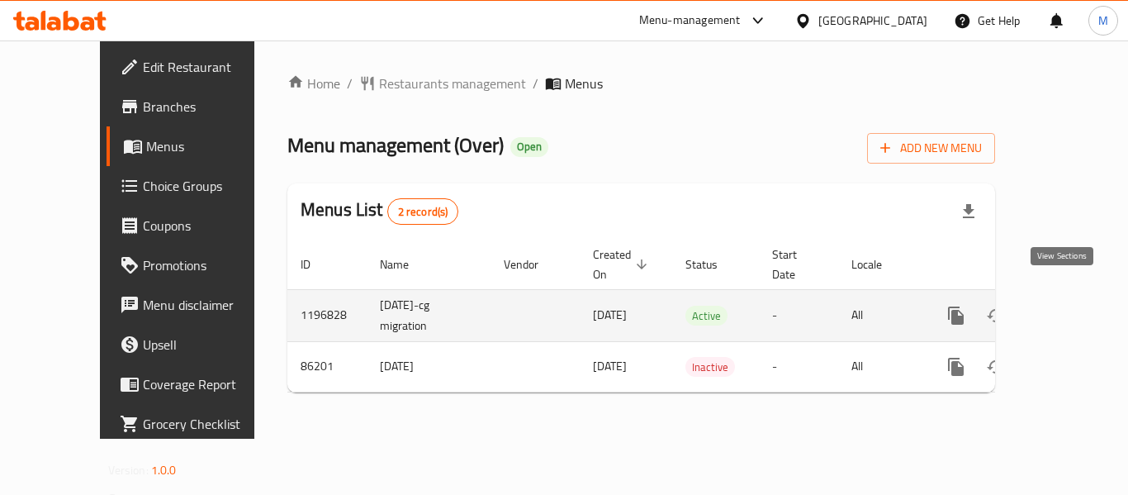
click at [1065, 306] on icon "enhanced table" at bounding box center [1075, 316] width 20 height 20
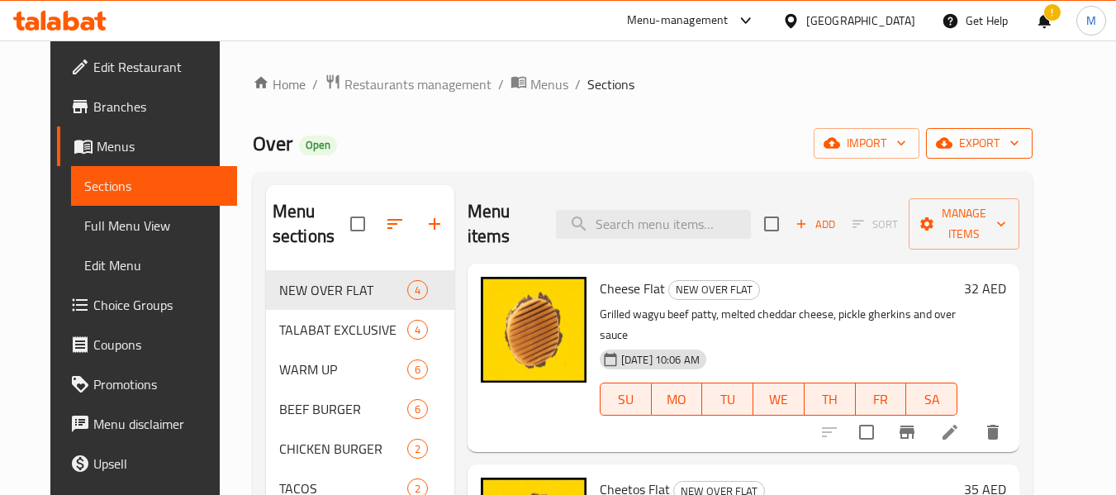
click at [1022, 143] on icon "button" at bounding box center [1014, 143] width 17 height 17
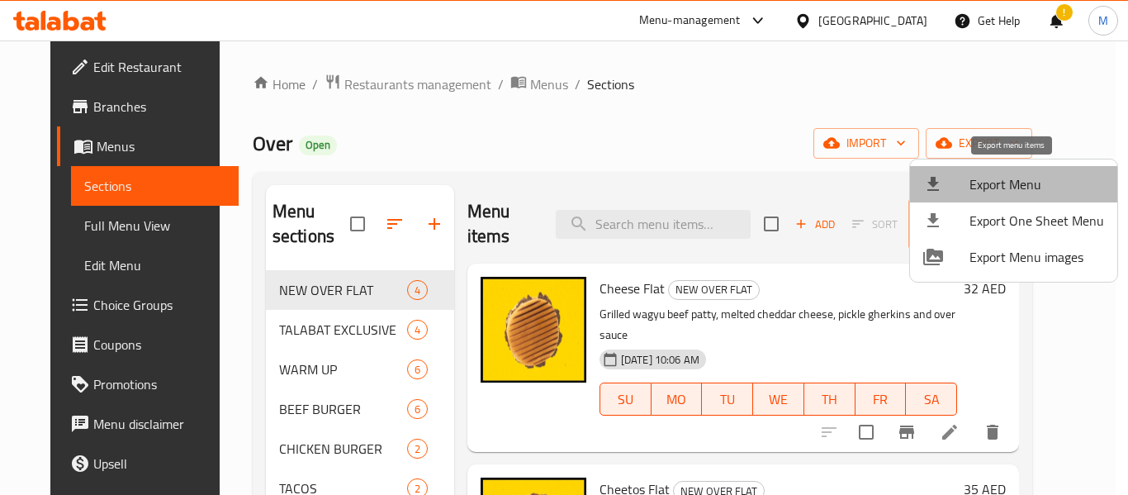
click at [1038, 184] on span "Export Menu" at bounding box center [1037, 184] width 135 height 20
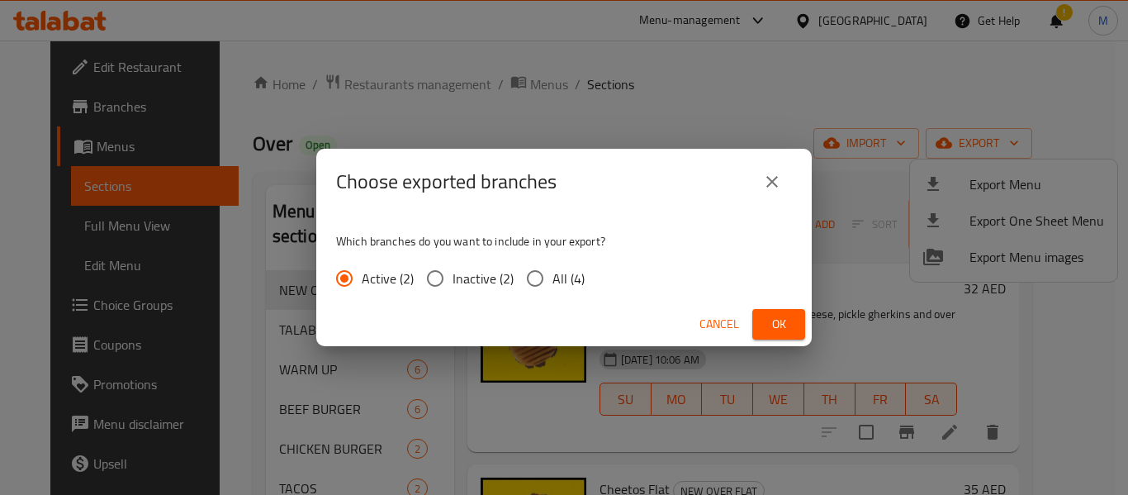
click at [572, 276] on span "All (4)" at bounding box center [568, 278] width 32 height 20
click at [552, 276] on input "All (4)" at bounding box center [535, 278] width 35 height 35
radio input "true"
click at [779, 320] on span "Ok" at bounding box center [779, 324] width 26 height 21
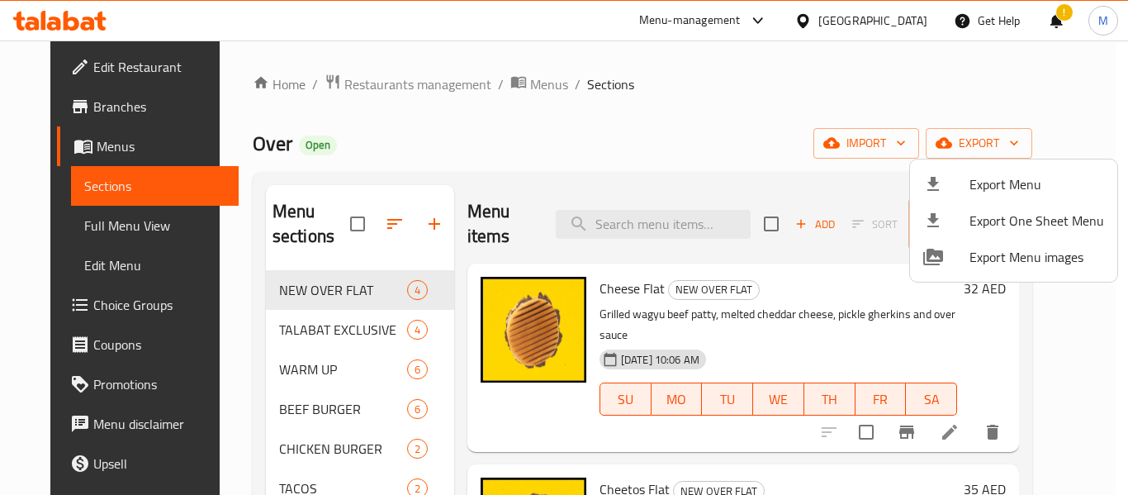
click at [364, 83] on div at bounding box center [564, 247] width 1128 height 495
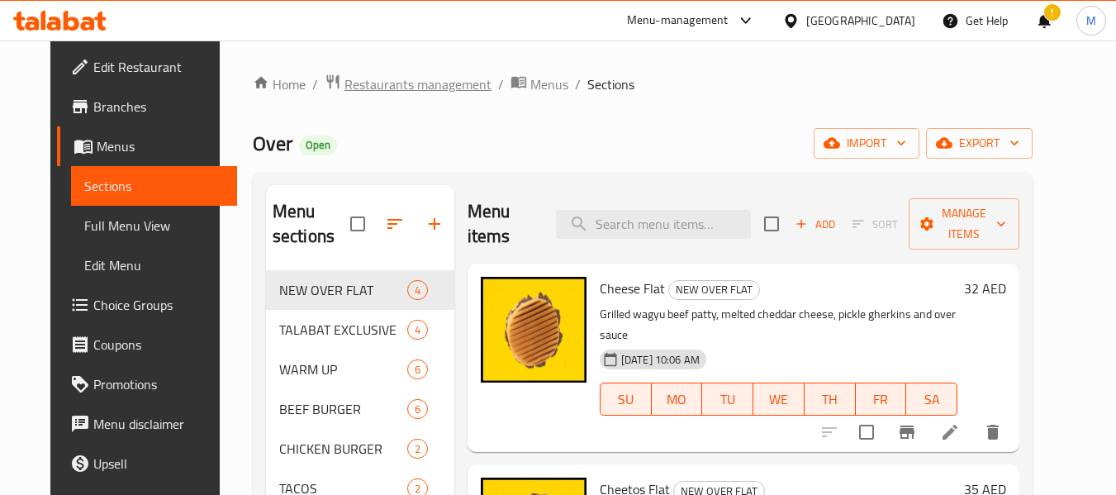
click at [364, 83] on span "Restaurants management" at bounding box center [417, 84] width 147 height 20
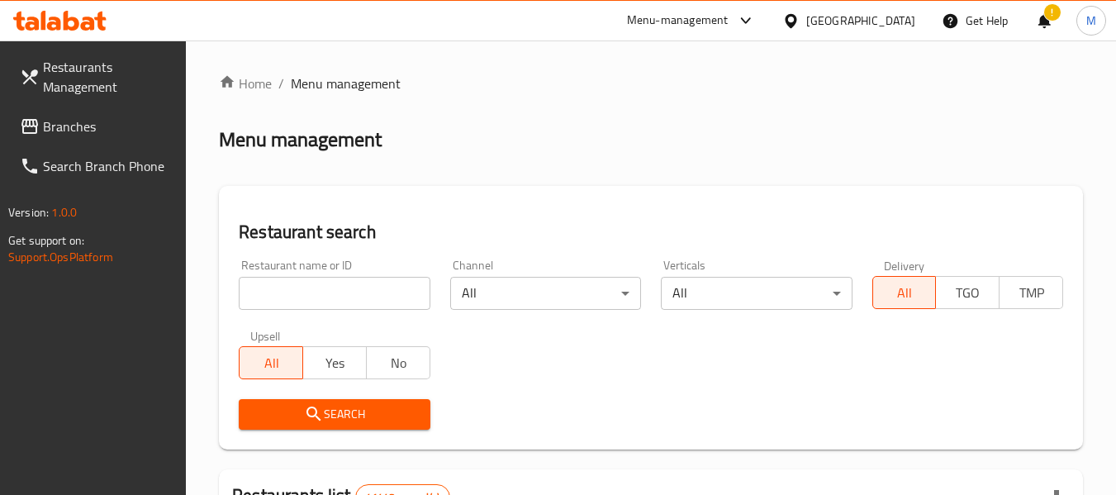
click at [62, 129] on span "Branches" at bounding box center [108, 126] width 130 height 20
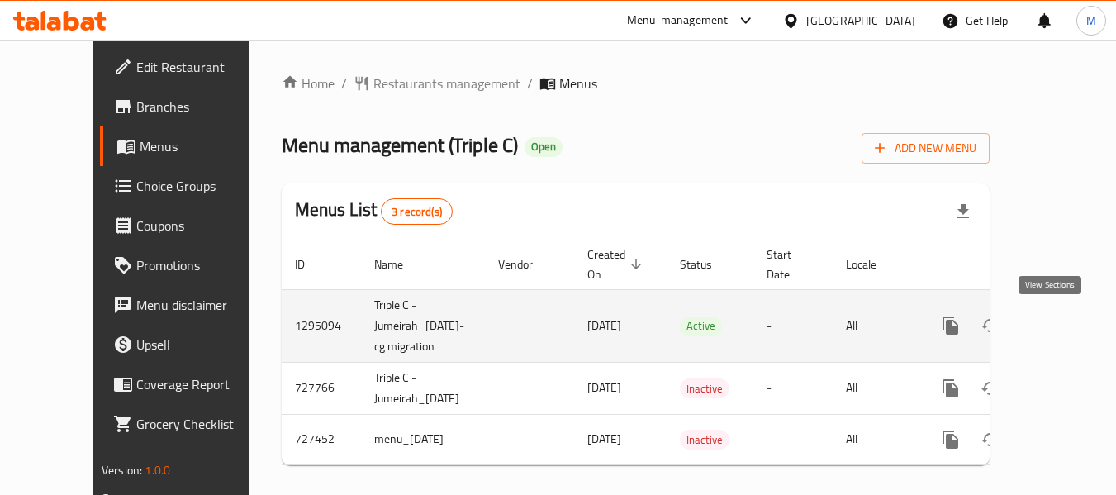
click at [1060, 320] on icon "enhanced table" at bounding box center [1070, 325] width 20 height 20
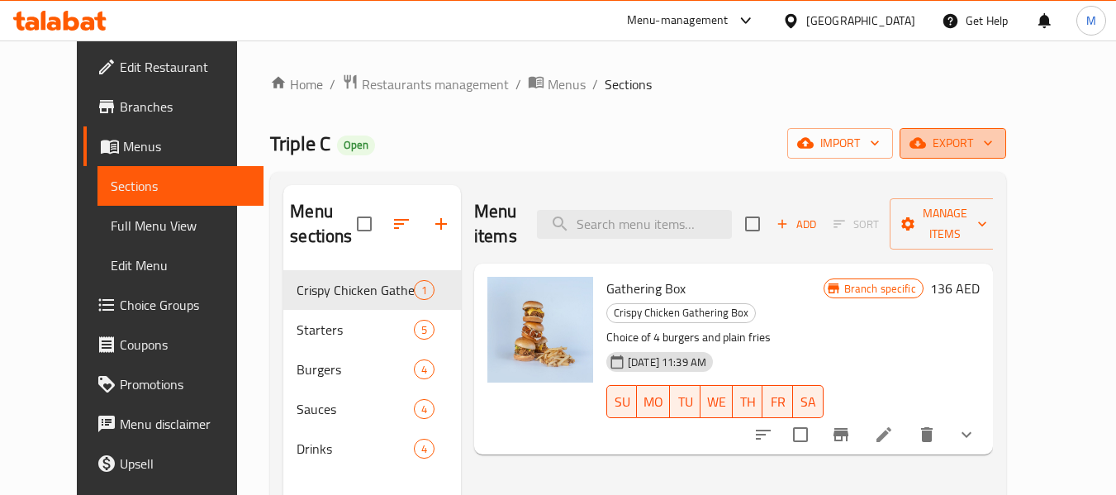
click at [996, 146] on icon "button" at bounding box center [987, 143] width 17 height 17
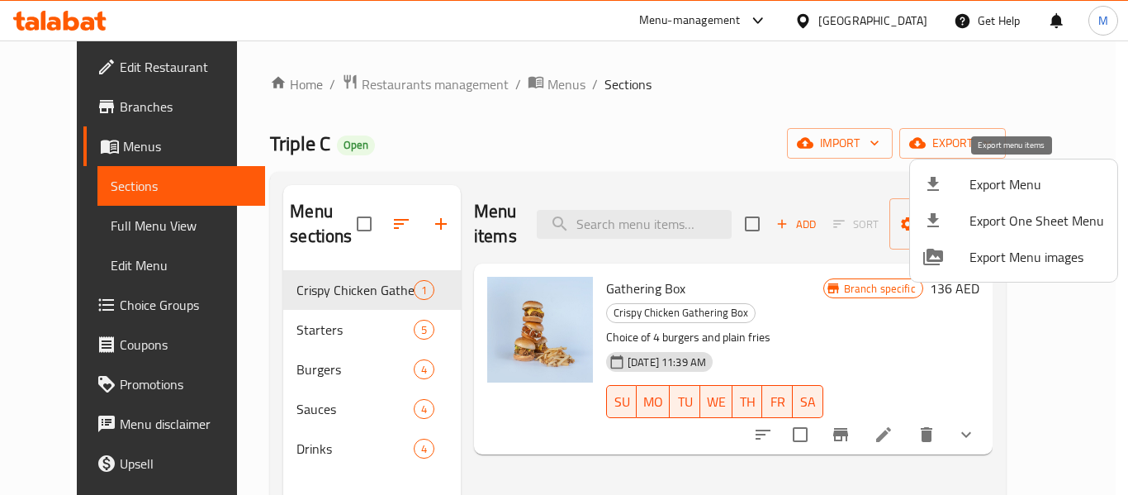
click at [977, 178] on span "Export Menu" at bounding box center [1037, 184] width 135 height 20
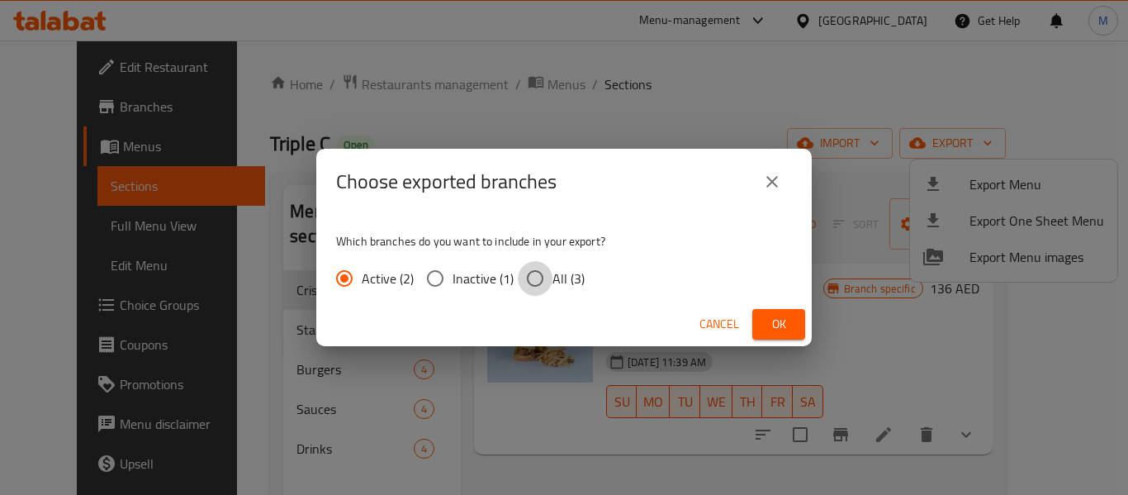
click at [541, 284] on input "All (3)" at bounding box center [535, 278] width 35 height 35
radio input "true"
drag, startPoint x: 778, startPoint y: 329, endPoint x: 858, endPoint y: 2, distance: 336.7
click at [778, 327] on span "Ok" at bounding box center [779, 324] width 26 height 21
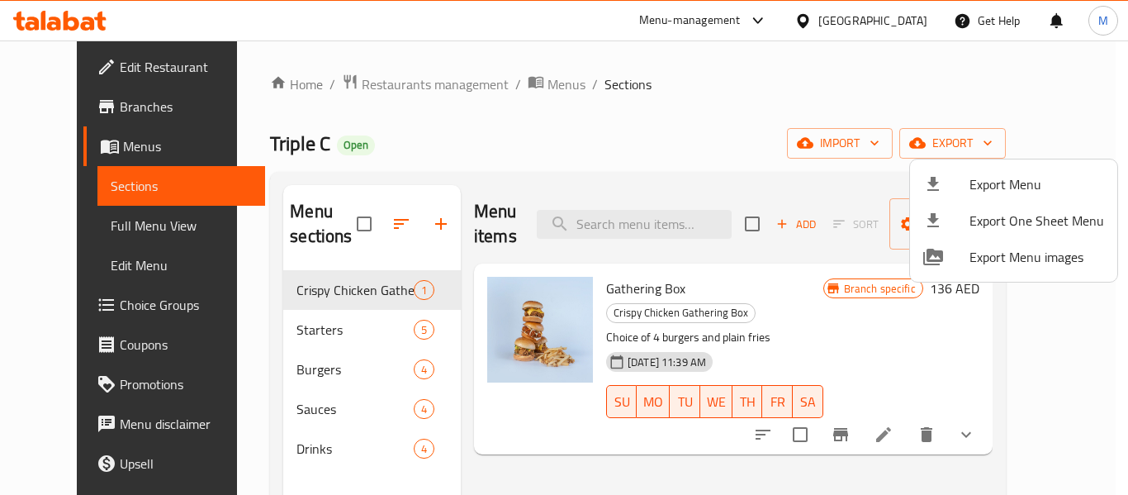
click at [395, 86] on div at bounding box center [564, 247] width 1128 height 495
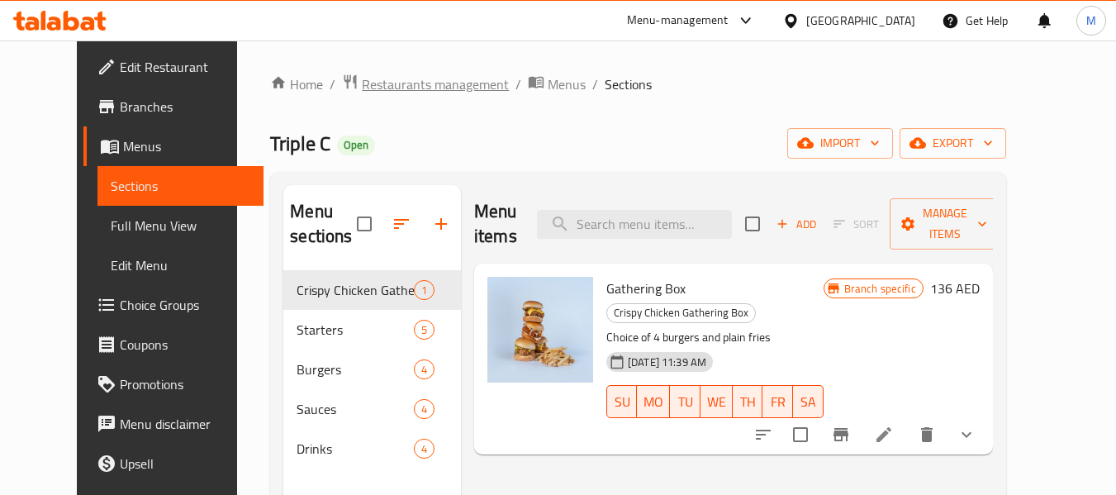
click at [395, 86] on span "Restaurants management" at bounding box center [435, 84] width 147 height 20
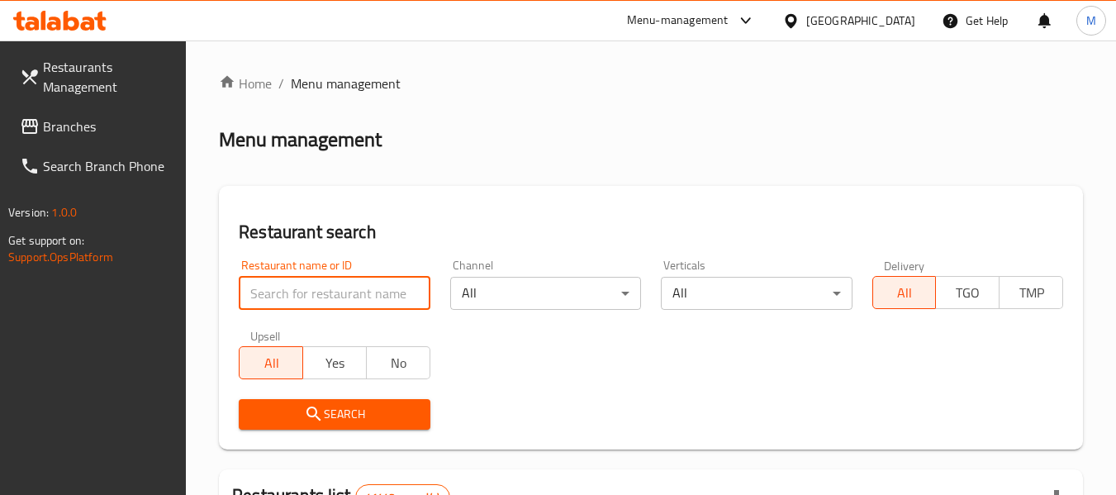
click at [330, 293] on input "search" at bounding box center [334, 293] width 191 height 33
paste input "Shalimar Gujranwala Restaurant"
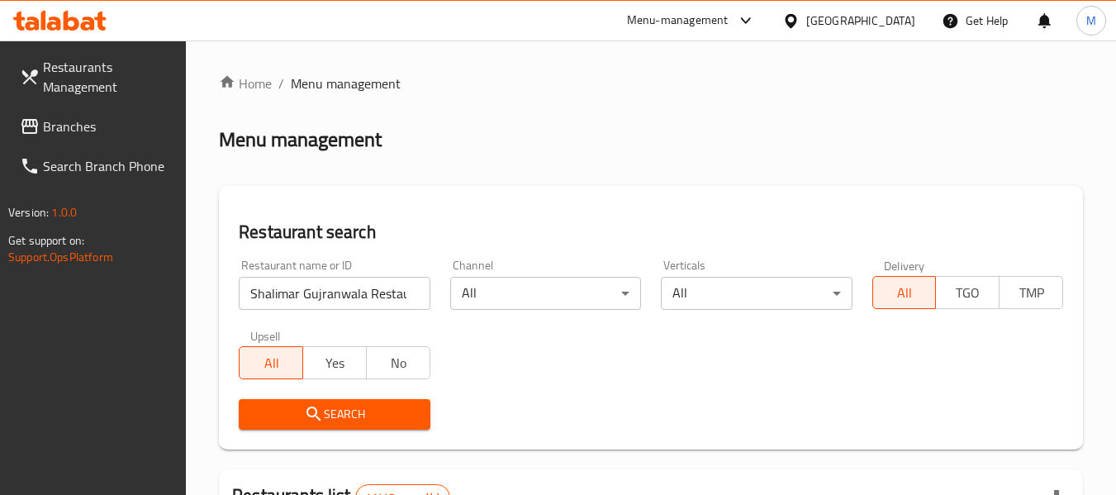
click at [329, 415] on span "Search" at bounding box center [334, 414] width 164 height 21
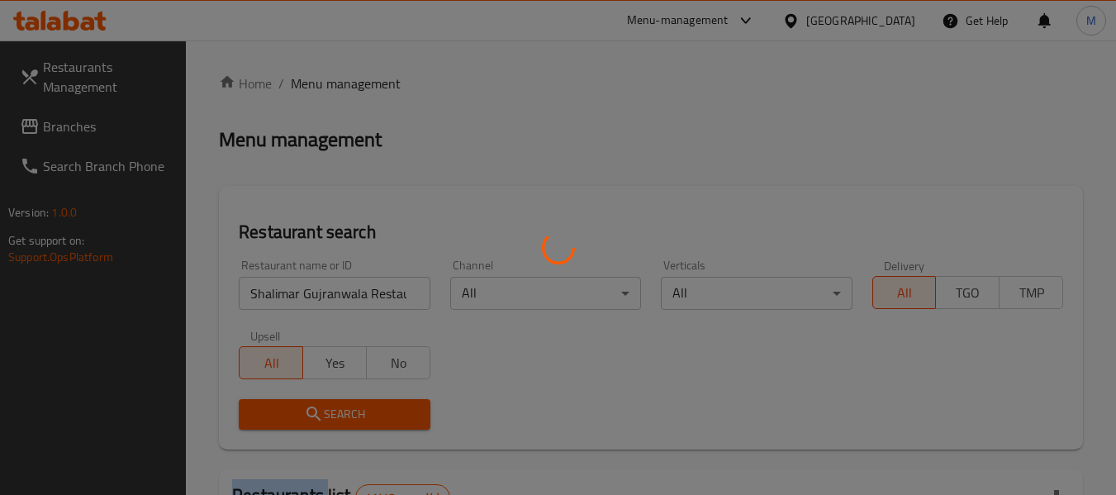
click at [329, 415] on div at bounding box center [558, 247] width 1116 height 495
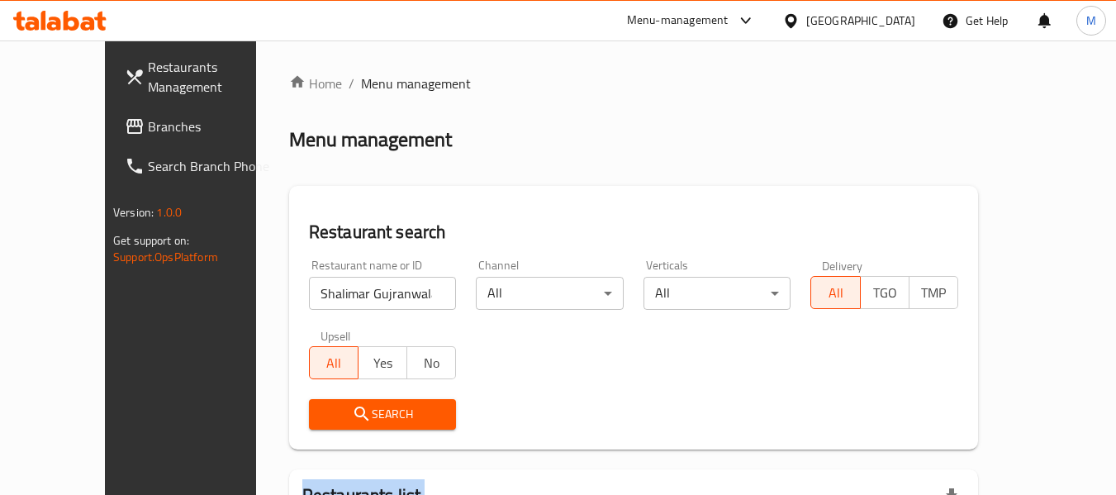
click at [329, 415] on div at bounding box center [558, 247] width 1116 height 495
click at [378, 392] on div "Search" at bounding box center [383, 414] width 168 height 50
click at [372, 428] on button "Search" at bounding box center [383, 414] width 148 height 31
click at [371, 428] on button "Search" at bounding box center [383, 414] width 148 height 31
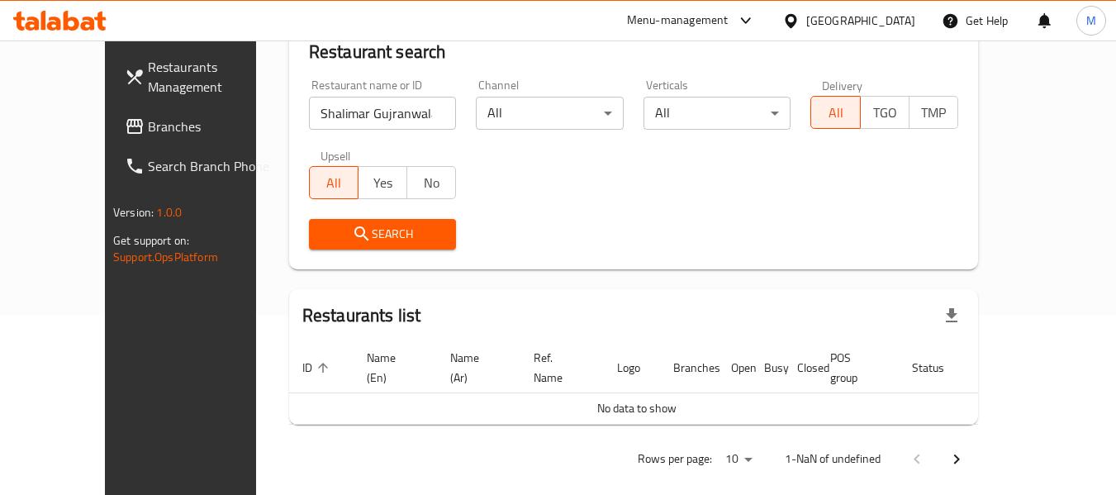
scroll to position [0, 24]
drag, startPoint x: 376, startPoint y: 107, endPoint x: 456, endPoint y: 129, distance: 83.2
click at [456, 129] on div "Restaurant name or ID Shalimar Gujranwala Restaurant Restaurant name or ID Chan…" at bounding box center [633, 164] width 669 height 190
type input "Shalimar Gujranwala R"
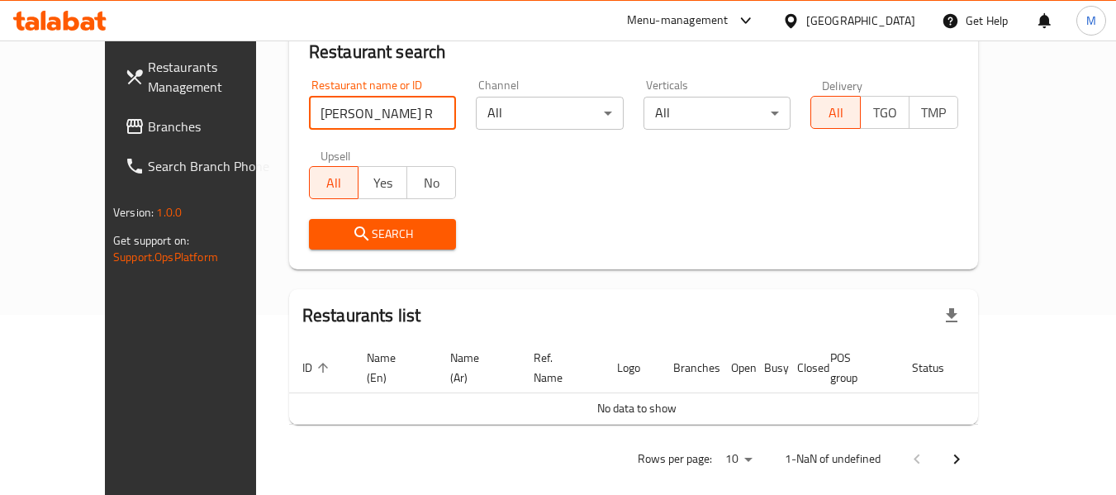
click button "Search" at bounding box center [383, 234] width 148 height 31
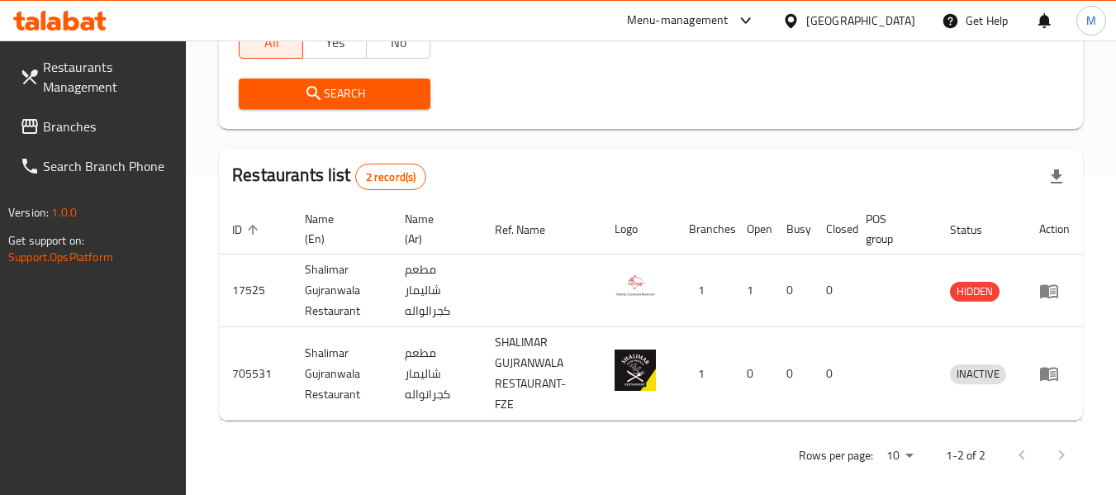
scroll to position [335, 0]
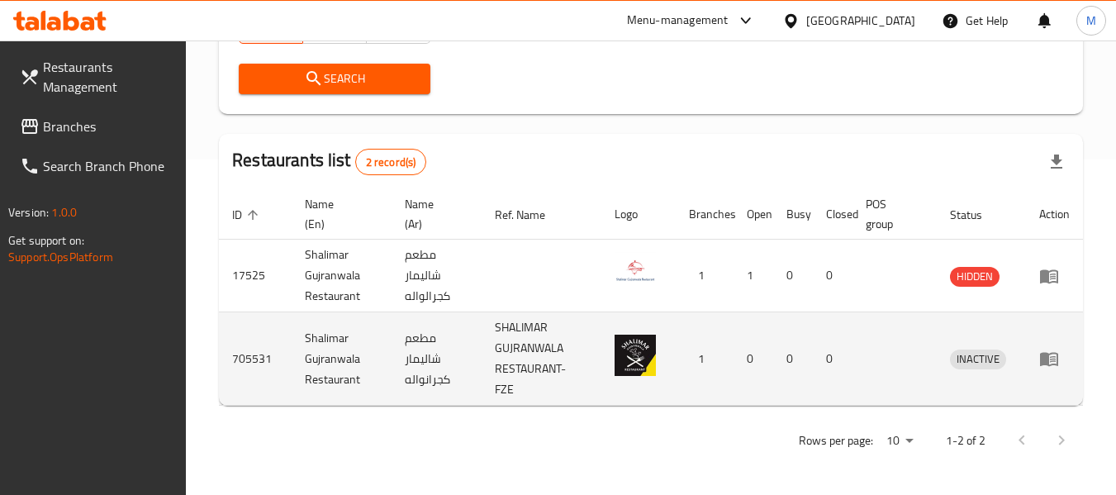
click at [1047, 363] on icon "enhanced table" at bounding box center [1049, 360] width 18 height 14
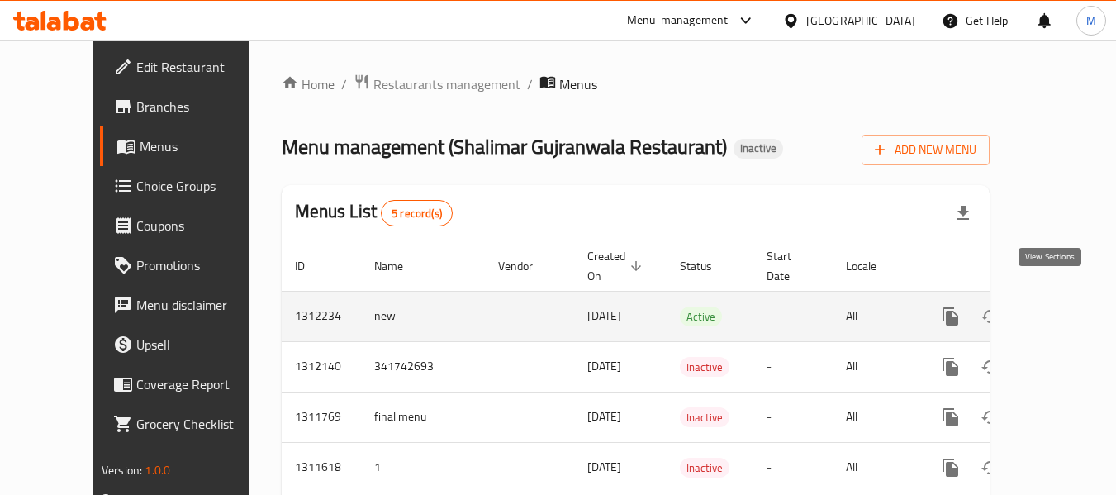
click at [1060, 306] on icon "enhanced table" at bounding box center [1070, 316] width 20 height 20
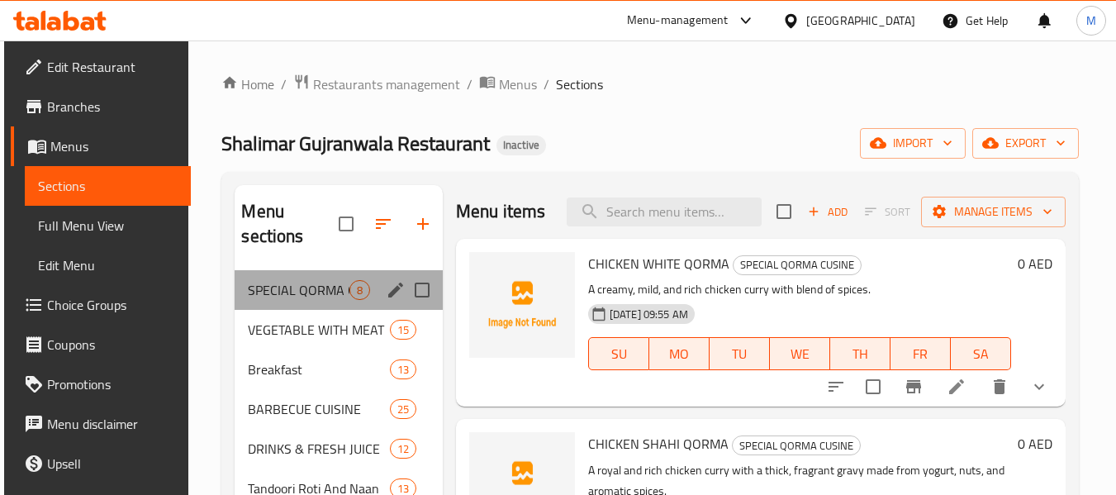
click at [299, 306] on div "SPECIAL QORMA CUSINE 8" at bounding box center [338, 290] width 207 height 40
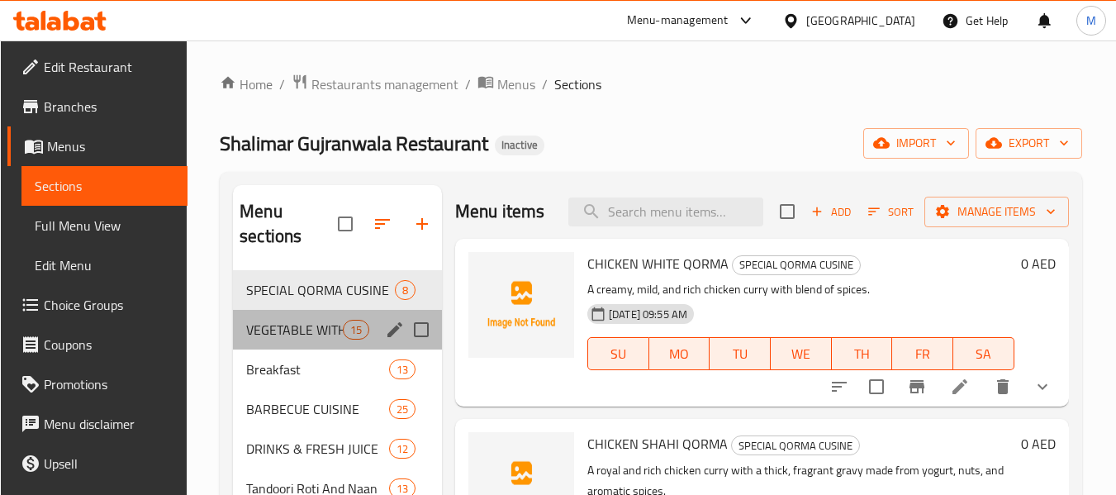
click at [299, 344] on div "VEGETABLE WITH MEAT 15" at bounding box center [337, 330] width 209 height 40
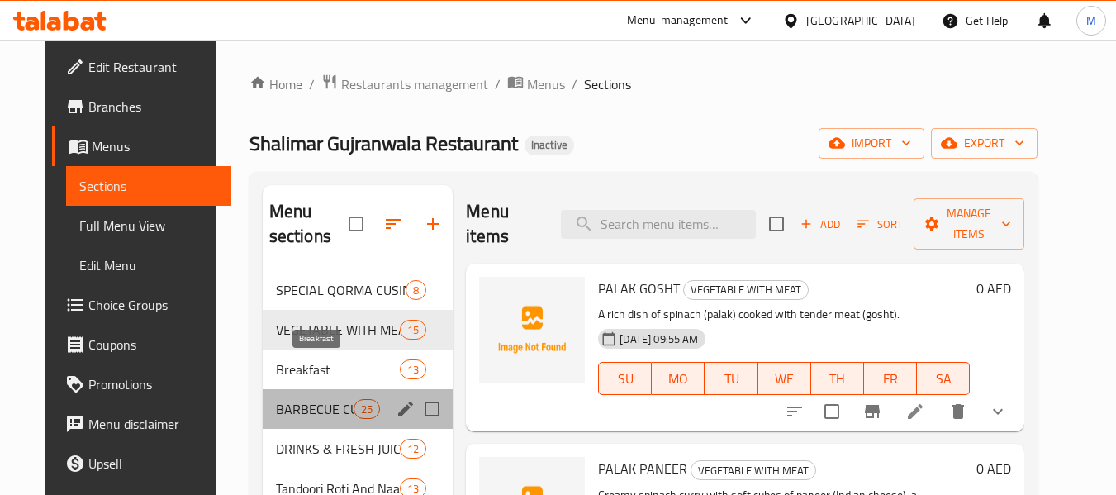
click at [286, 406] on span "BARBECUE CUISINE" at bounding box center [315, 409] width 78 height 20
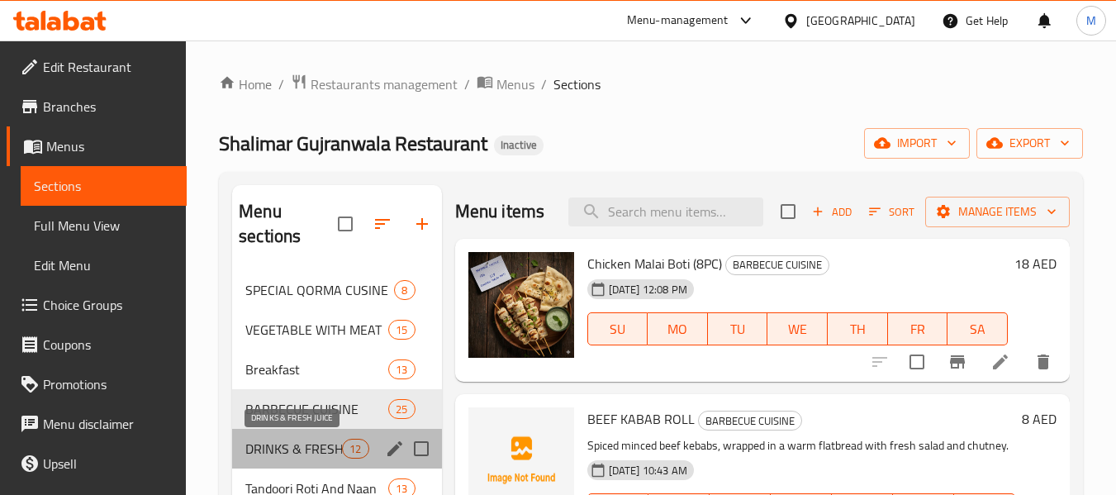
click at [314, 449] on span "DRINKS & FRESH JUICE" at bounding box center [293, 449] width 97 height 20
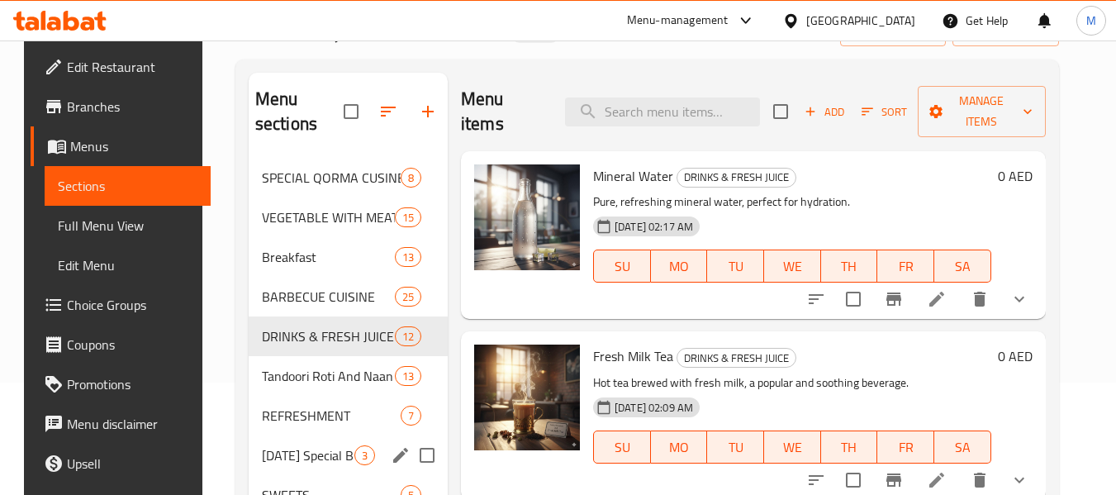
scroll to position [165, 0]
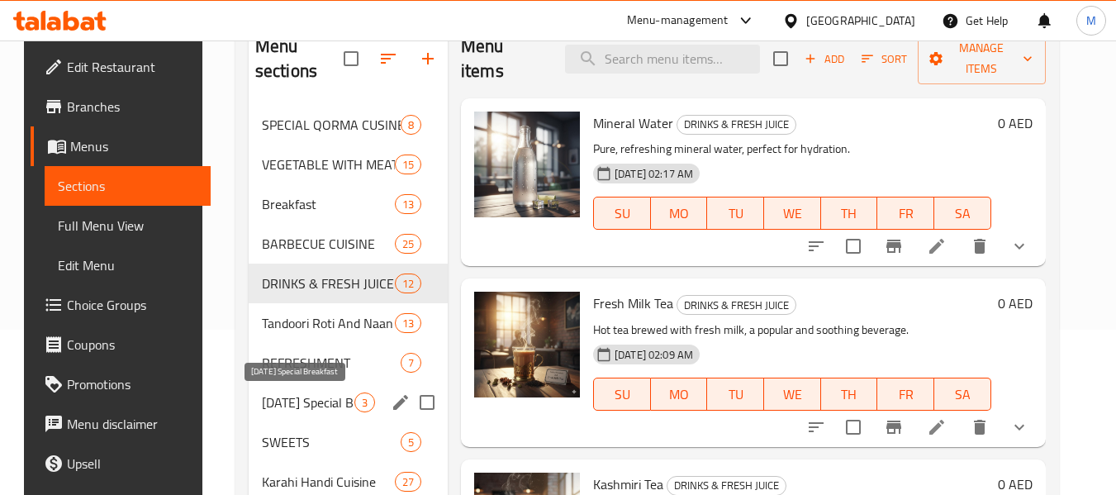
click at [306, 405] on span "Sunday Special Breakfast" at bounding box center [308, 402] width 92 height 20
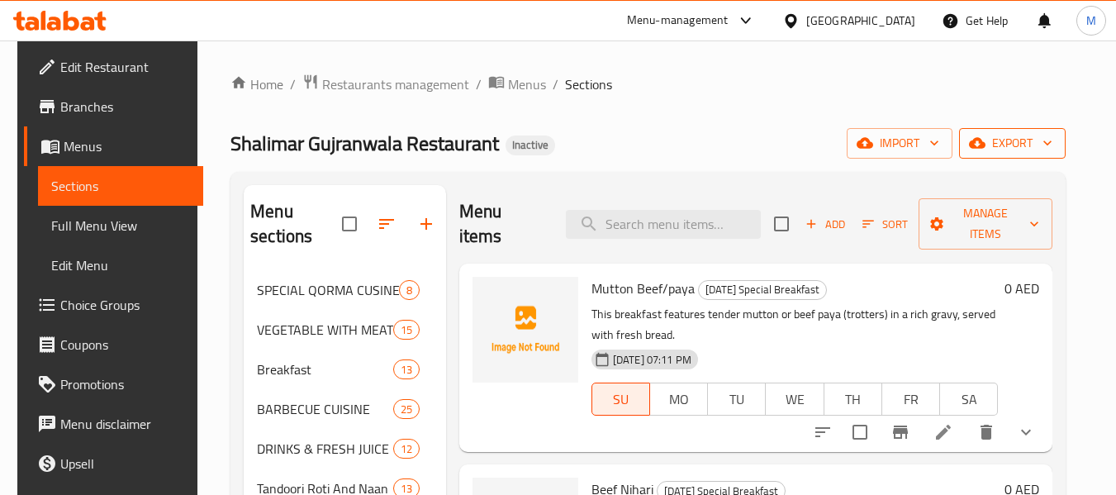
click at [1038, 145] on span "export" at bounding box center [1012, 143] width 80 height 21
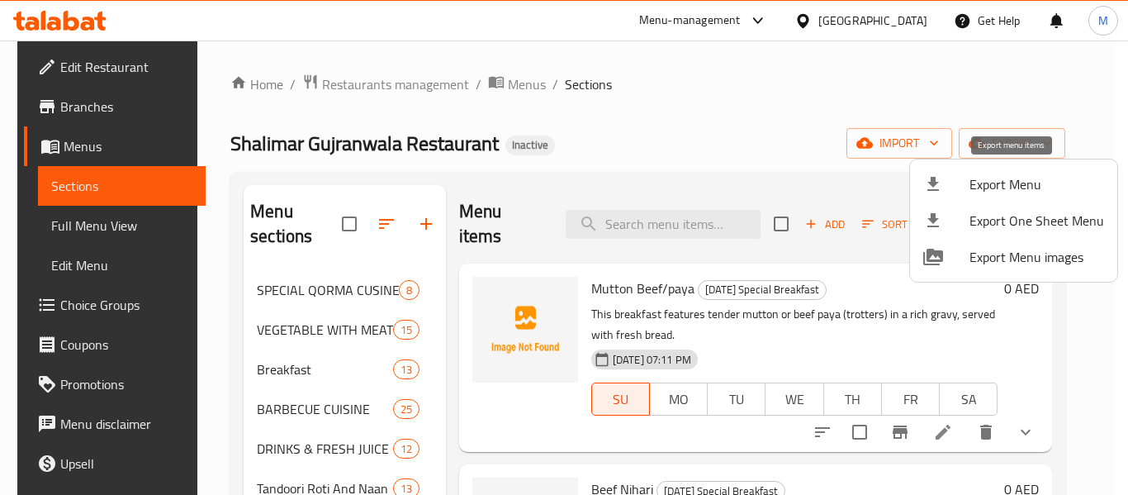
click at [1032, 183] on span "Export Menu" at bounding box center [1037, 184] width 135 height 20
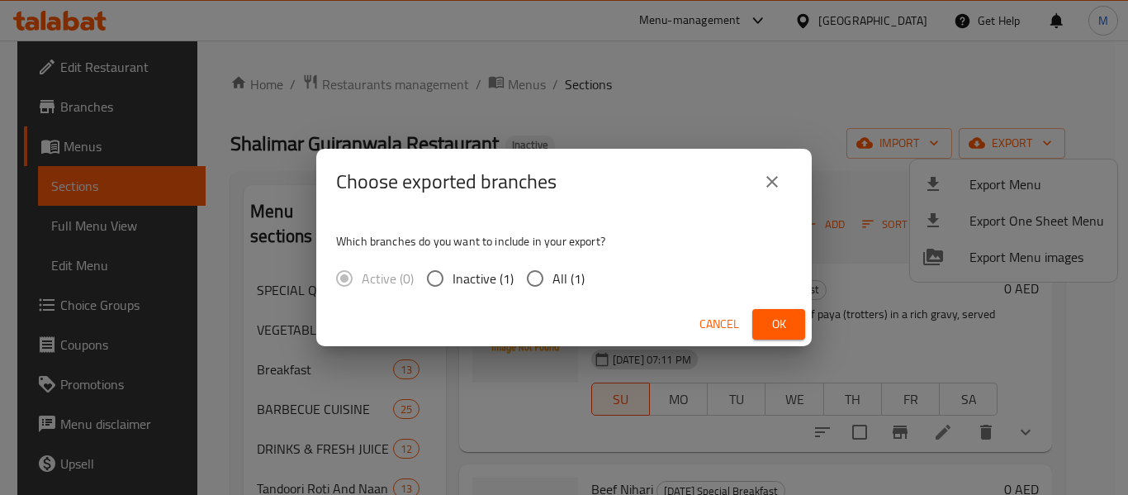
click at [548, 289] on input "All (1)" at bounding box center [535, 278] width 35 height 35
radio input "true"
click at [763, 323] on button "Ok" at bounding box center [778, 324] width 53 height 31
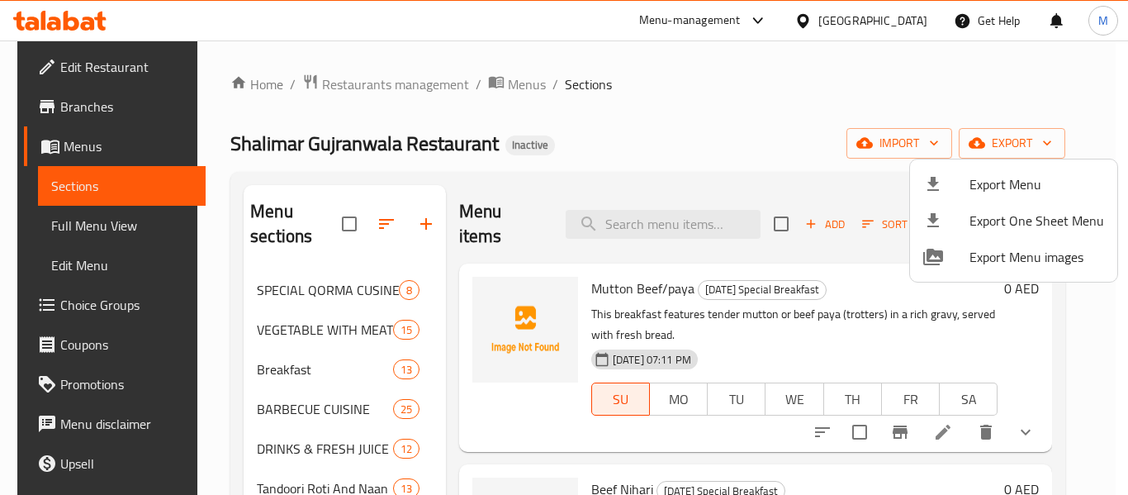
click at [63, 119] on div at bounding box center [564, 247] width 1128 height 495
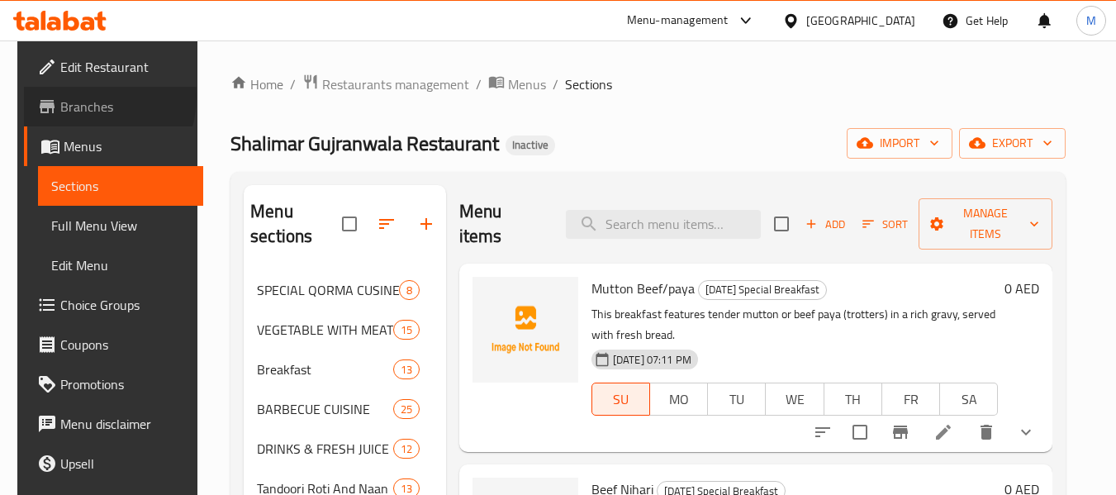
click at [68, 97] on span "Branches" at bounding box center [125, 107] width 130 height 20
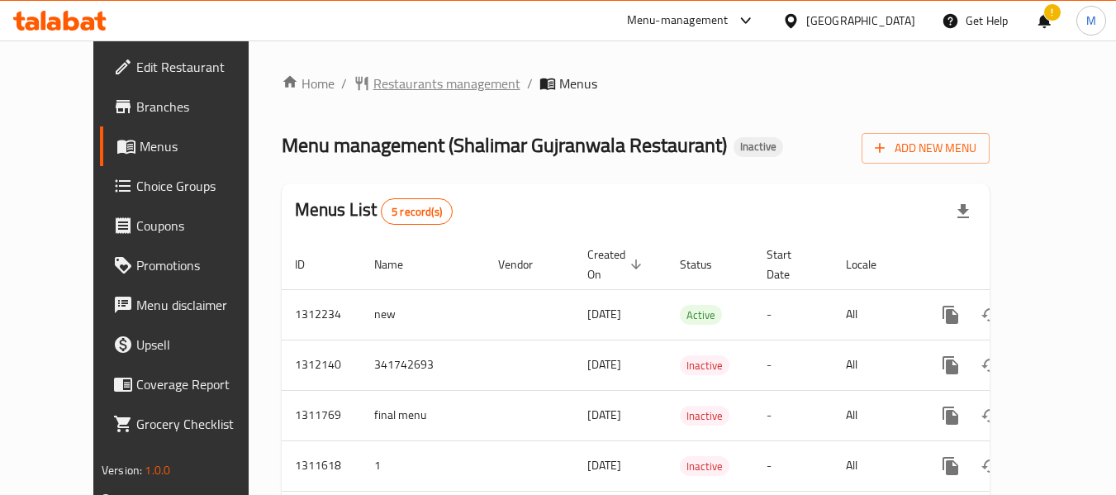
click at [416, 83] on span "Restaurants management" at bounding box center [446, 83] width 147 height 20
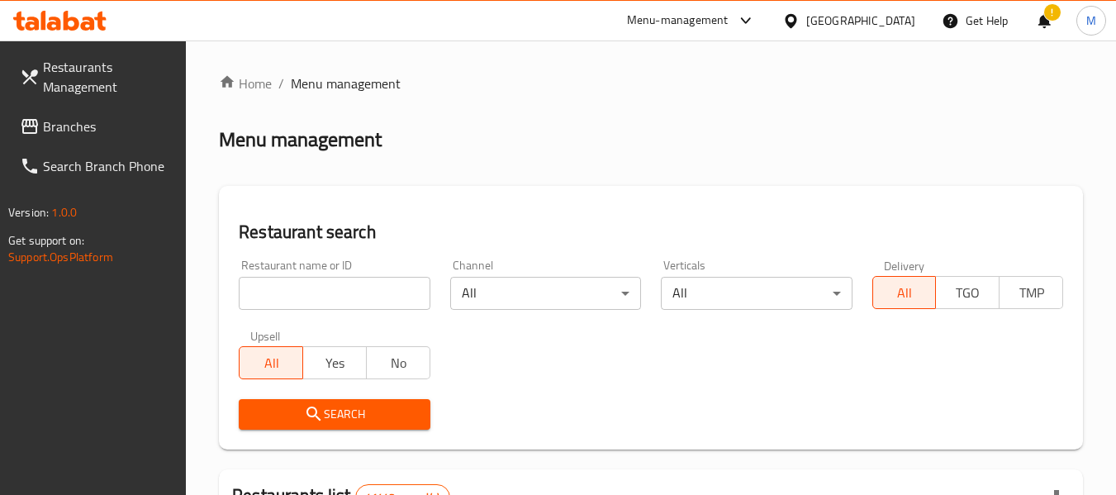
click at [855, 16] on div "[GEOGRAPHIC_DATA]" at bounding box center [860, 21] width 109 height 18
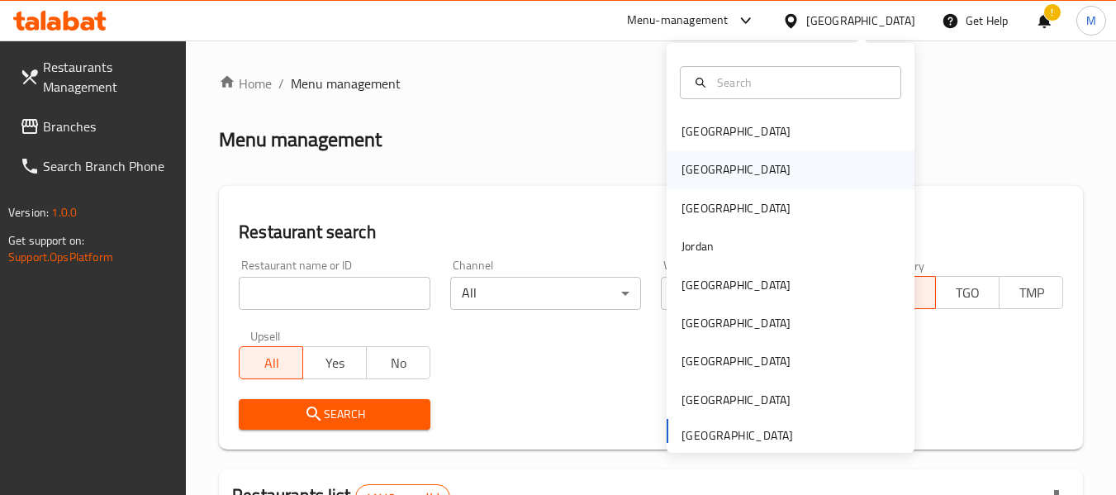
click at [730, 180] on div "[GEOGRAPHIC_DATA]" at bounding box center [790, 169] width 248 height 38
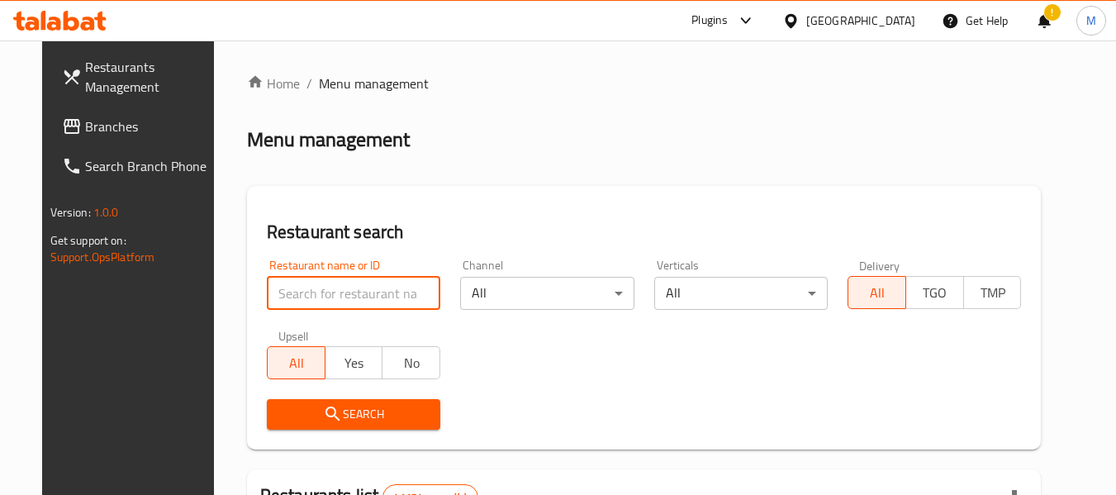
click at [310, 287] on input "search" at bounding box center [353, 293] width 173 height 33
paste input "كباب زبدة"
type input "كباب زبدة"
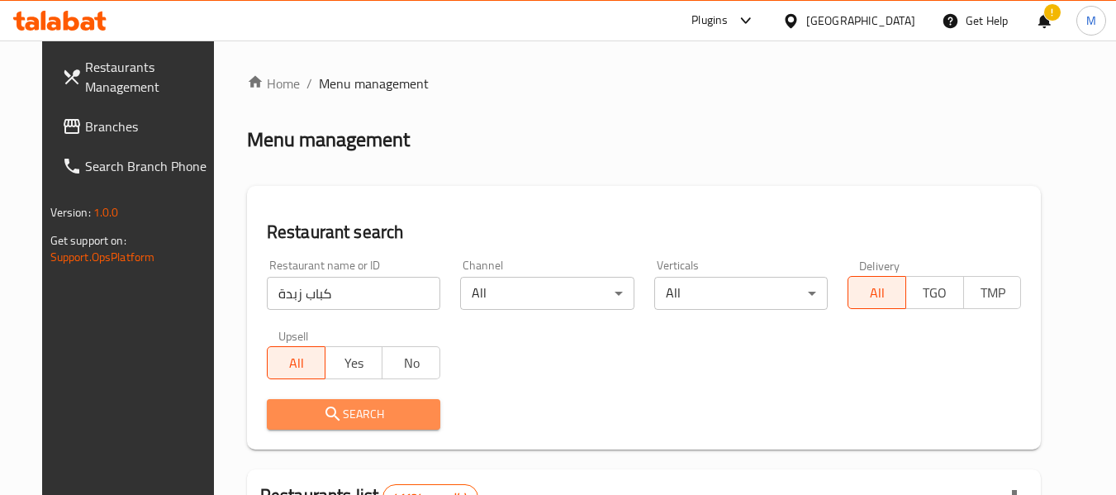
click at [323, 406] on icon "submit" at bounding box center [333, 414] width 20 height 20
drag, startPoint x: 316, startPoint y: 406, endPoint x: 327, endPoint y: 406, distance: 10.7
click at [320, 406] on div at bounding box center [558, 247] width 1116 height 495
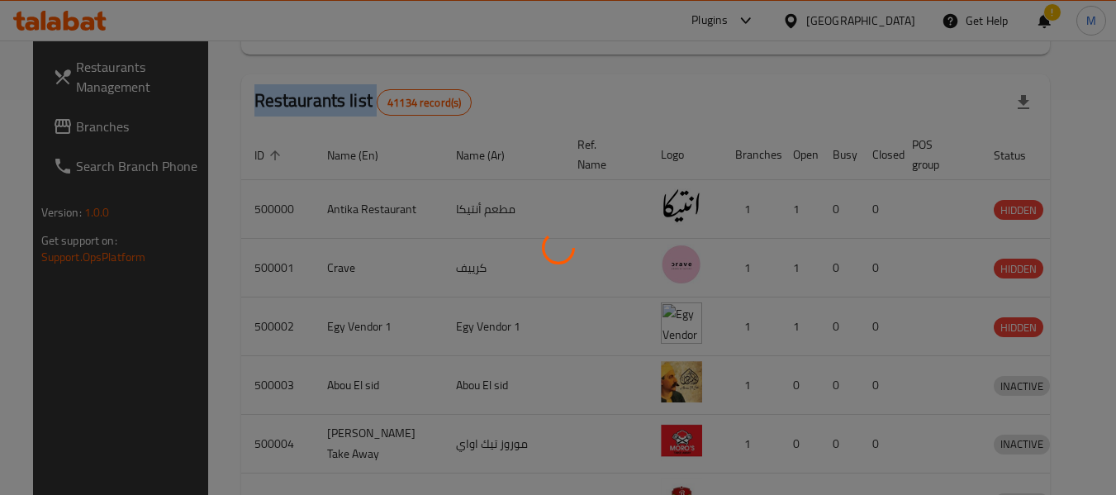
scroll to position [228, 0]
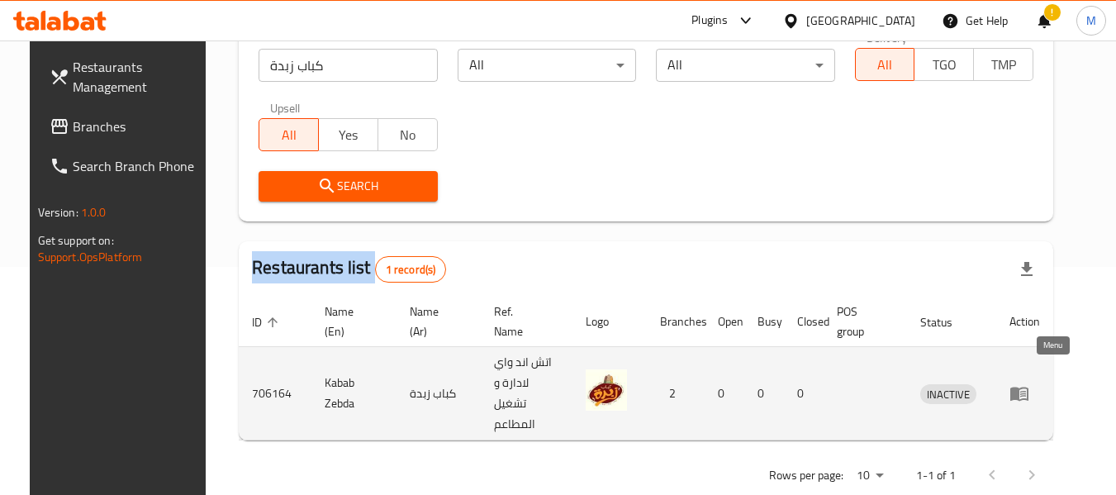
click at [1029, 383] on icon "enhanced table" at bounding box center [1019, 393] width 20 height 20
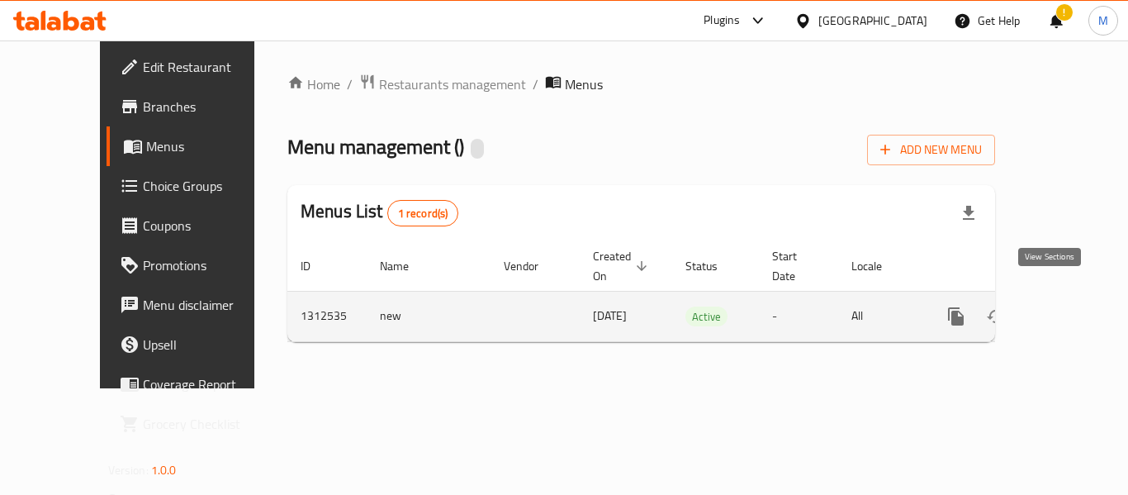
click at [1065, 306] on icon "enhanced table" at bounding box center [1075, 316] width 20 height 20
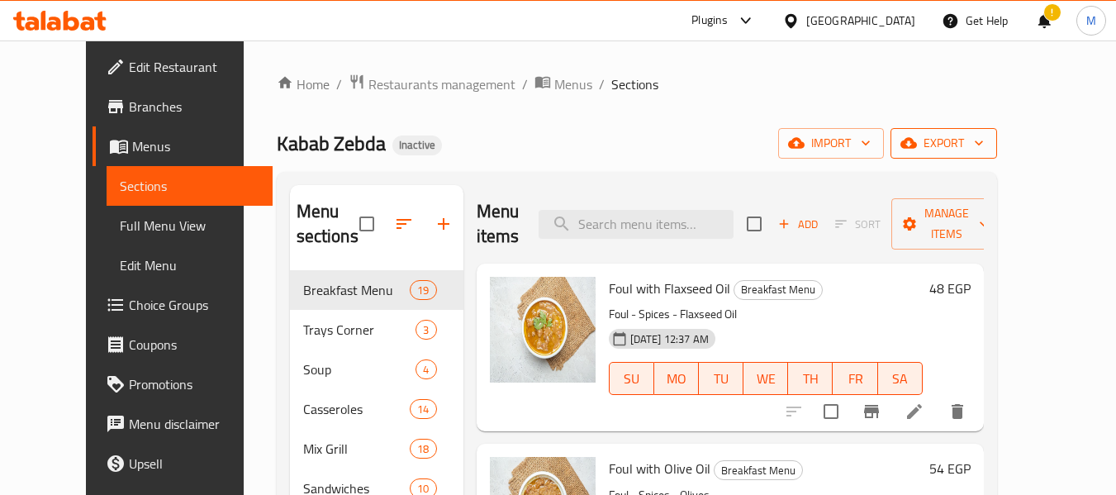
click at [984, 148] on span "export" at bounding box center [943, 143] width 80 height 21
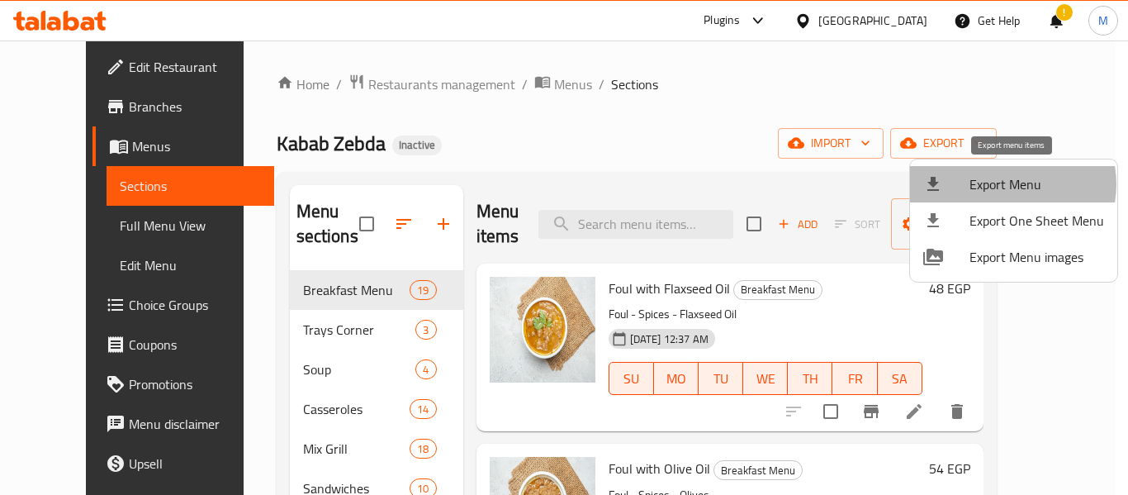
click at [1011, 184] on span "Export Menu" at bounding box center [1037, 184] width 135 height 20
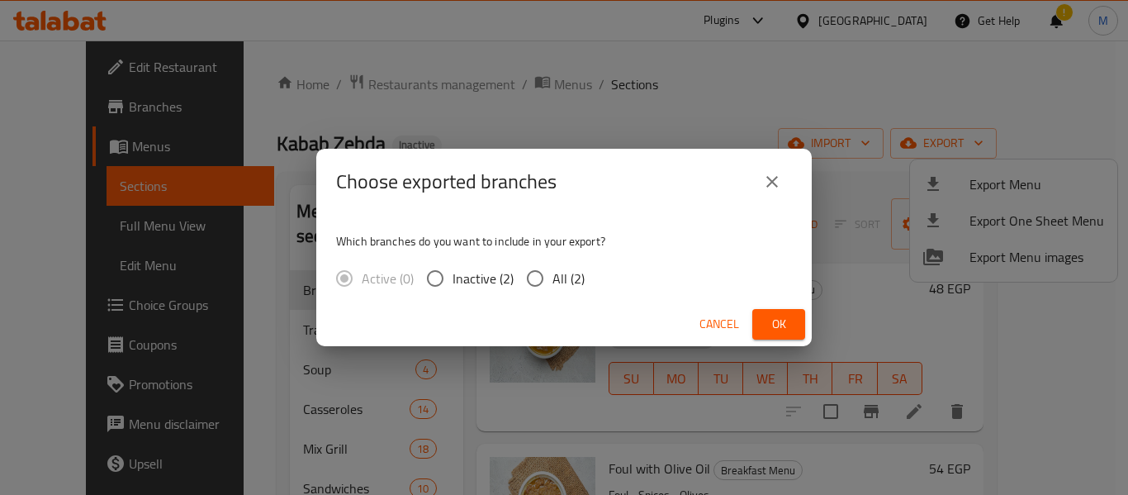
click at [549, 277] on input "All (2)" at bounding box center [535, 278] width 35 height 35
radio input "true"
click at [776, 316] on span "Ok" at bounding box center [779, 324] width 26 height 21
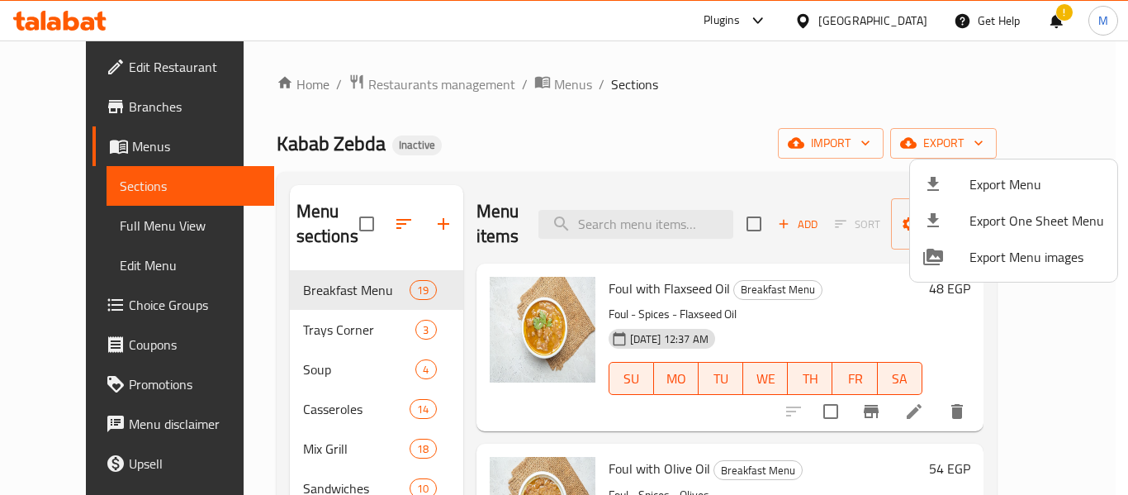
click at [676, 308] on div at bounding box center [564, 247] width 1128 height 495
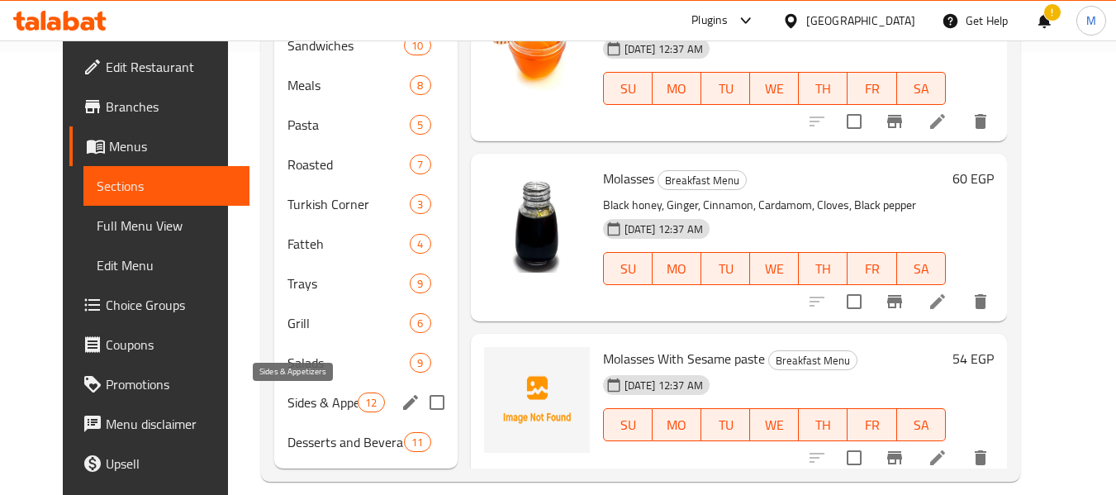
scroll to position [462, 0]
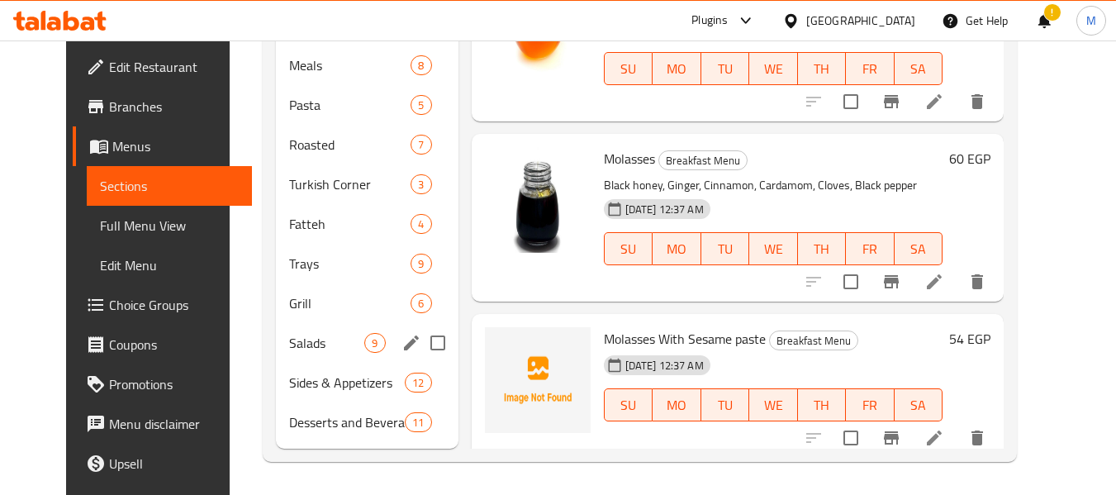
drag, startPoint x: 279, startPoint y: 327, endPoint x: 359, endPoint y: 339, distance: 81.1
click at [280, 326] on div "Salads 9" at bounding box center [367, 343] width 182 height 40
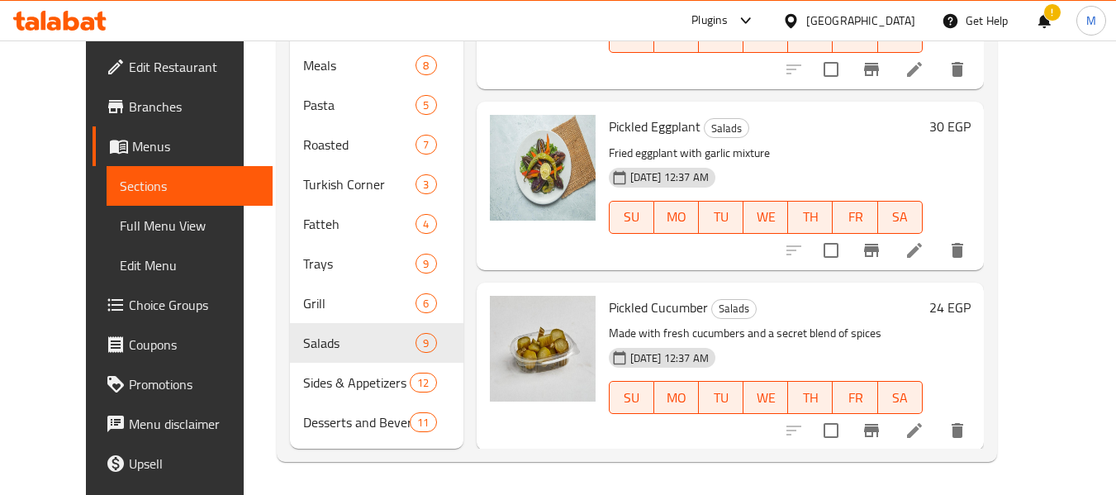
scroll to position [964, 0]
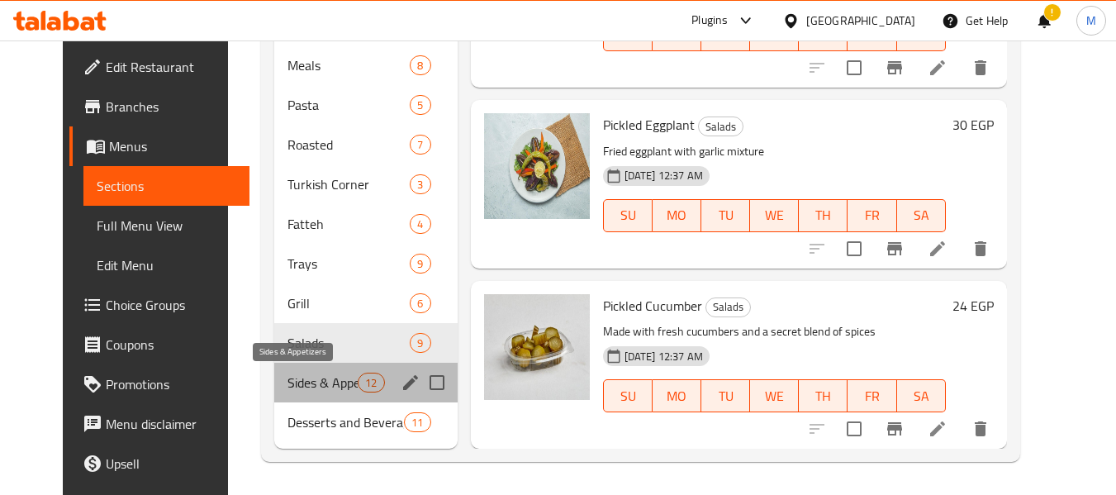
click at [308, 386] on span "Sides & Appetizers" at bounding box center [322, 382] width 70 height 20
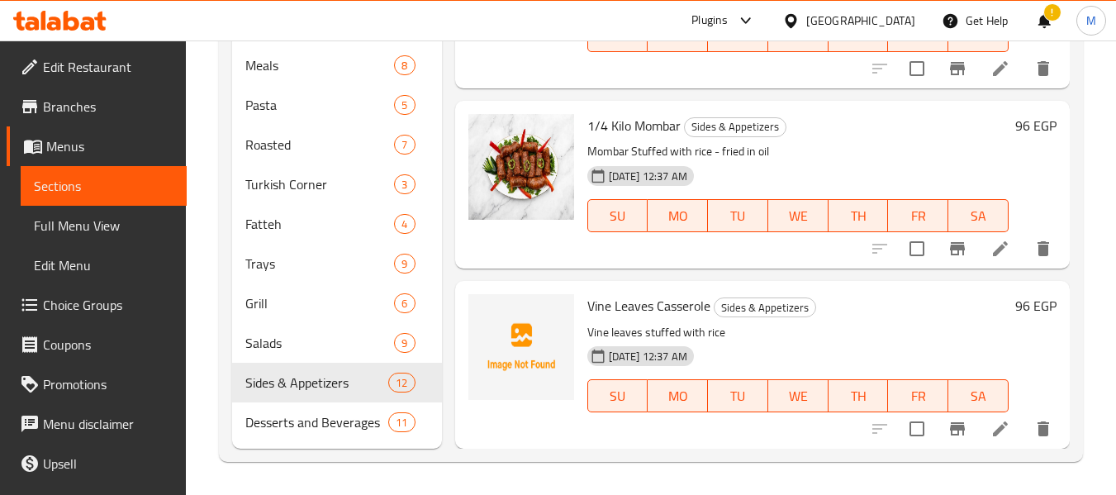
scroll to position [1546, 0]
click at [486, 312] on icon "upload picture" at bounding box center [491, 316] width 17 height 15
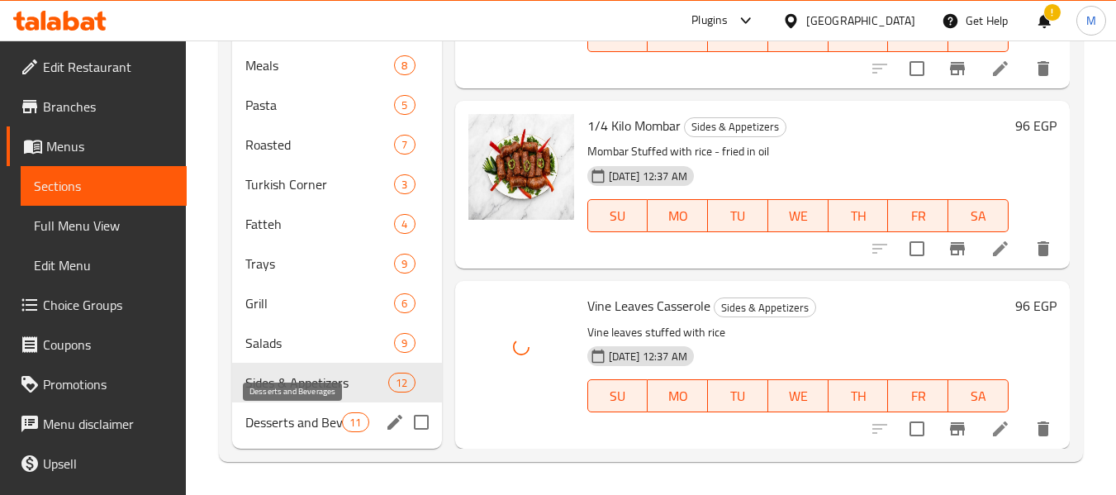
click at [273, 425] on span "Desserts and Beverages" at bounding box center [293, 422] width 97 height 20
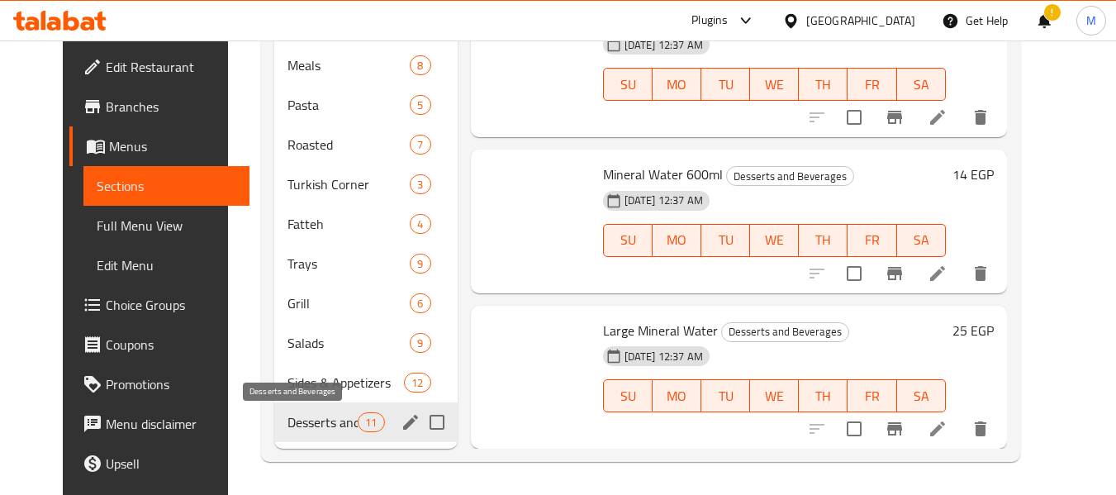
scroll to position [1102, 0]
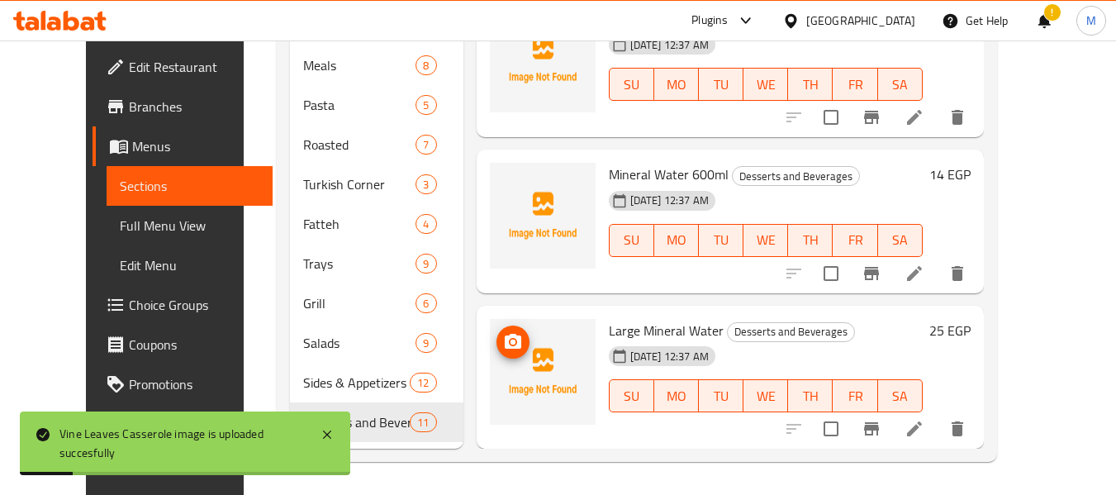
click at [505, 346] on icon "upload picture" at bounding box center [513, 341] width 17 height 15
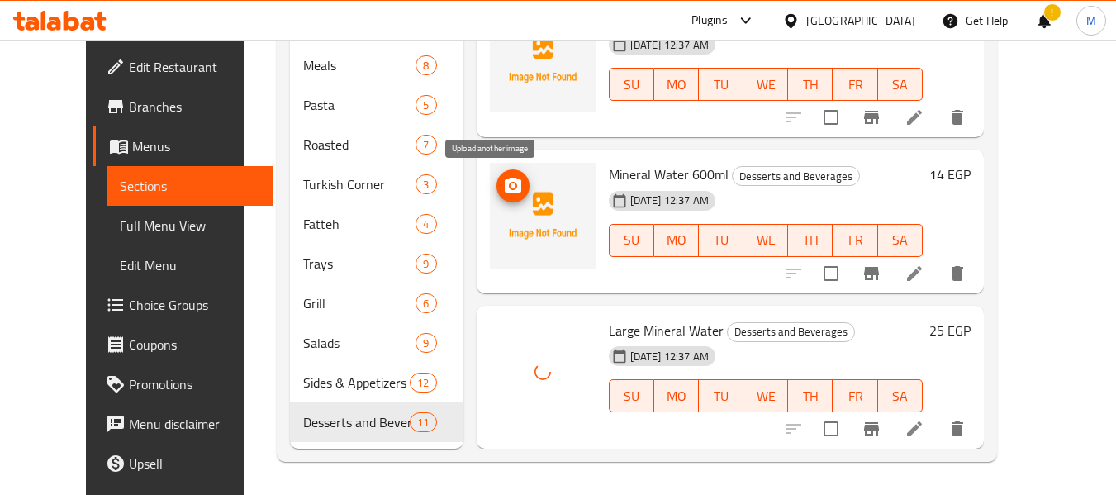
click at [505, 185] on icon "upload picture" at bounding box center [513, 185] width 17 height 15
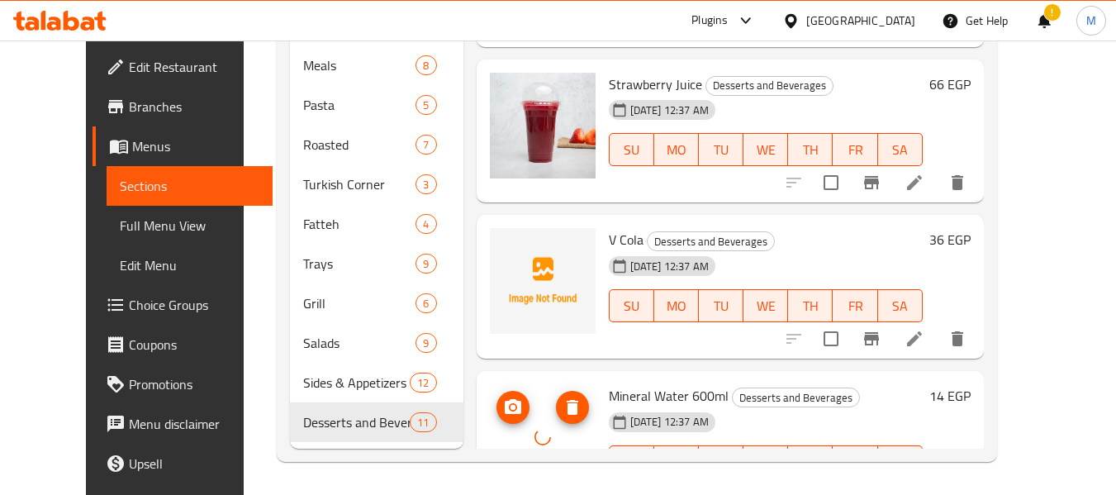
scroll to position [855, 0]
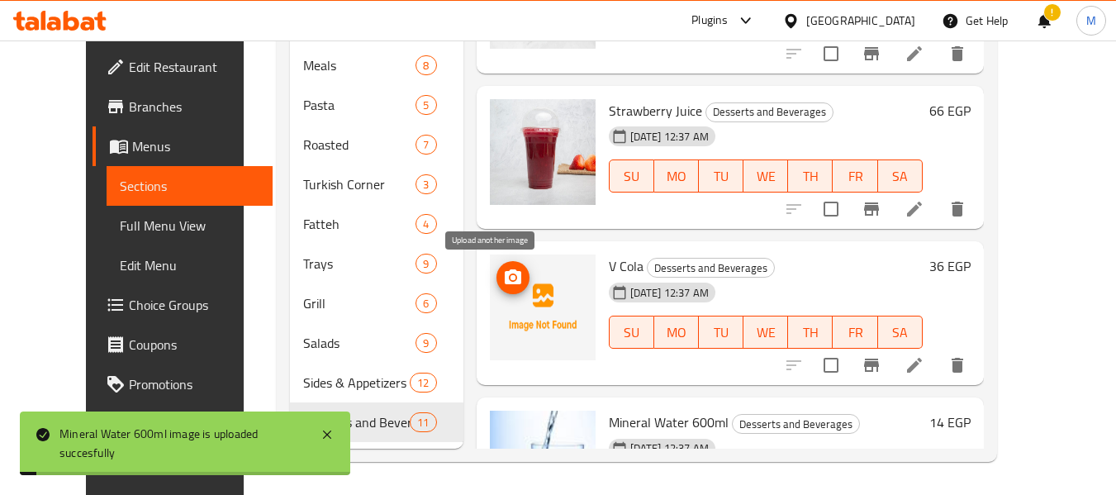
click at [505, 275] on icon "upload picture" at bounding box center [513, 276] width 17 height 15
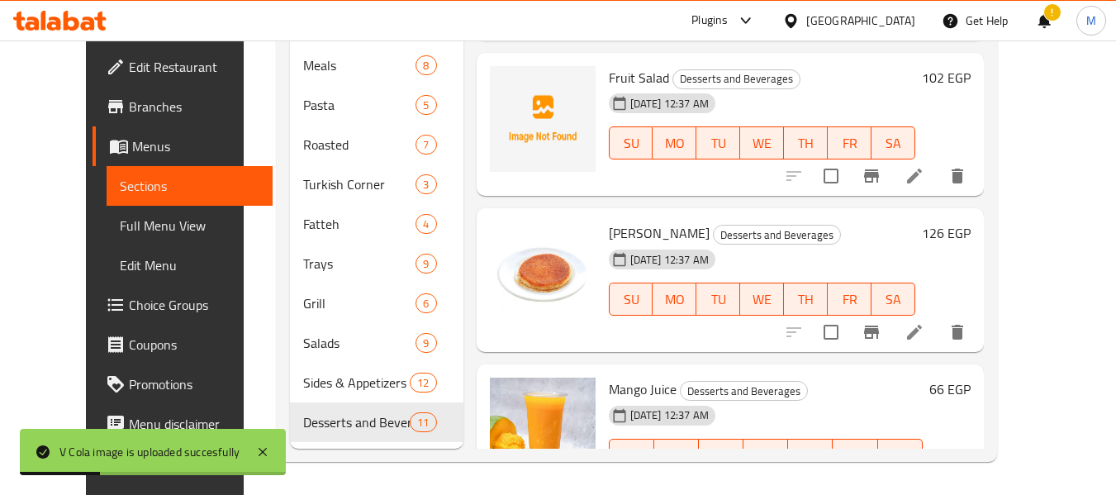
scroll to position [0, 0]
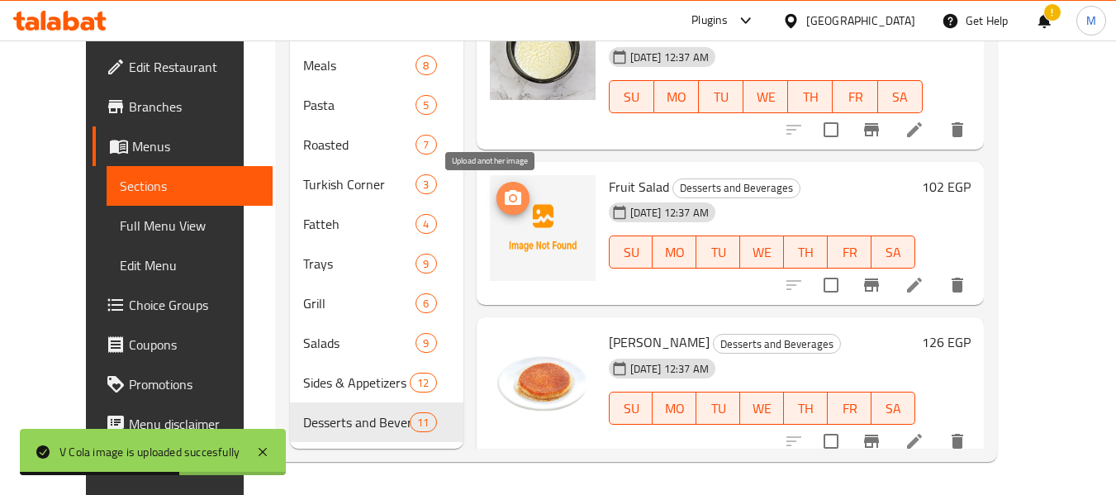
click at [503, 188] on icon "upload picture" at bounding box center [513, 198] width 20 height 20
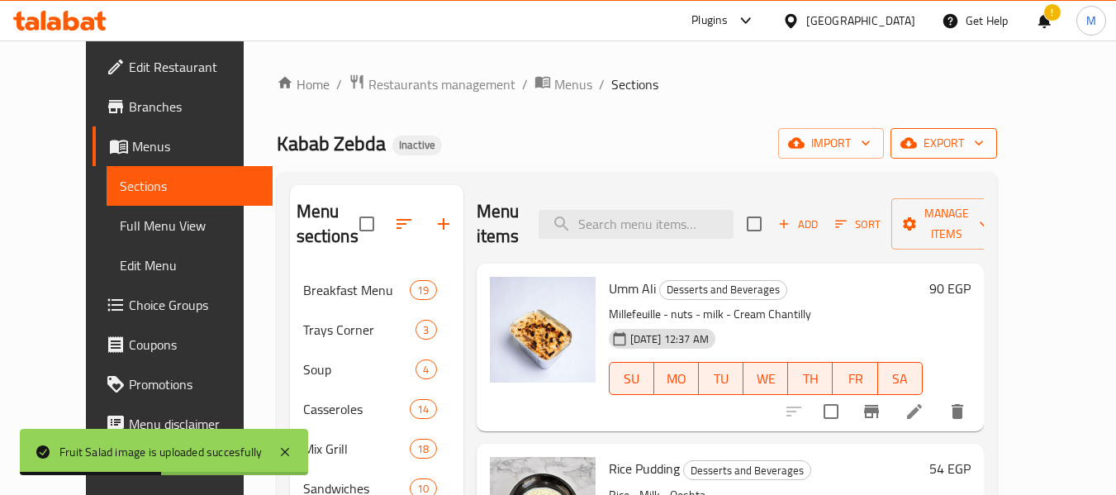
click at [984, 140] on span "export" at bounding box center [943, 143] width 80 height 21
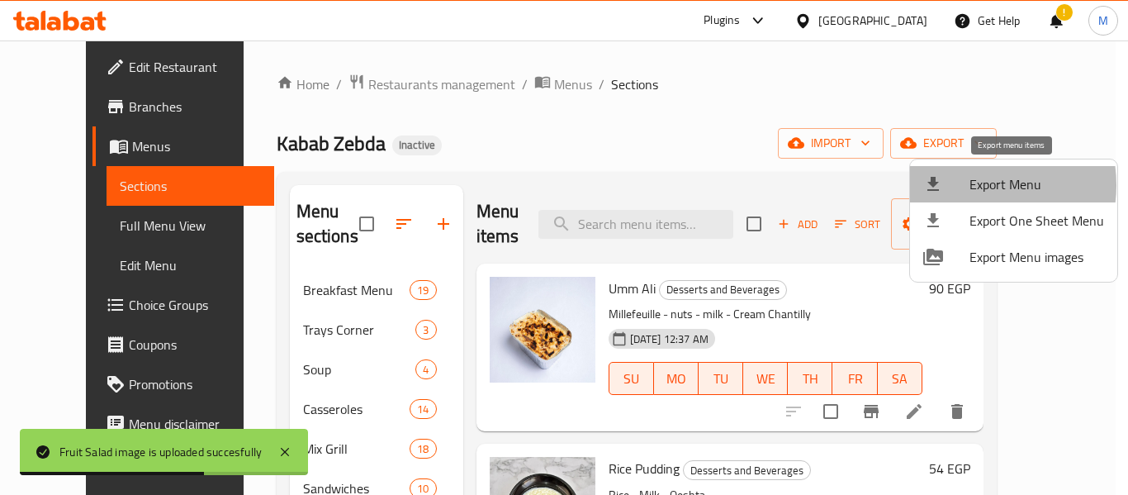
click at [972, 186] on span "Export Menu" at bounding box center [1037, 184] width 135 height 20
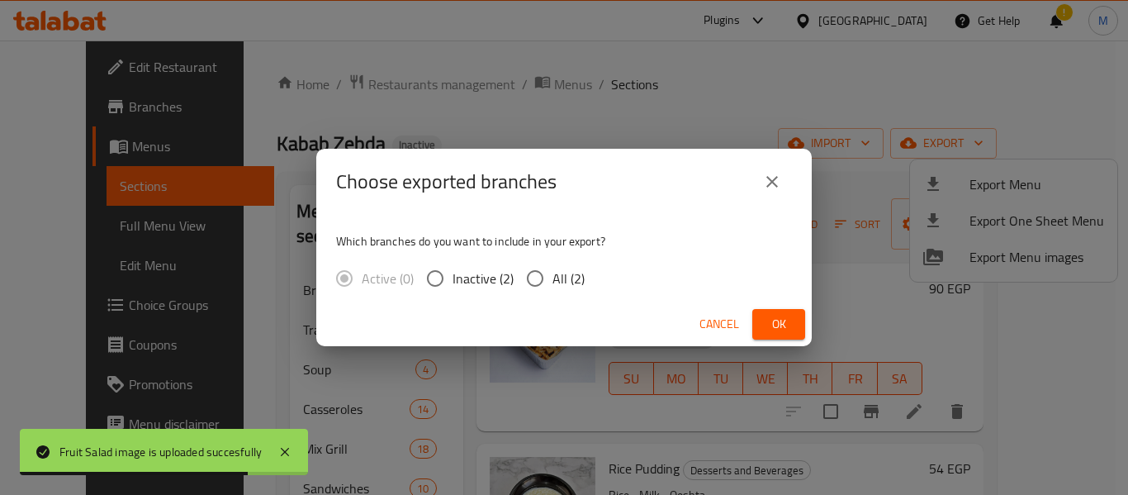
click at [575, 282] on span "All (2)" at bounding box center [568, 278] width 32 height 20
click at [552, 282] on input "All (2)" at bounding box center [535, 278] width 35 height 35
radio input "true"
click at [769, 322] on span "Ok" at bounding box center [779, 324] width 26 height 21
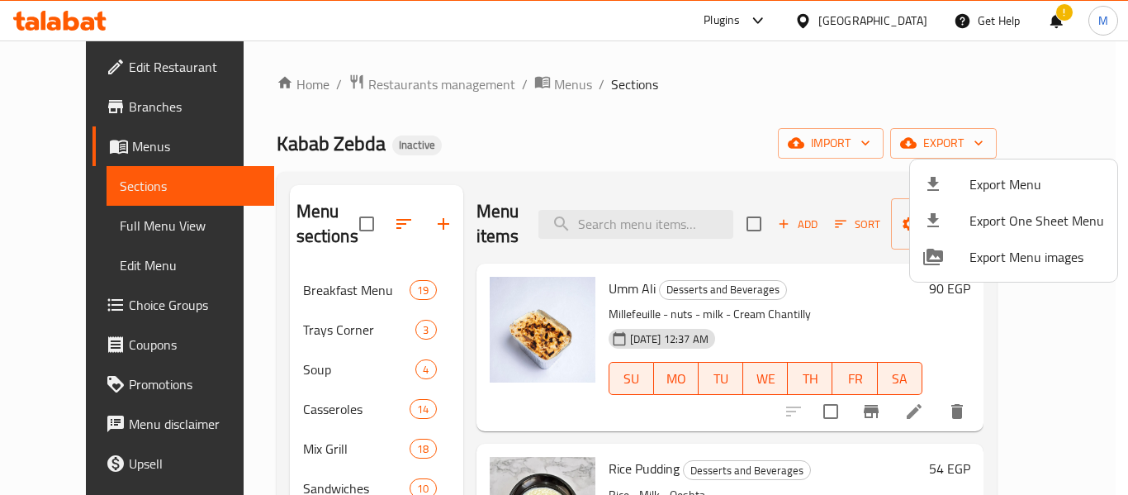
click at [86, 58] on div at bounding box center [564, 247] width 1128 height 495
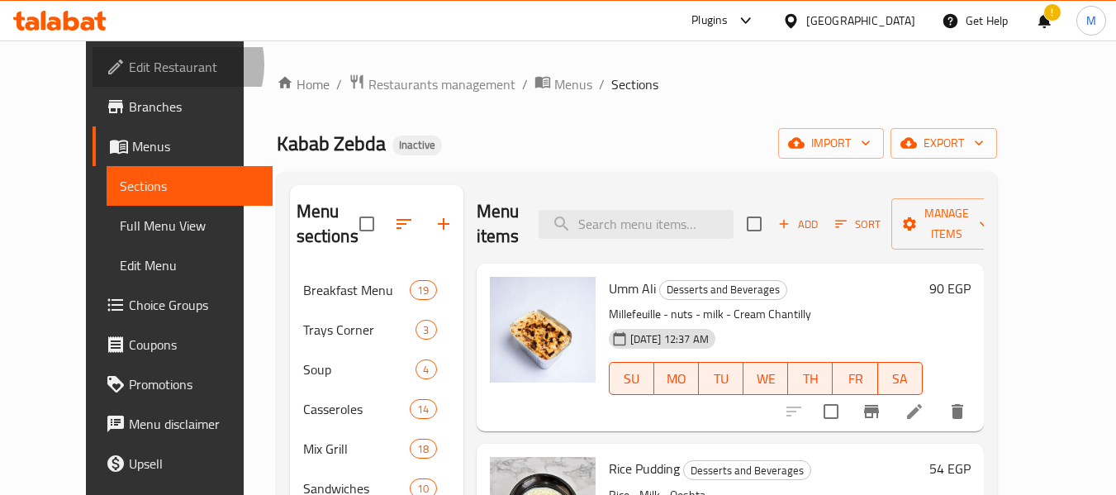
click at [129, 64] on span "Edit Restaurant" at bounding box center [194, 67] width 130 height 20
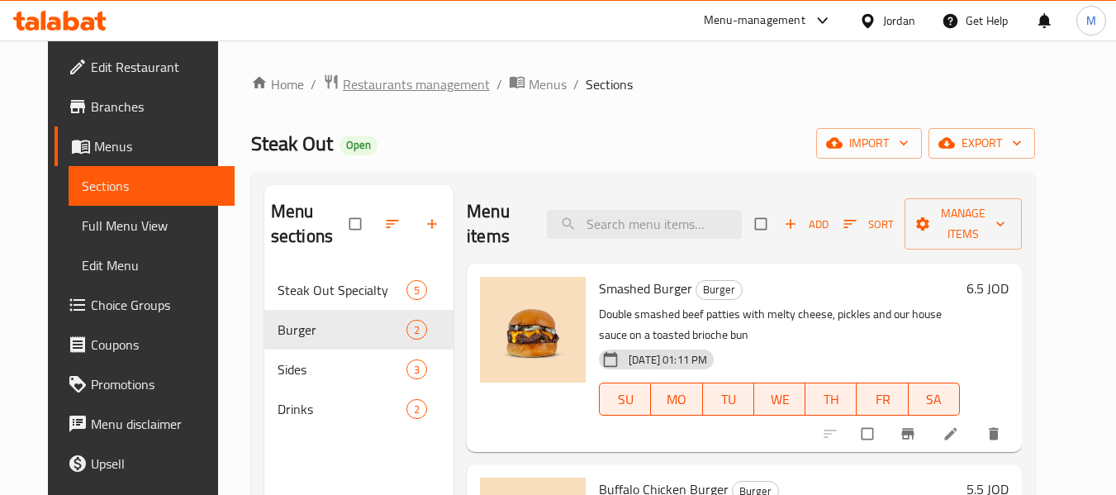
click at [386, 88] on span "Restaurants management" at bounding box center [416, 84] width 147 height 20
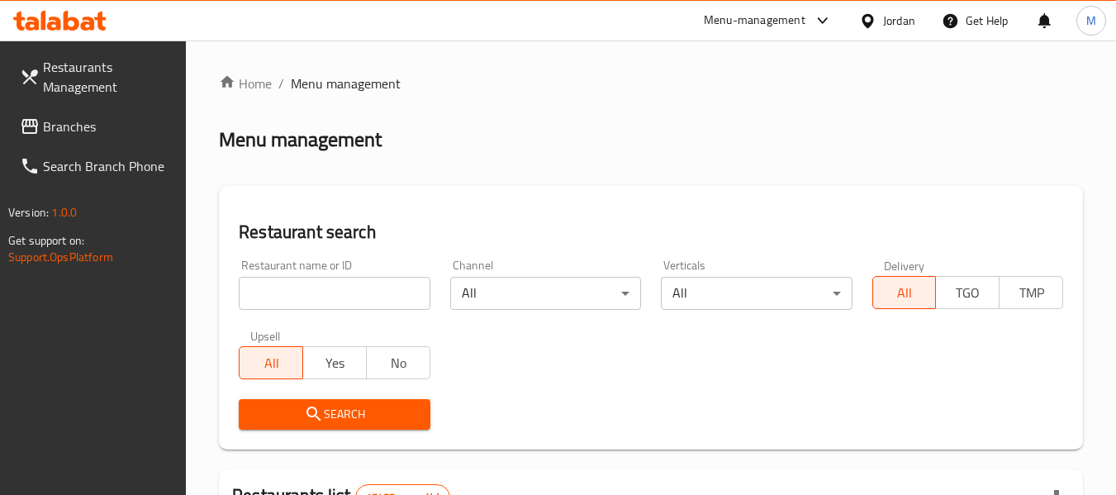
click at [878, 18] on div at bounding box center [871, 21] width 24 height 18
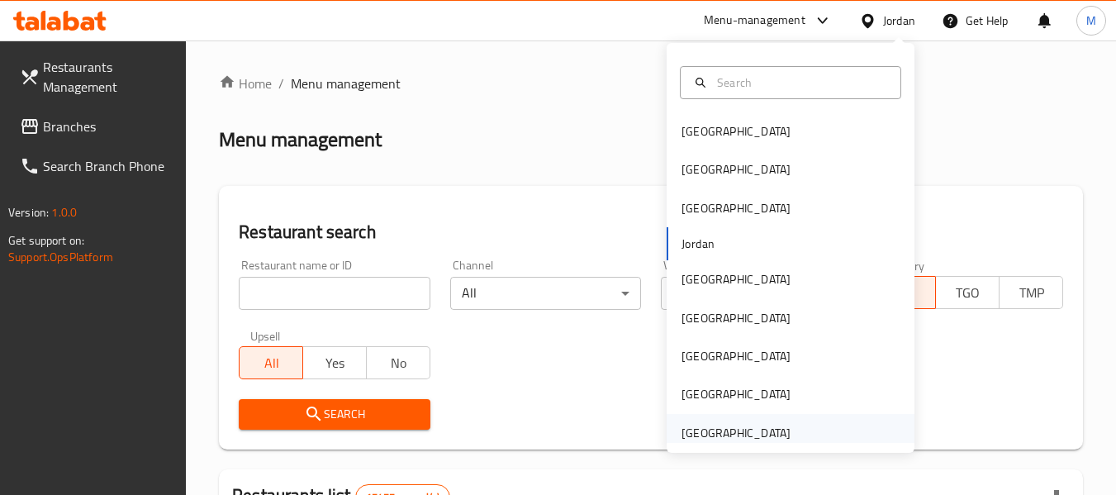
click at [756, 431] on div "[GEOGRAPHIC_DATA]" at bounding box center [735, 433] width 109 height 18
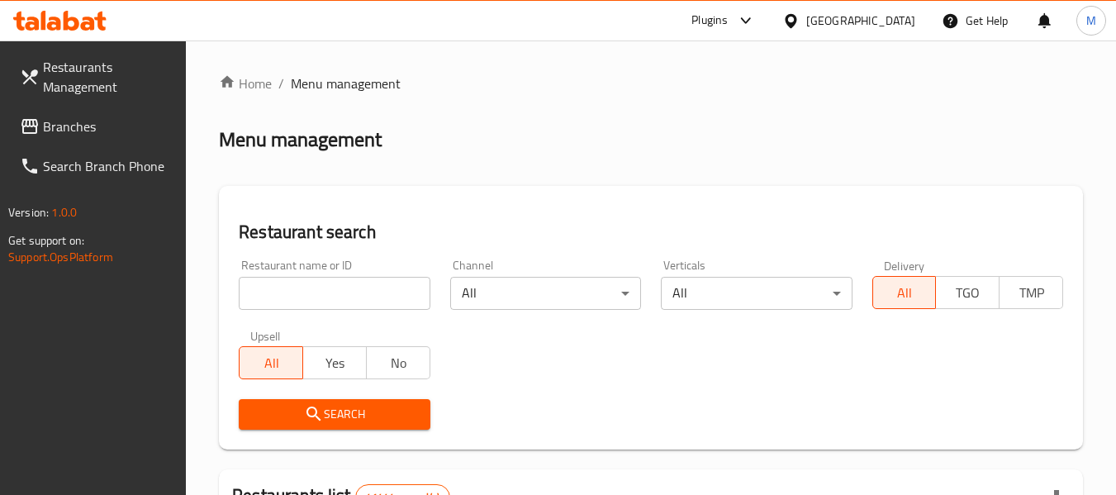
drag, startPoint x: 361, startPoint y: 284, endPoint x: 354, endPoint y: 303, distance: 20.1
click at [361, 284] on input "search" at bounding box center [334, 293] width 191 height 33
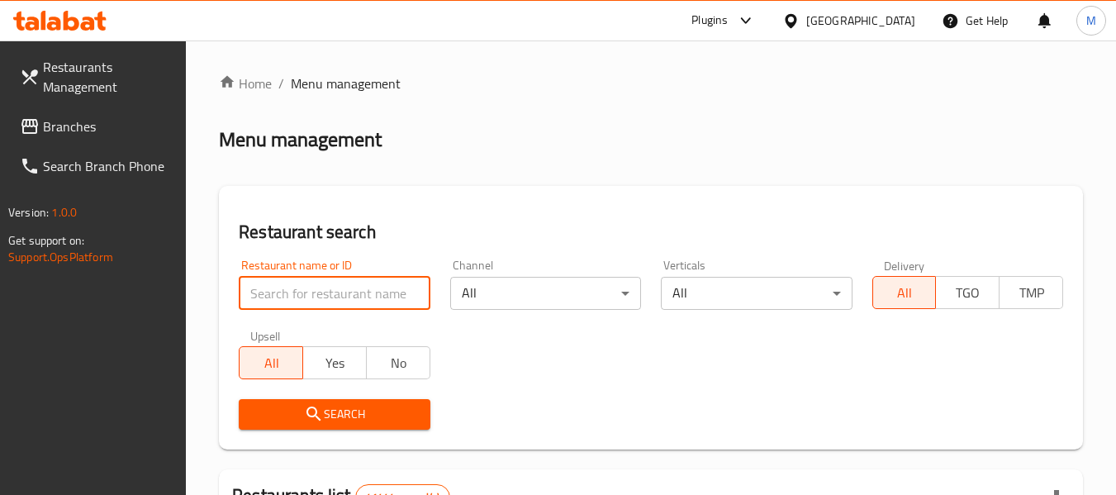
paste input "Meat Spot"
type input "Meat Spot"
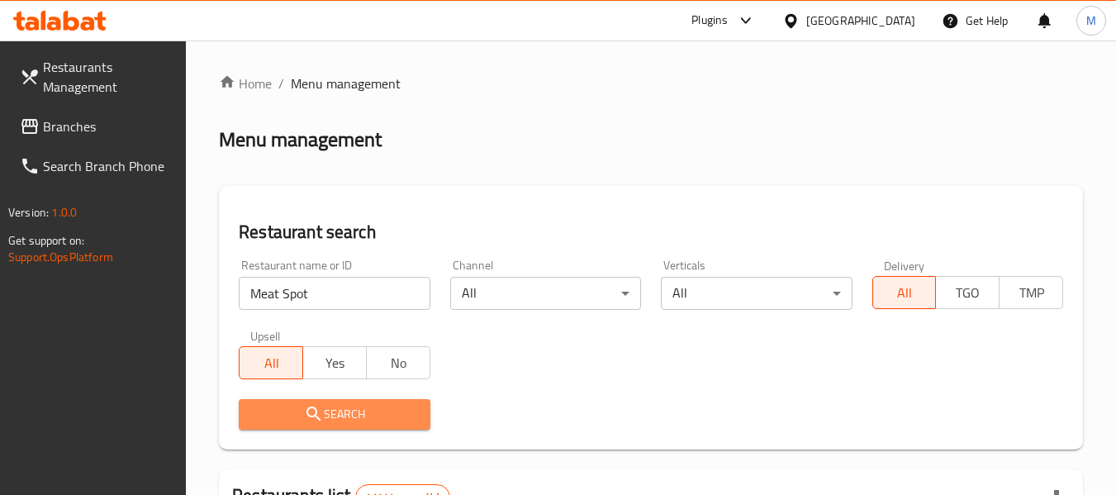
click at [349, 420] on span "Search" at bounding box center [334, 414] width 164 height 21
click at [350, 420] on div at bounding box center [558, 247] width 1116 height 495
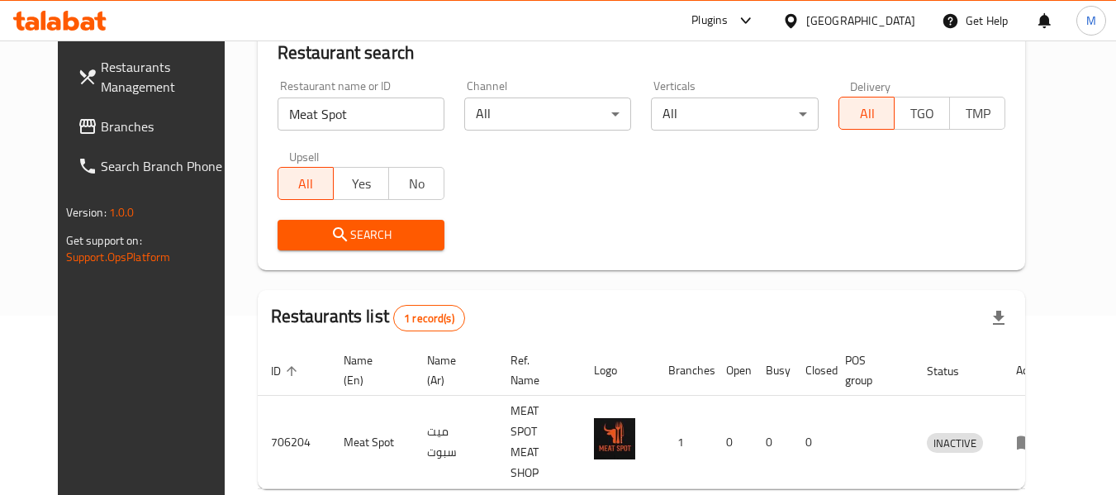
scroll to position [221, 0]
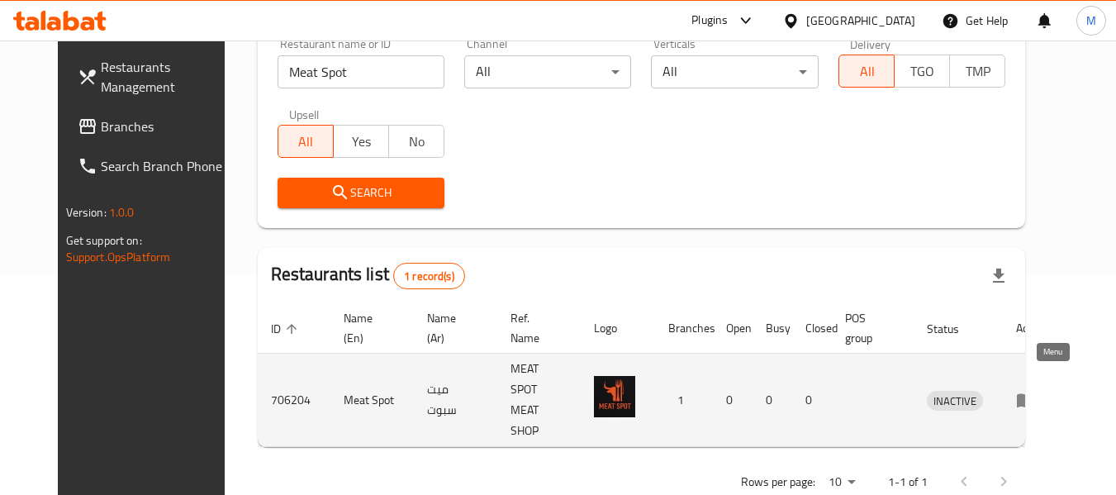
click at [1036, 390] on icon "enhanced table" at bounding box center [1026, 400] width 20 height 20
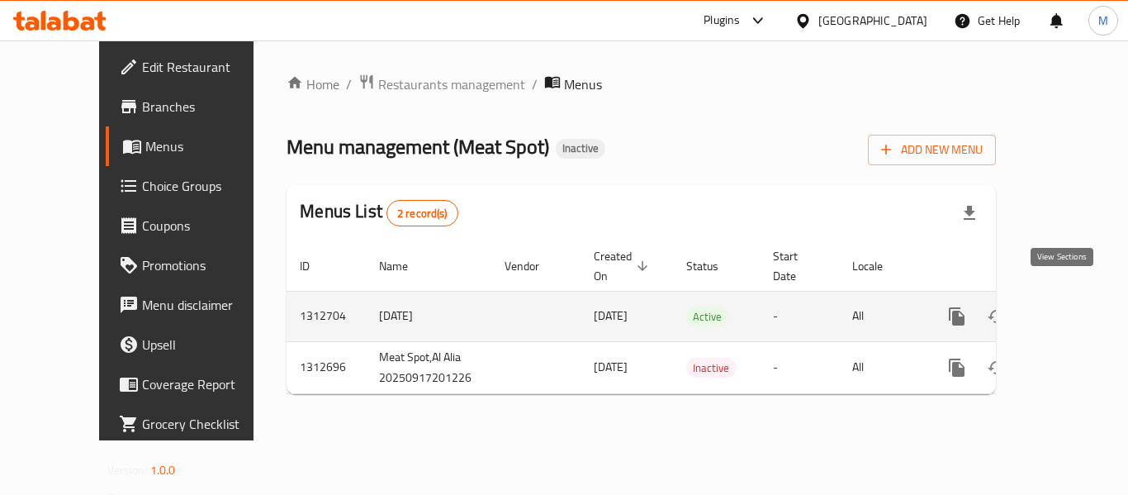
click at [1066, 306] on icon "enhanced table" at bounding box center [1076, 316] width 20 height 20
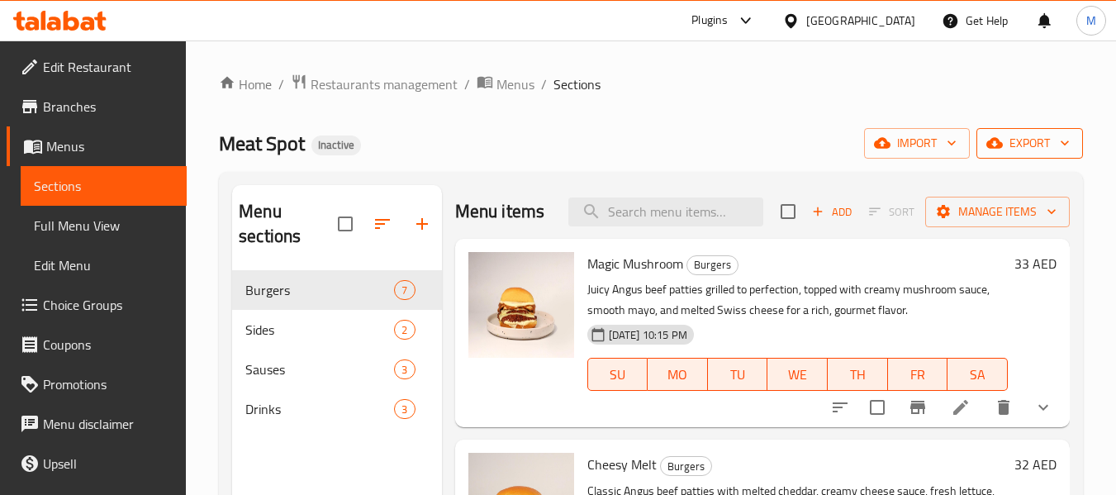
click at [1062, 155] on button "export" at bounding box center [1029, 143] width 107 height 31
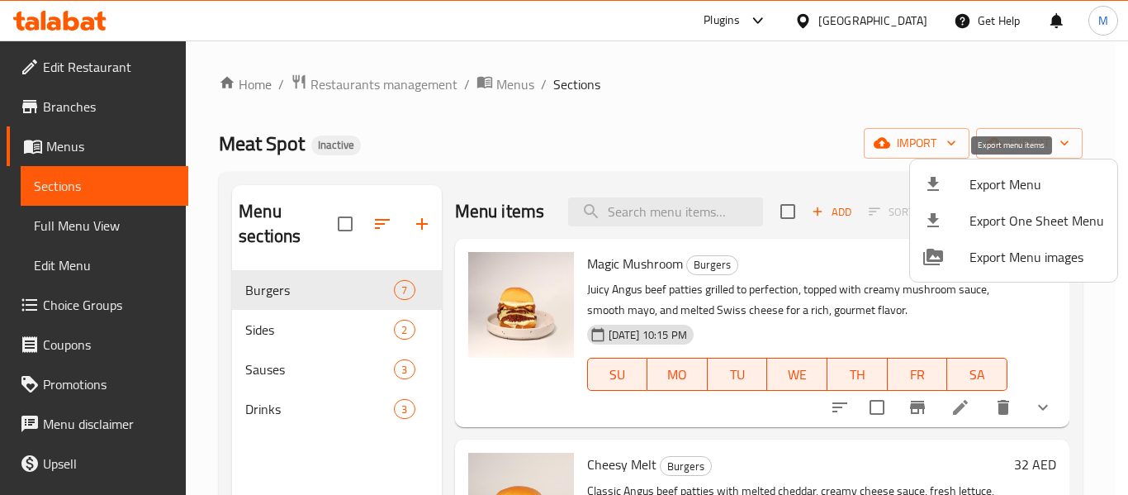
click at [1031, 185] on span "Export Menu" at bounding box center [1037, 184] width 135 height 20
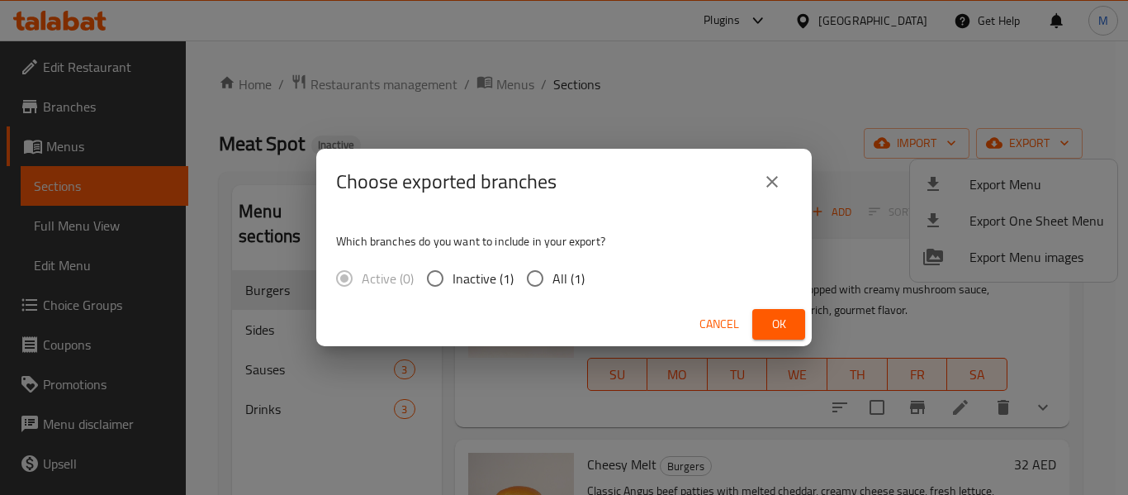
click at [570, 280] on span "All (1)" at bounding box center [568, 278] width 32 height 20
click at [552, 280] on input "All (1)" at bounding box center [535, 278] width 35 height 35
radio input "true"
click at [774, 320] on span "Ok" at bounding box center [779, 324] width 26 height 21
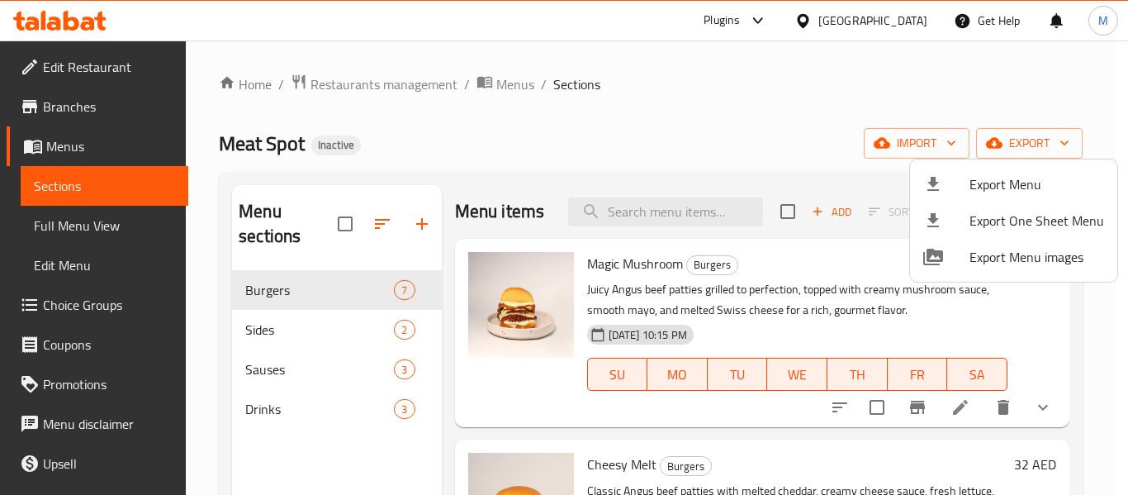
drag, startPoint x: 517, startPoint y: 172, endPoint x: 461, endPoint y: 13, distance: 168.2
click at [517, 172] on div at bounding box center [564, 247] width 1128 height 495
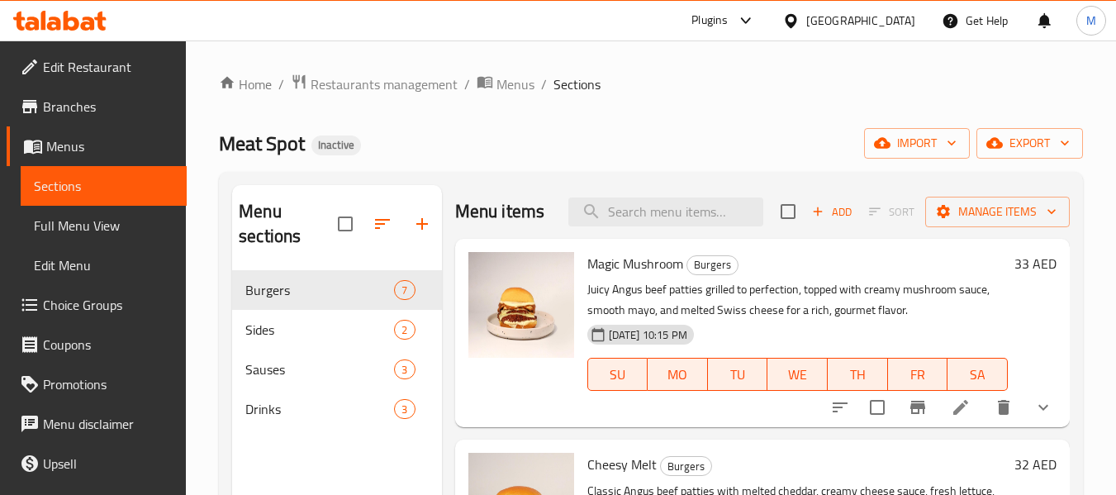
click at [858, 14] on div "[GEOGRAPHIC_DATA]" at bounding box center [860, 21] width 109 height 18
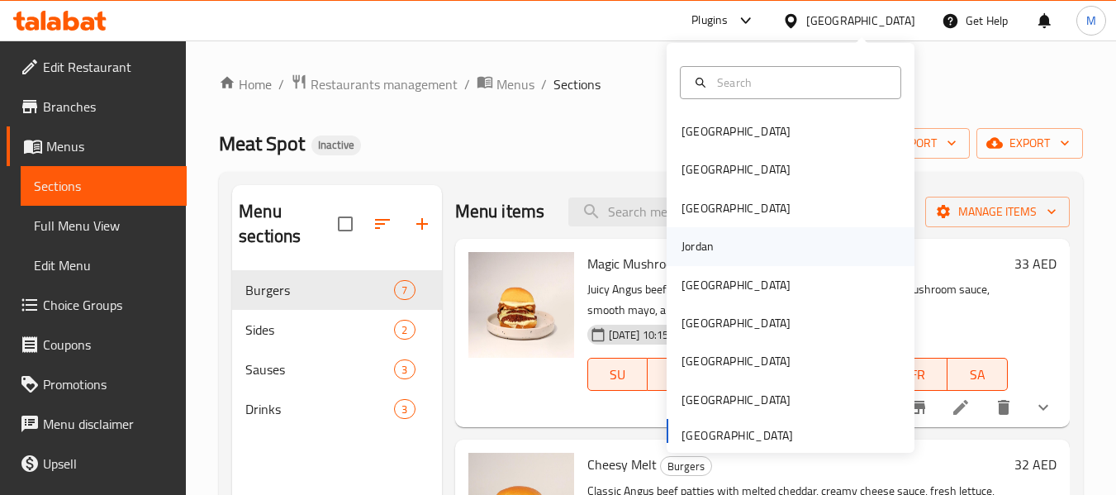
click at [681, 254] on div "Jordan" at bounding box center [697, 246] width 32 height 18
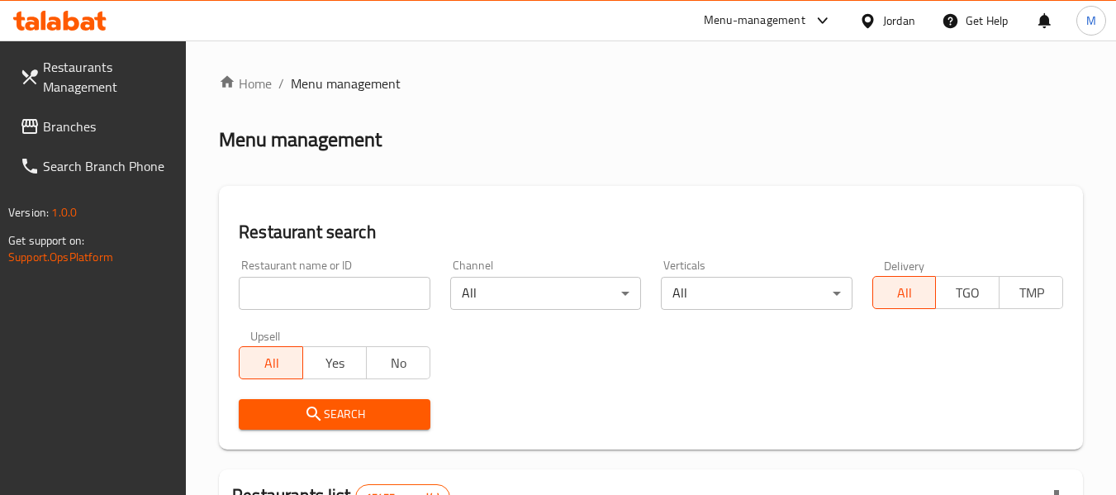
click at [301, 295] on input "search" at bounding box center [334, 293] width 191 height 33
paste input "شاورما ميلز"
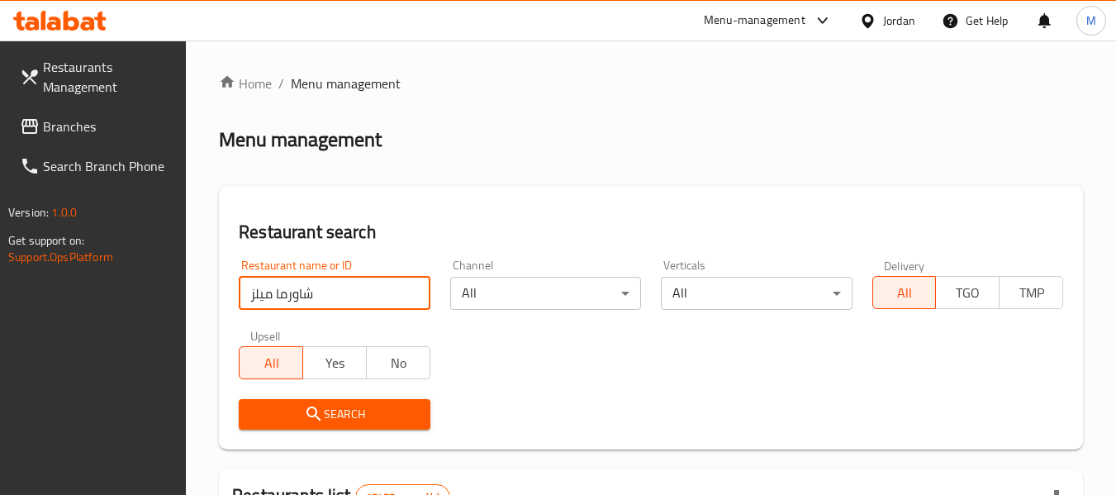
type input "شاورما ميلز"
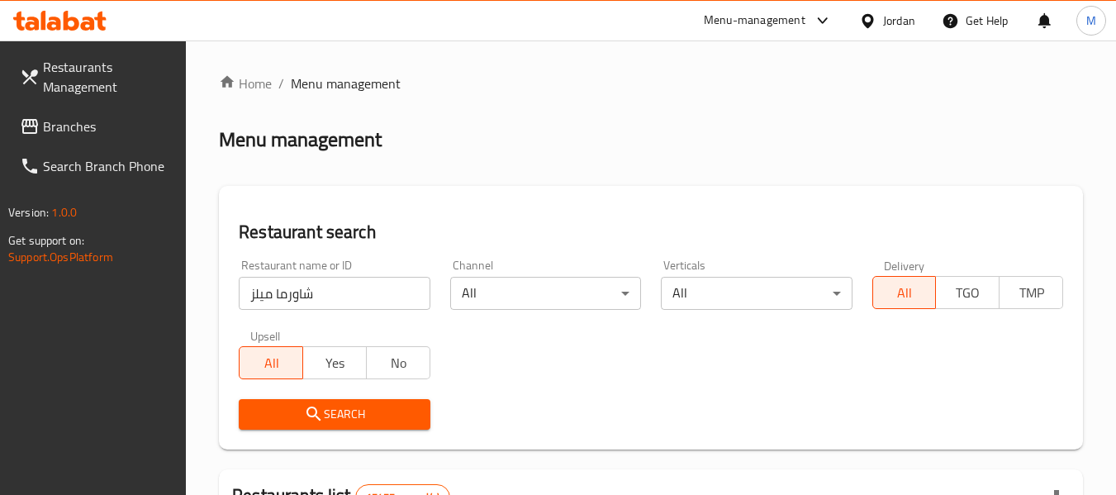
click at [324, 415] on span "Search" at bounding box center [334, 414] width 164 height 21
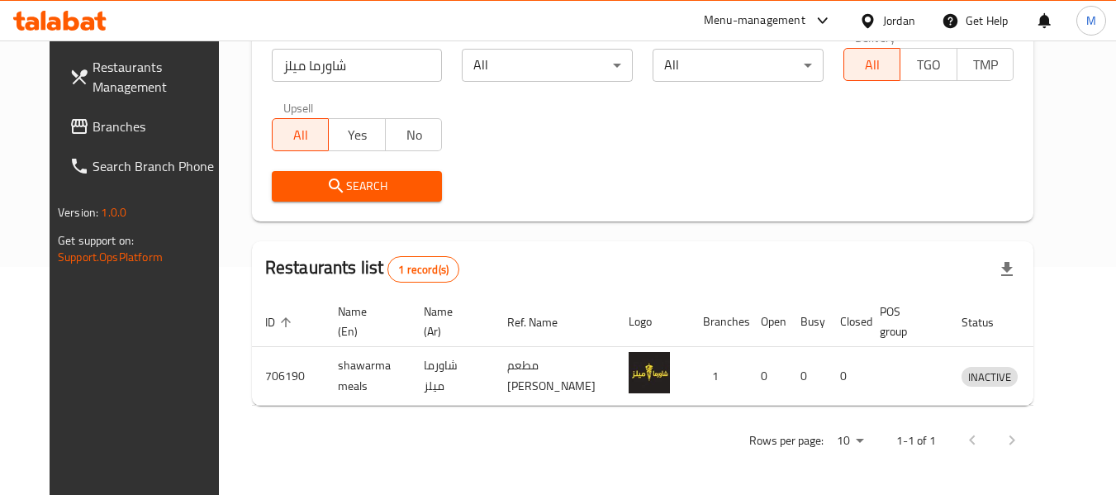
scroll to position [228, 0]
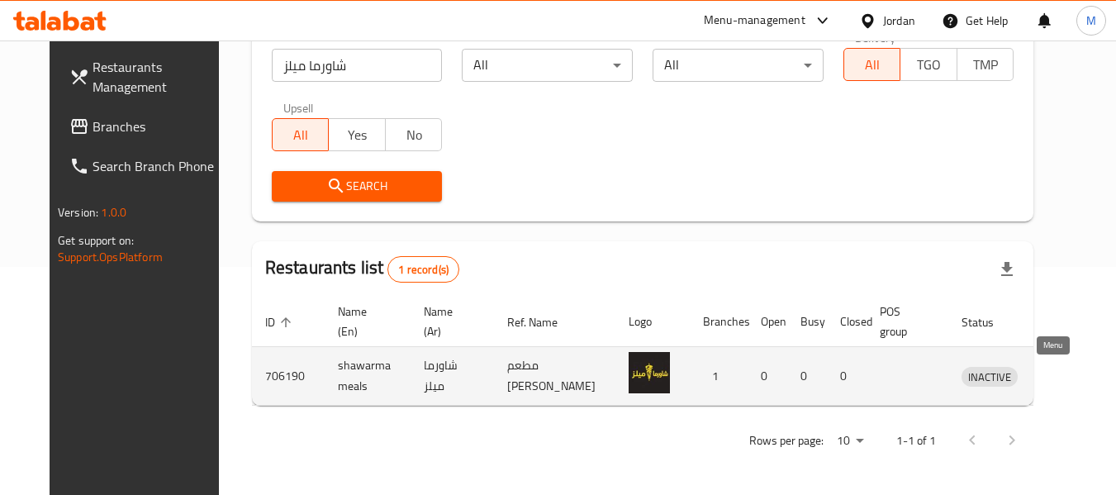
click at [1051, 377] on icon "enhanced table" at bounding box center [1060, 377] width 18 height 14
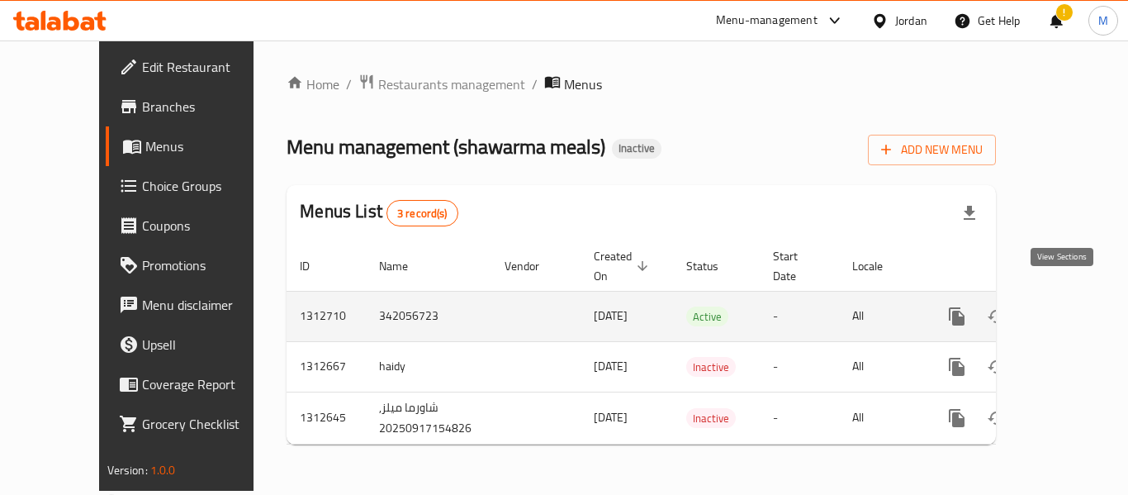
click at [1075, 296] on link "enhanced table" at bounding box center [1076, 316] width 40 height 40
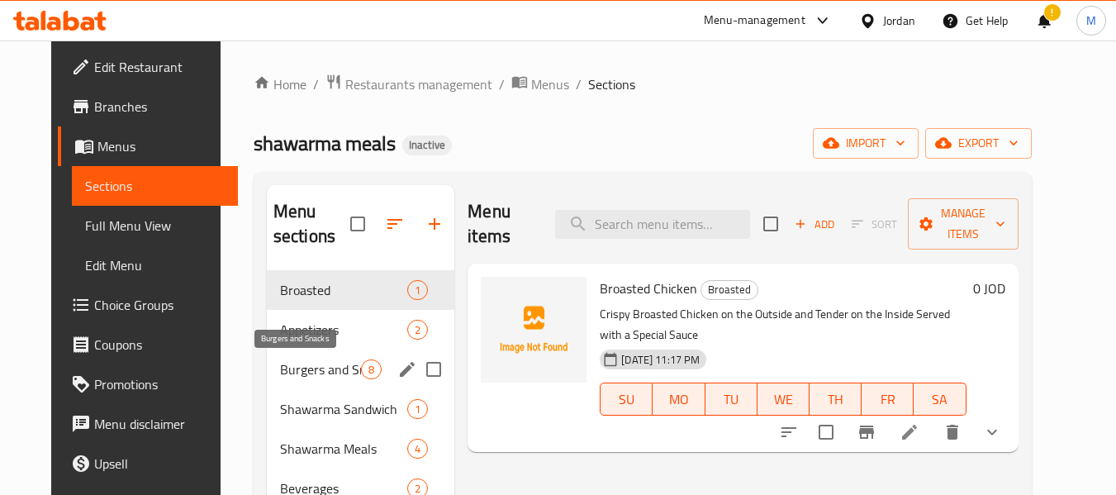
click at [299, 365] on span "Burgers and Snacks" at bounding box center [320, 369] width 81 height 20
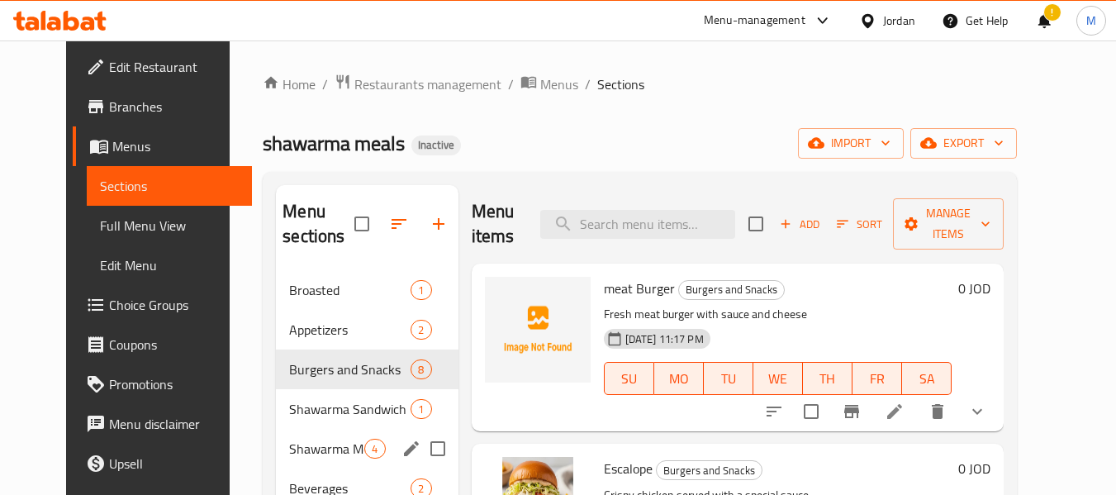
click at [298, 430] on div "Shawarma Meals 4" at bounding box center [367, 449] width 182 height 40
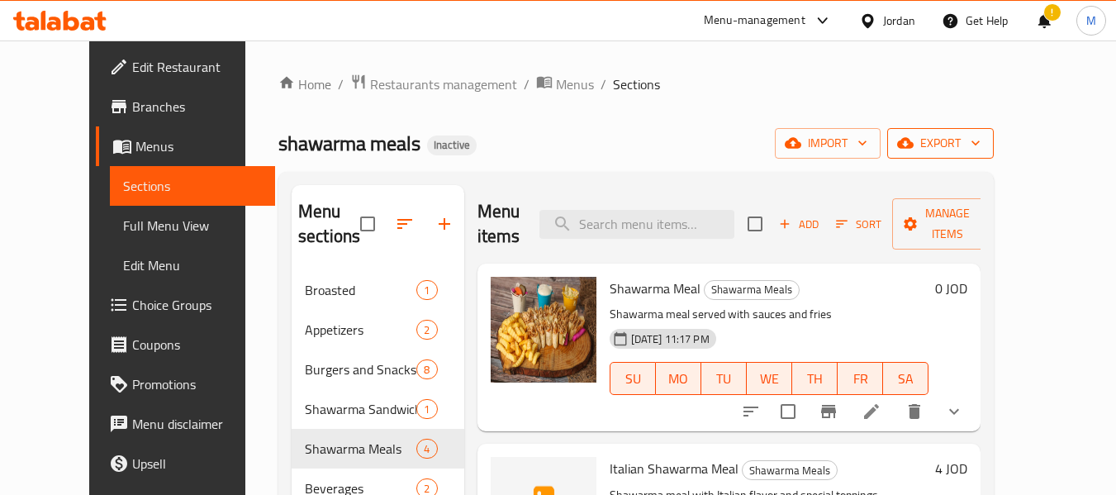
click at [984, 142] on icon "button" at bounding box center [975, 143] width 17 height 17
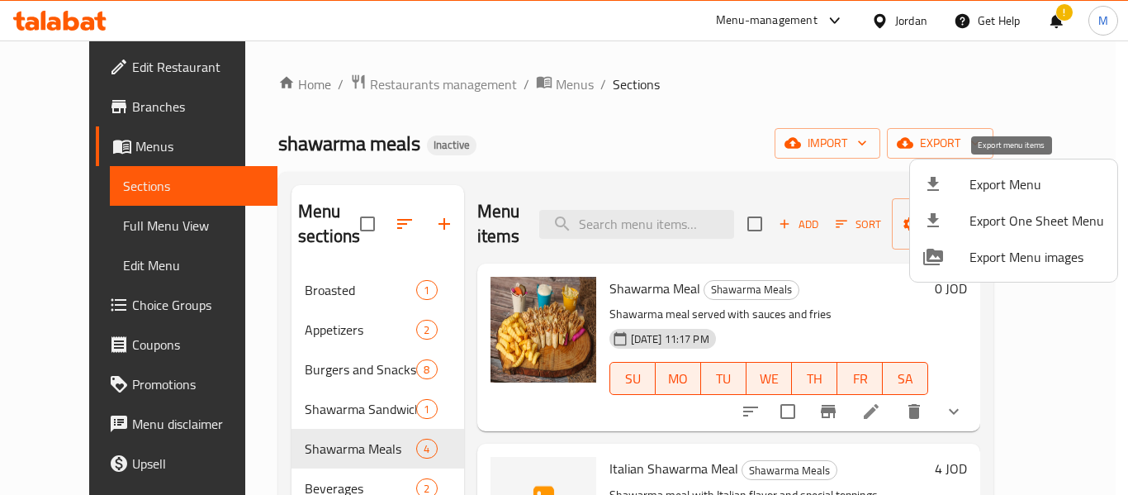
click at [1029, 179] on span "Export Menu" at bounding box center [1037, 184] width 135 height 20
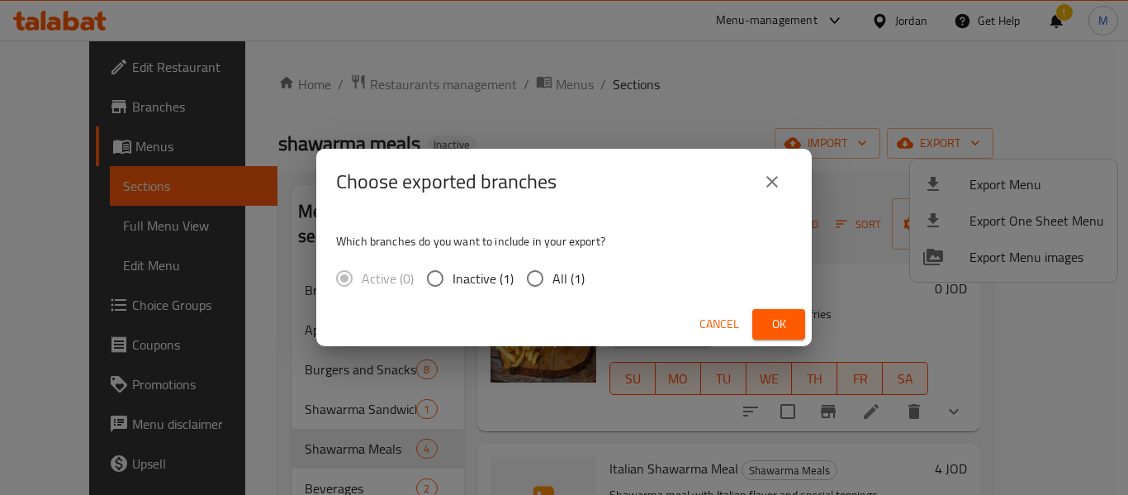
click at [551, 282] on input "All (1)" at bounding box center [535, 278] width 35 height 35
radio input "true"
click at [789, 333] on span "Ok" at bounding box center [779, 324] width 26 height 21
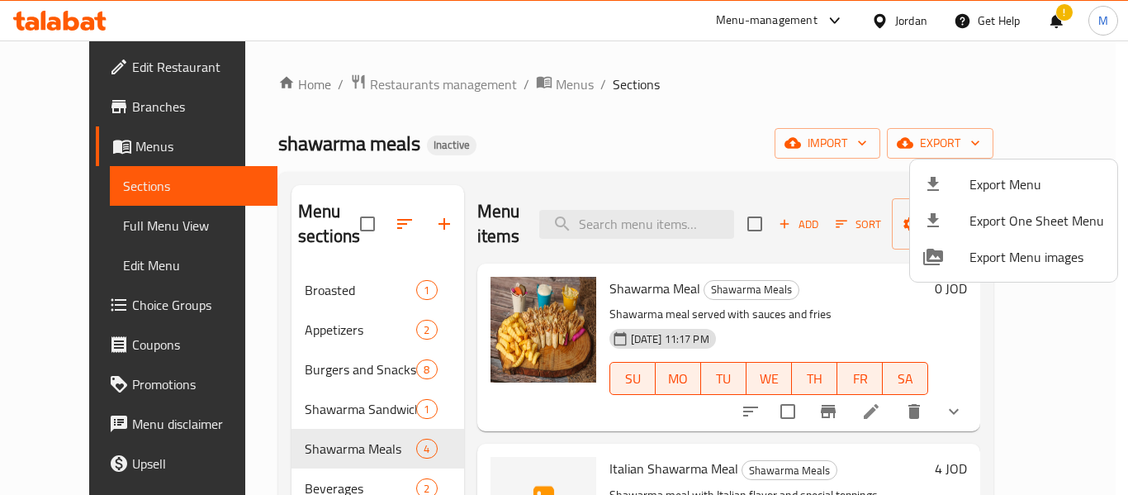
click at [710, 137] on div at bounding box center [564, 247] width 1128 height 495
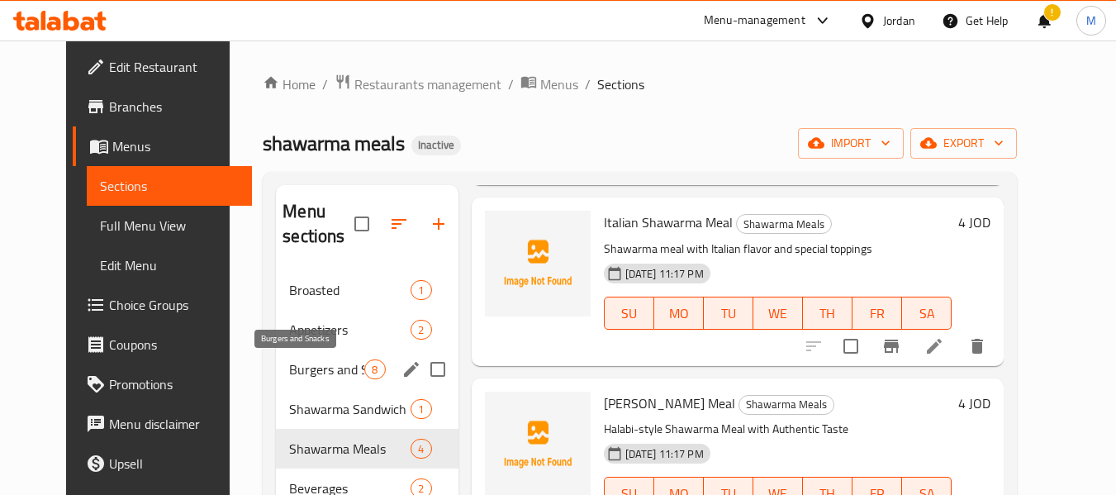
scroll to position [248, 0]
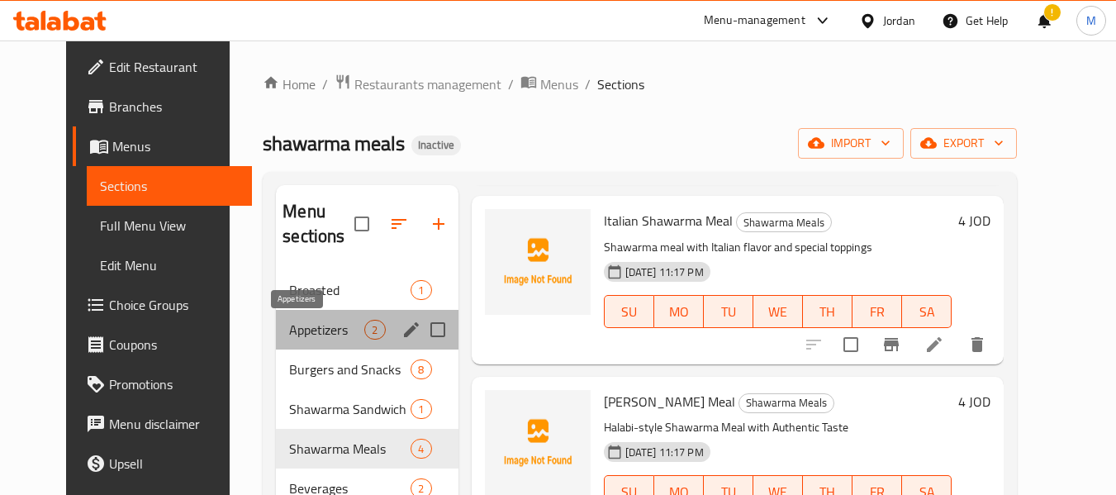
click at [289, 321] on span "Appetizers" at bounding box center [326, 330] width 75 height 20
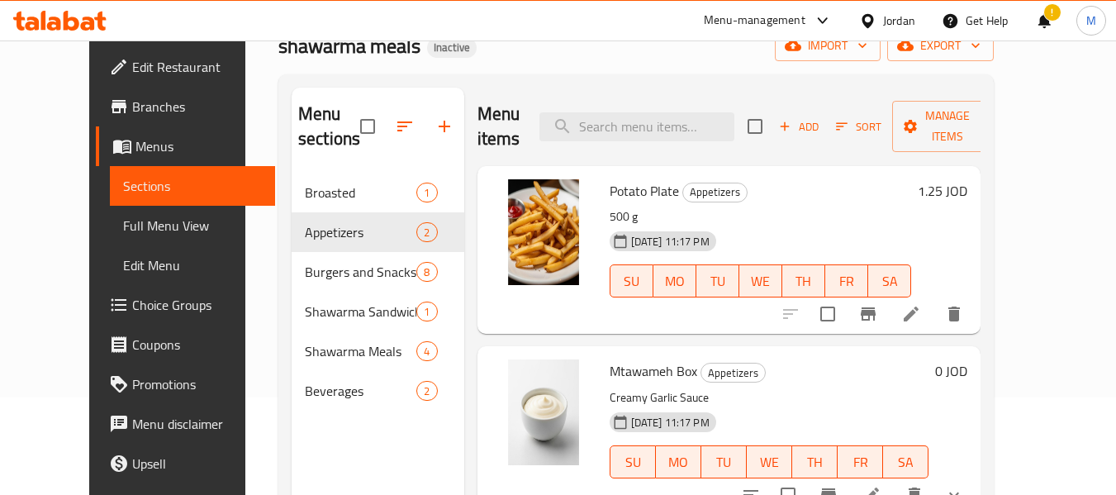
scroll to position [231, 0]
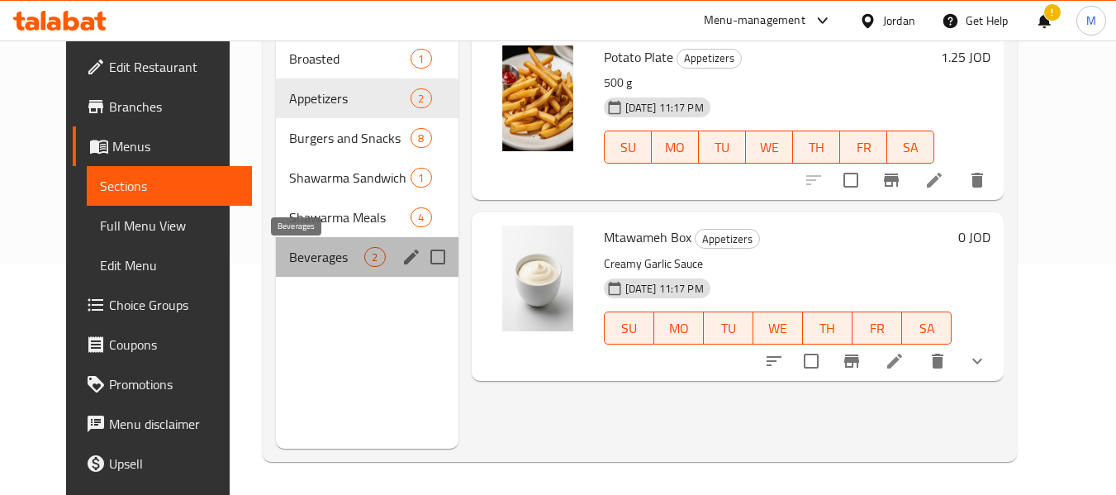
click at [289, 266] on span "Beverages" at bounding box center [326, 257] width 75 height 20
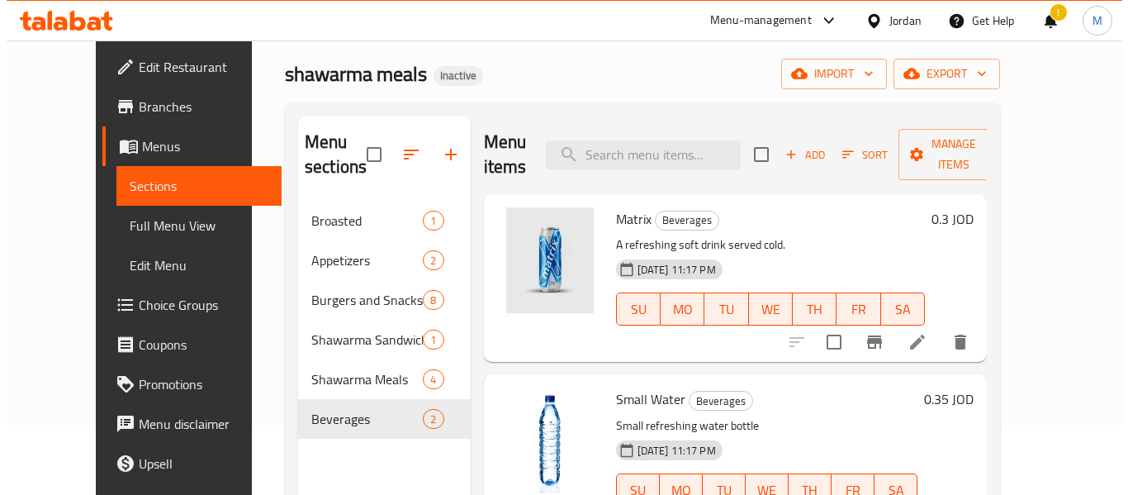
scroll to position [66, 0]
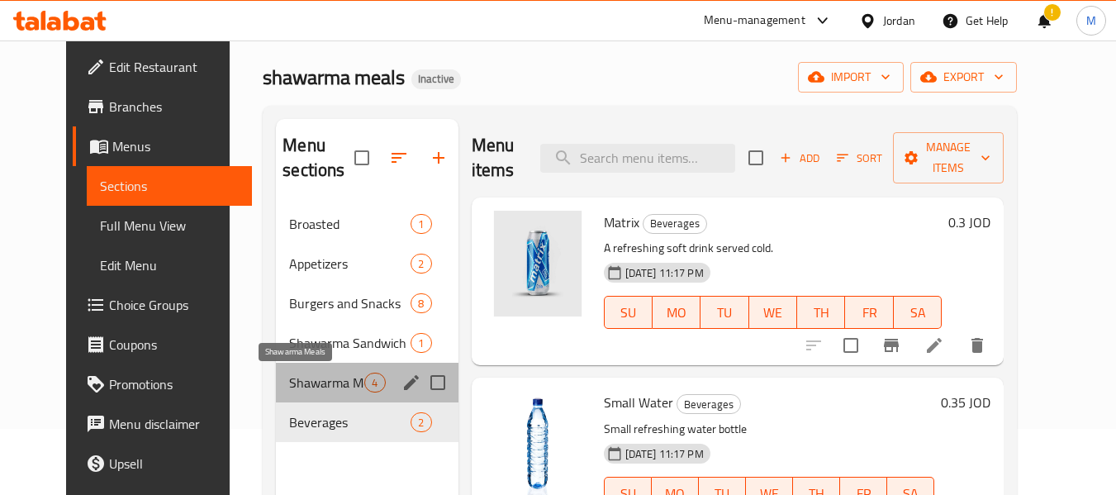
click at [301, 386] on span "Shawarma Meals" at bounding box center [326, 382] width 75 height 20
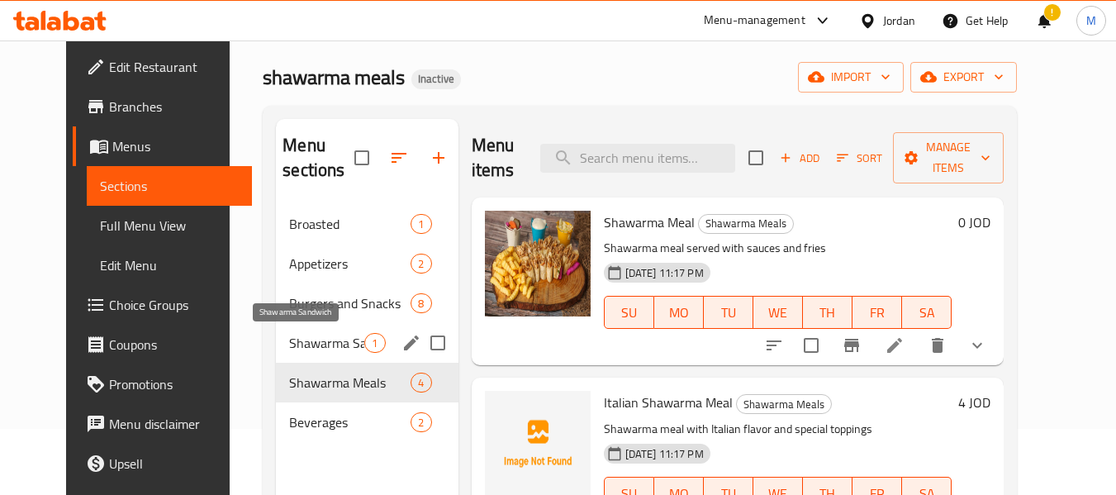
click at [301, 350] on span "Shawarma Sandwich" at bounding box center [326, 343] width 75 height 20
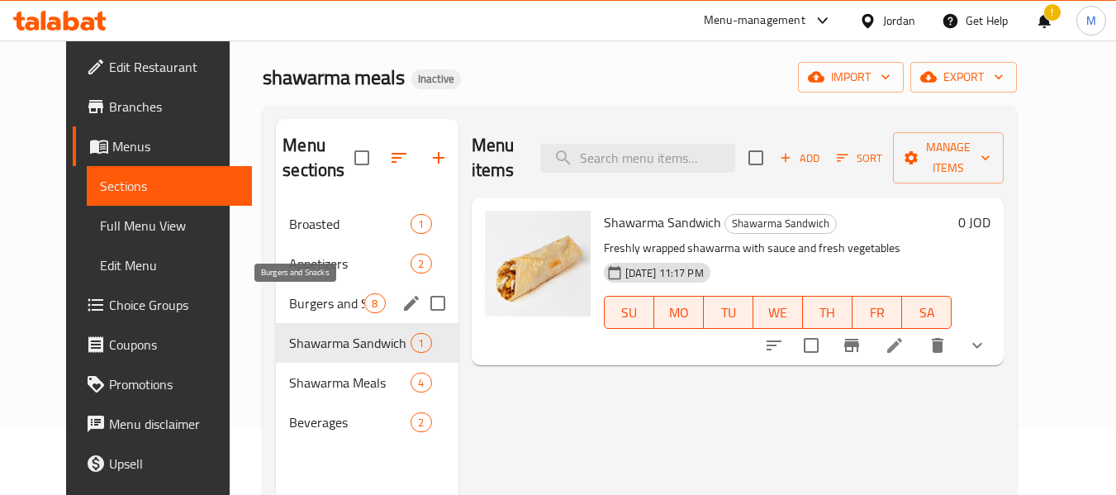
click at [295, 301] on span "Burgers and Snacks" at bounding box center [326, 303] width 75 height 20
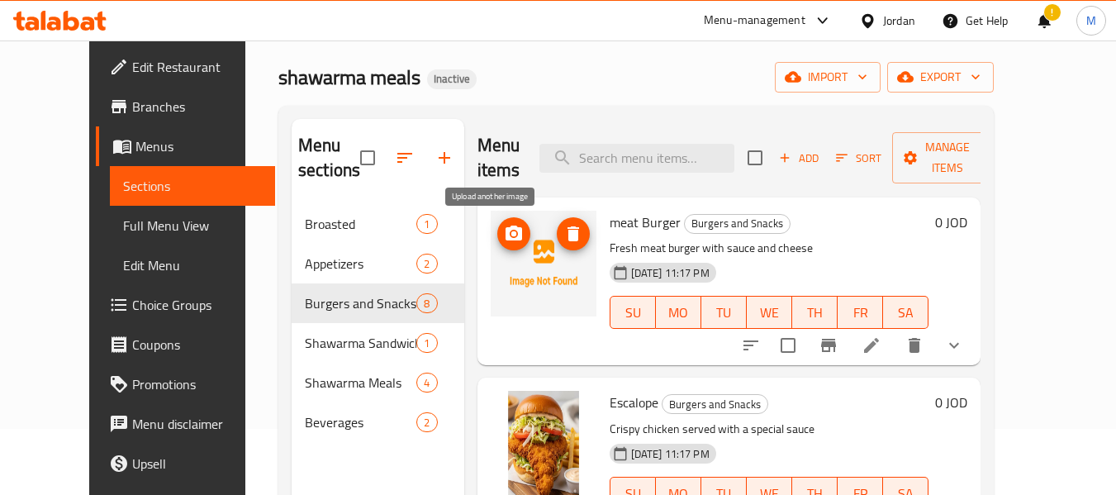
click at [505, 228] on icon "upload picture" at bounding box center [513, 232] width 17 height 15
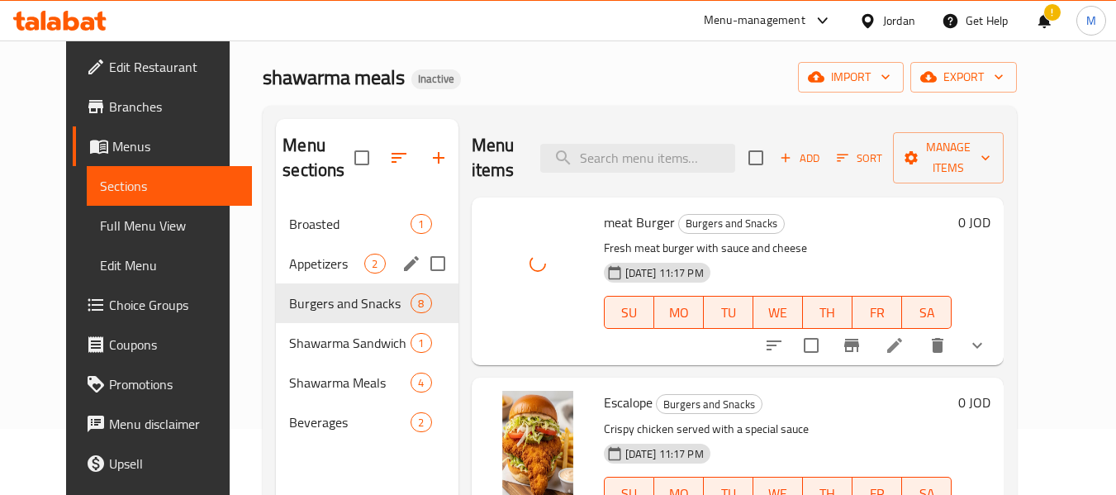
click at [276, 250] on div "Appetizers 2" at bounding box center [367, 264] width 182 height 40
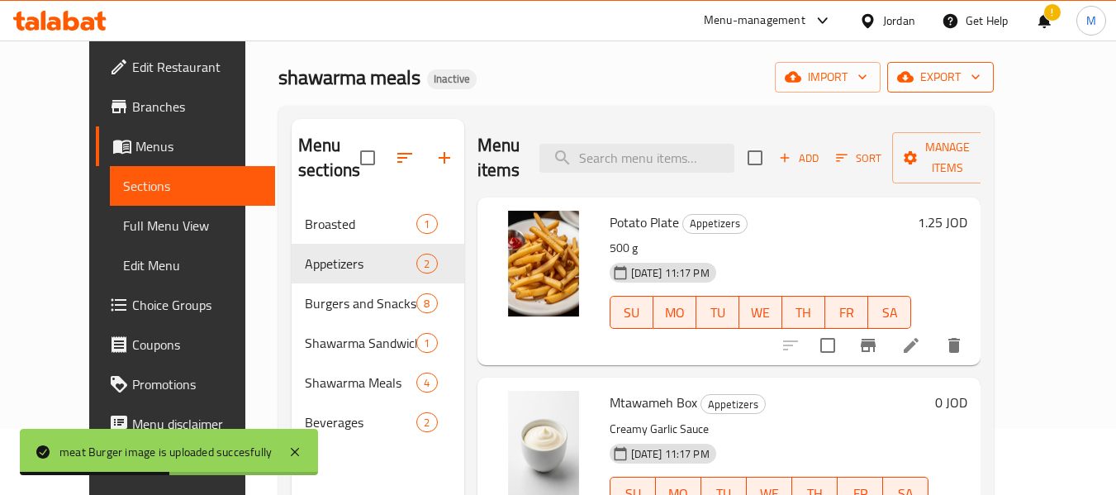
click at [980, 67] on span "export" at bounding box center [940, 77] width 80 height 21
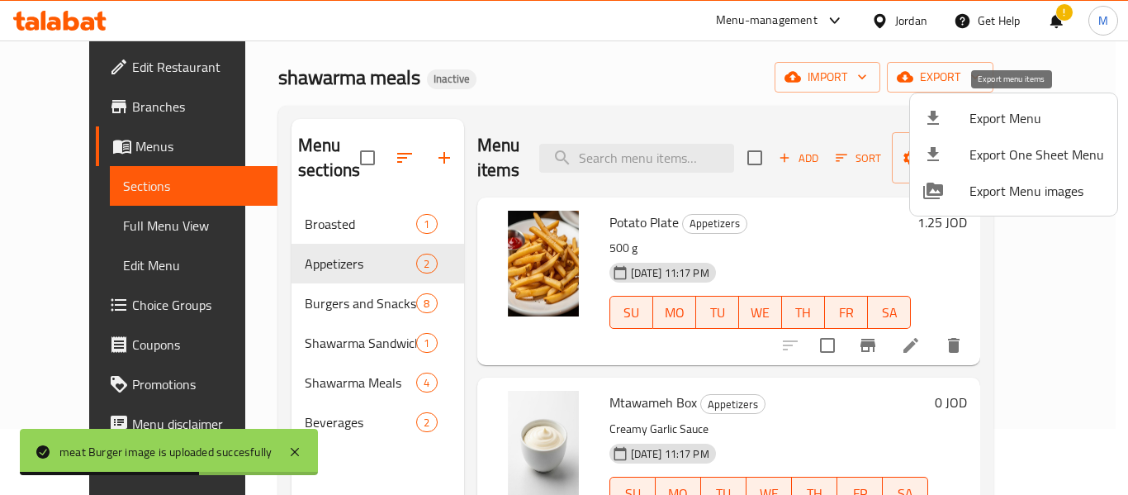
click at [1022, 109] on span "Export Menu" at bounding box center [1037, 118] width 135 height 20
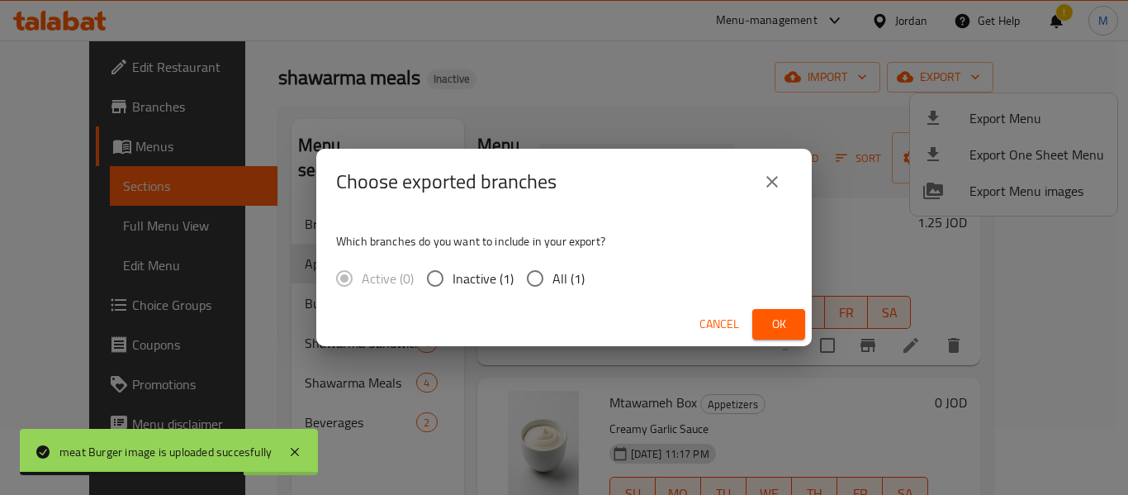
click at [580, 268] on span "All (1)" at bounding box center [568, 278] width 32 height 20
click at [552, 266] on input "All (1)" at bounding box center [535, 278] width 35 height 35
radio input "true"
click at [761, 320] on button "Ok" at bounding box center [778, 324] width 53 height 31
